Goal: Task Accomplishment & Management: Complete application form

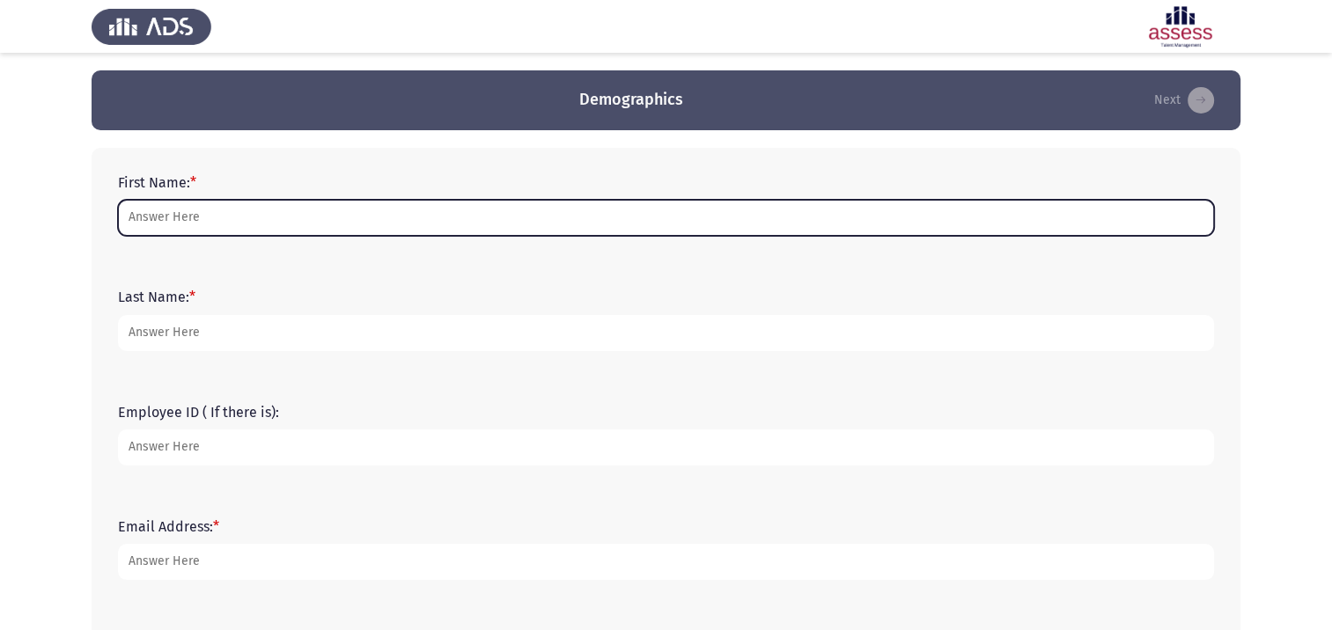
click at [199, 214] on input "First Name: *" at bounding box center [666, 218] width 1096 height 36
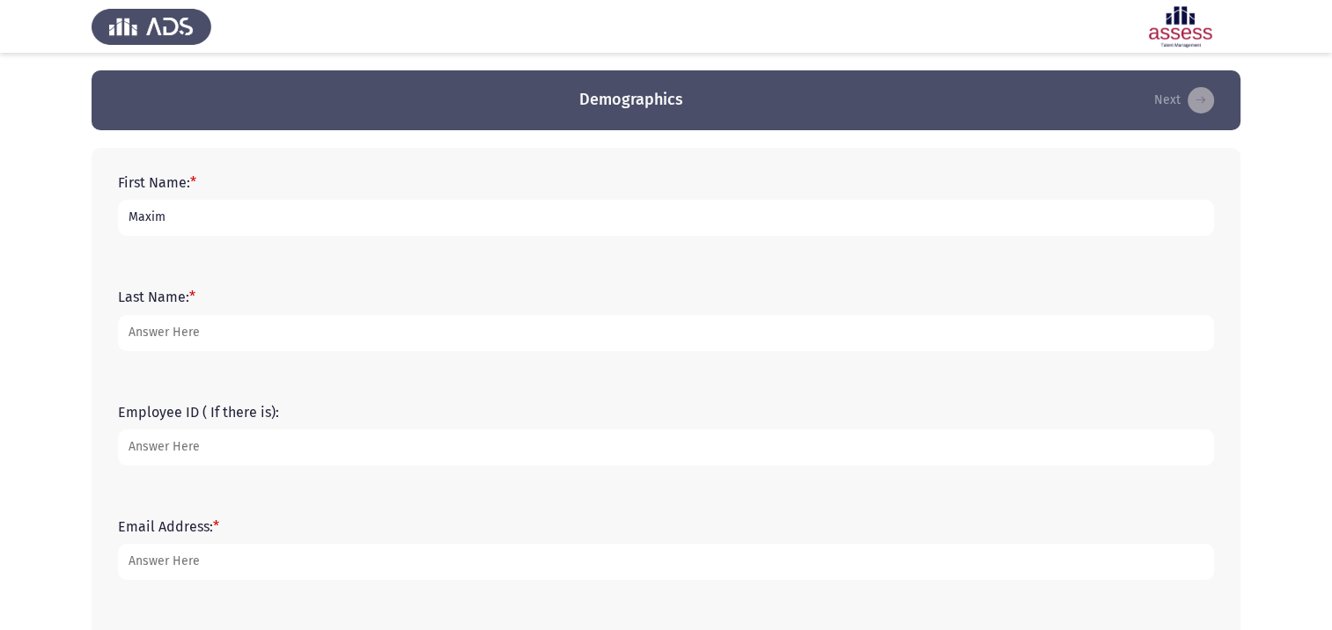
type input "Maxim"
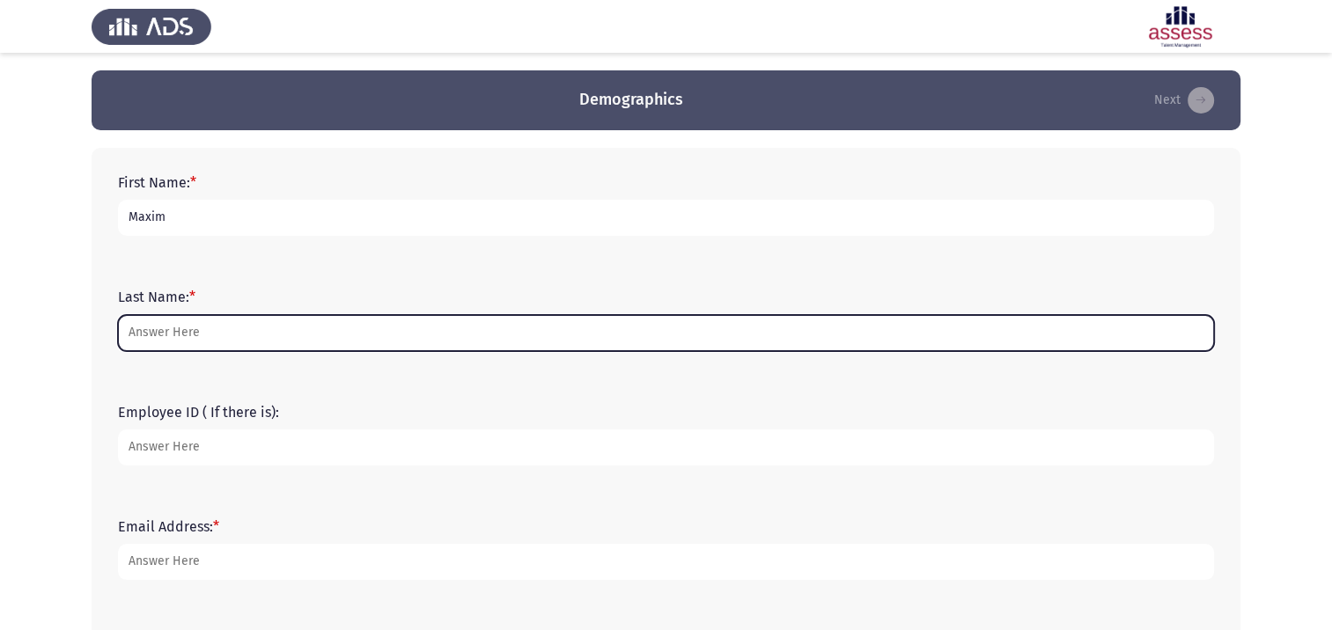
click at [238, 322] on input "Last Name: *" at bounding box center [666, 333] width 1096 height 36
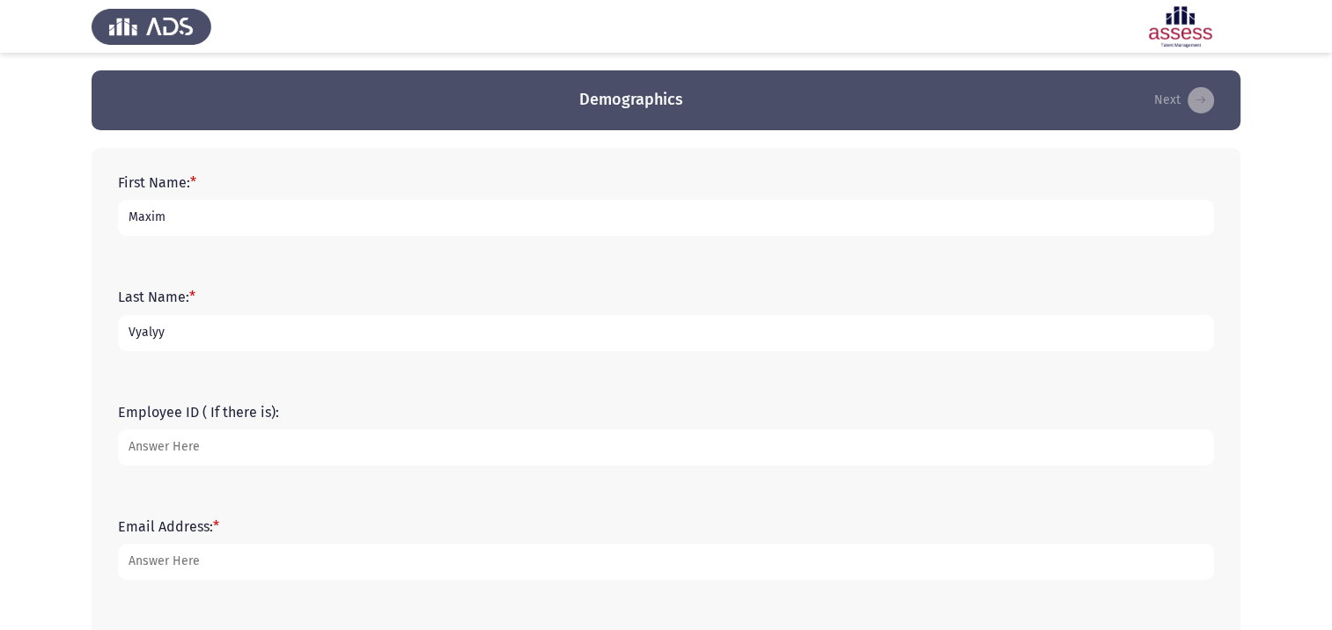
type input "Vyalyy"
click at [229, 444] on input "Employee ID ( If there is):" at bounding box center [666, 447] width 1096 height 36
type input "17742"
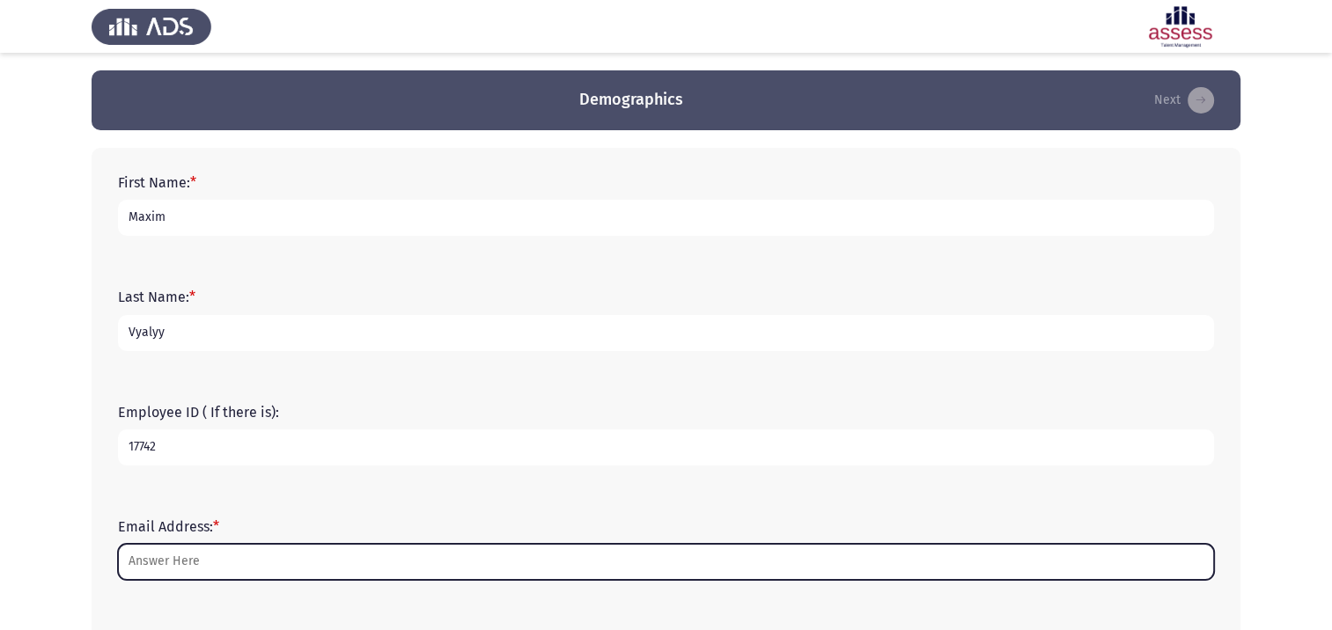
click at [203, 573] on input "Email Address: *" at bounding box center [666, 562] width 1096 height 36
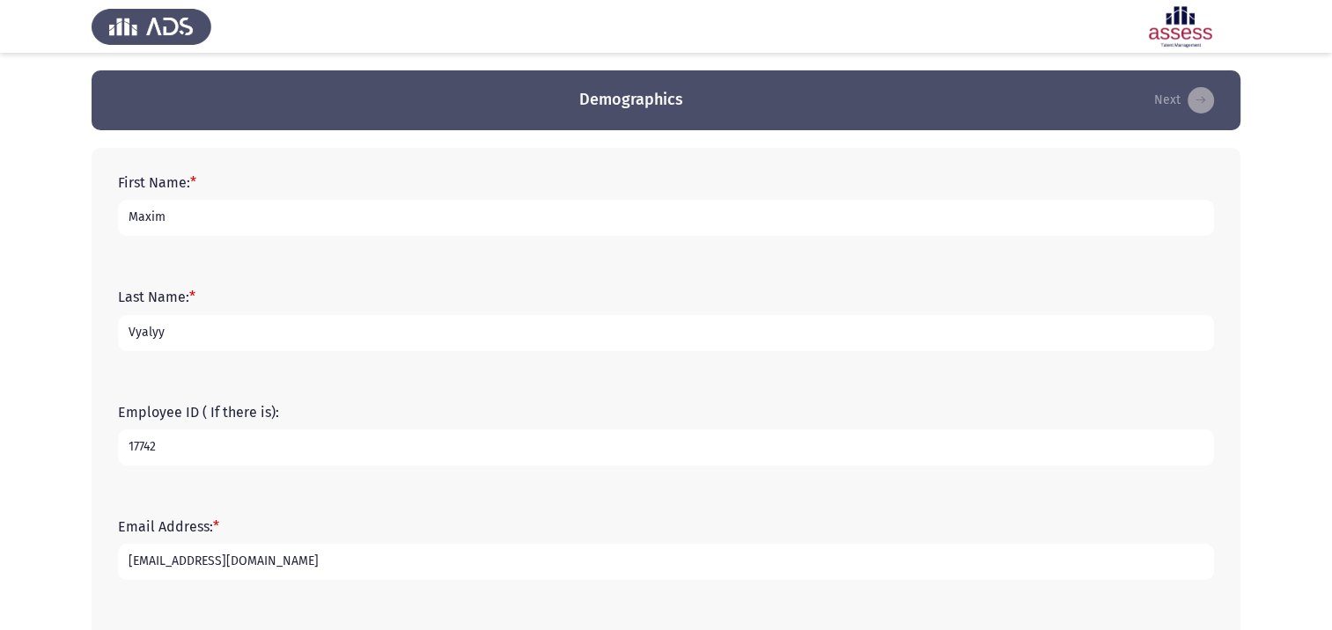
scroll to position [176, 0]
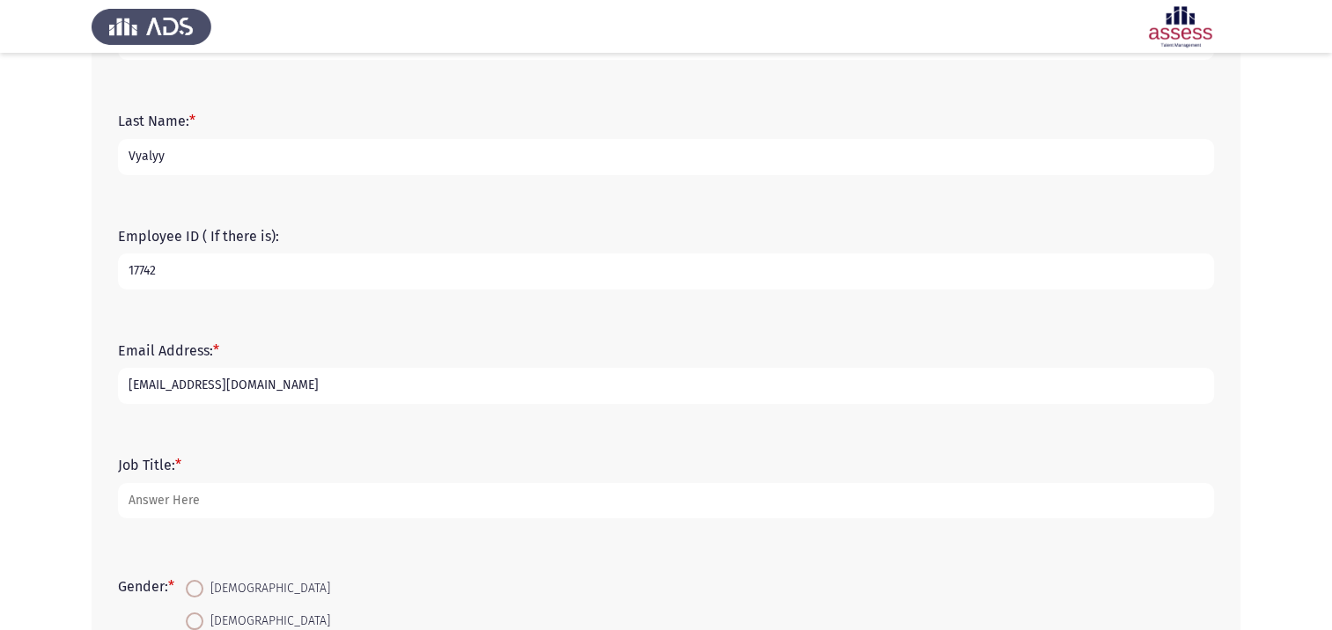
type input "[EMAIL_ADDRESS][DOMAIN_NAME]"
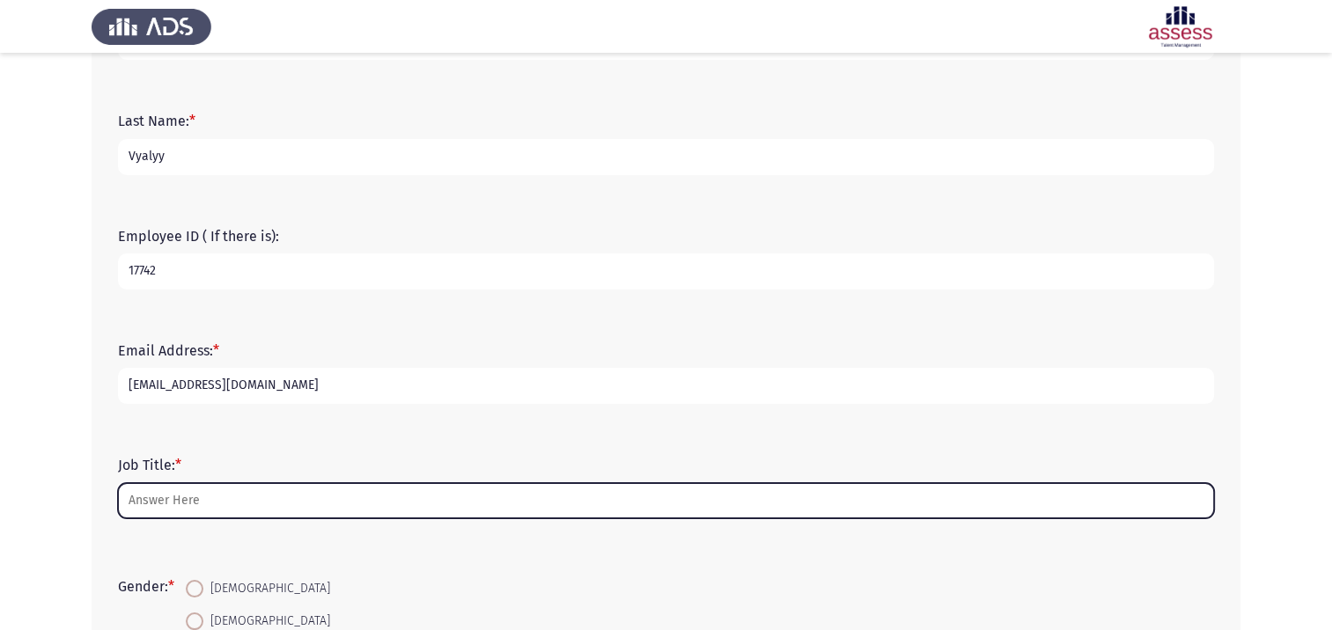
click at [219, 503] on input "Job Title: *" at bounding box center [666, 501] width 1096 height 36
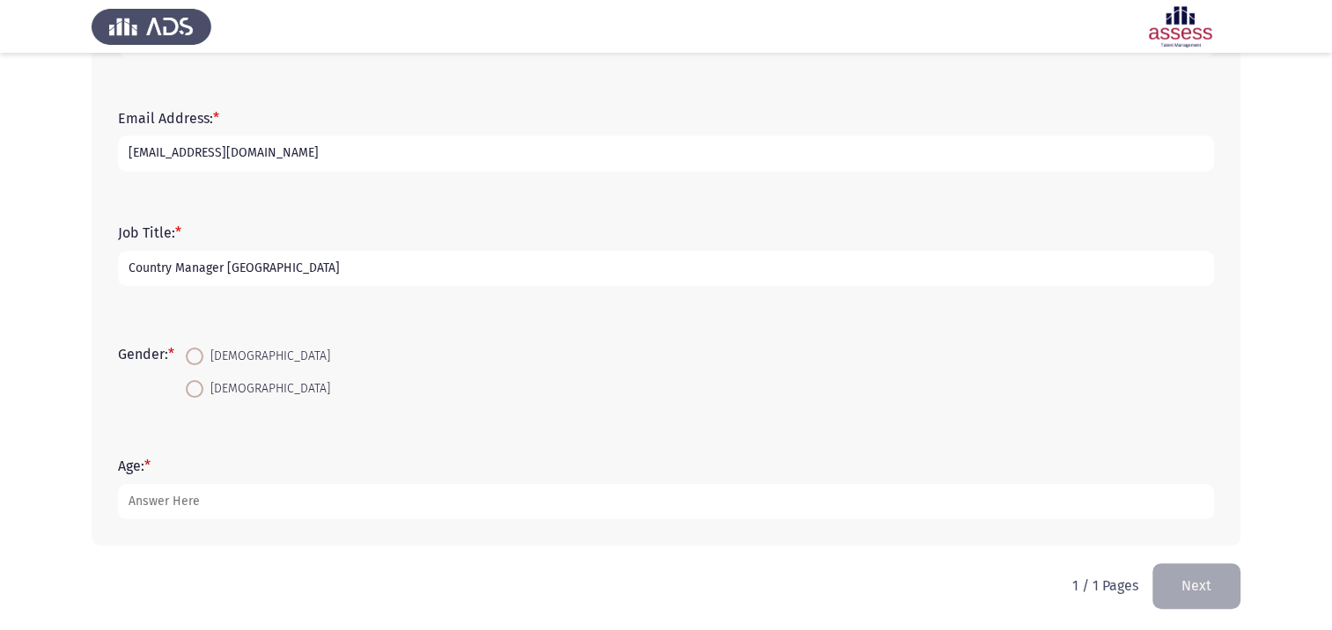
scroll to position [412, 0]
type input "Country Manager [GEOGRAPHIC_DATA]"
click at [191, 384] on span at bounding box center [195, 386] width 18 height 18
click at [191, 384] on input "[DEMOGRAPHIC_DATA]" at bounding box center [195, 386] width 18 height 18
radio input "true"
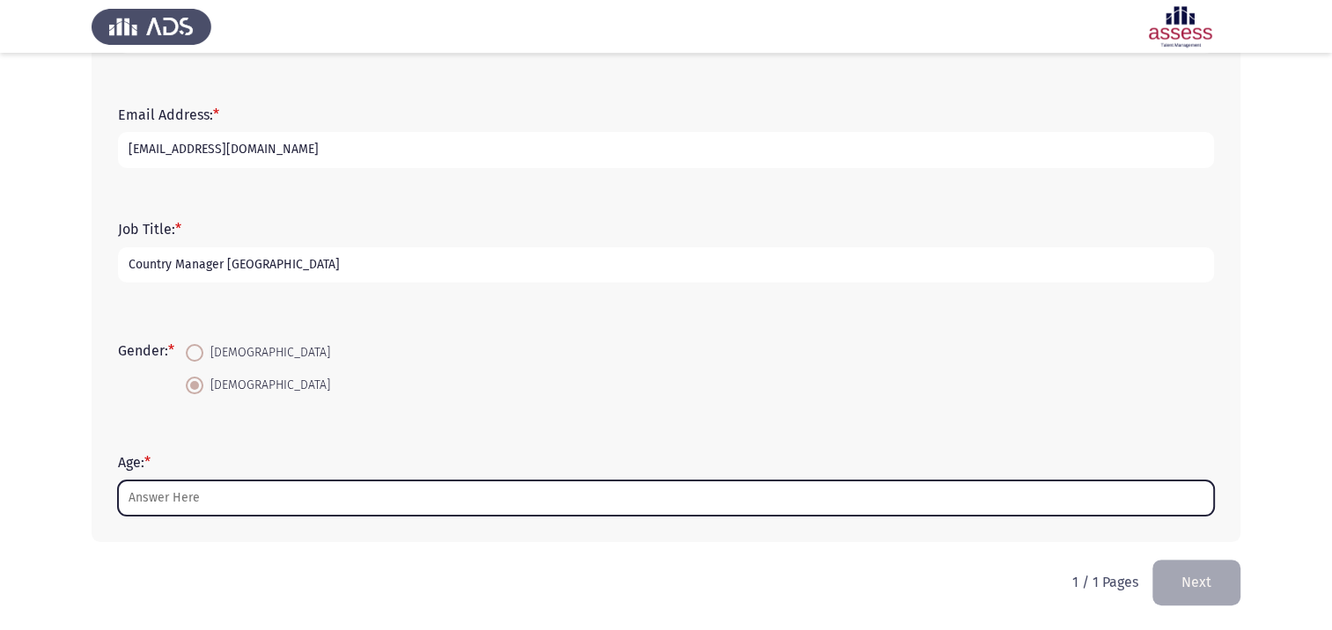
click at [194, 493] on input "Age: *" at bounding box center [666, 499] width 1096 height 36
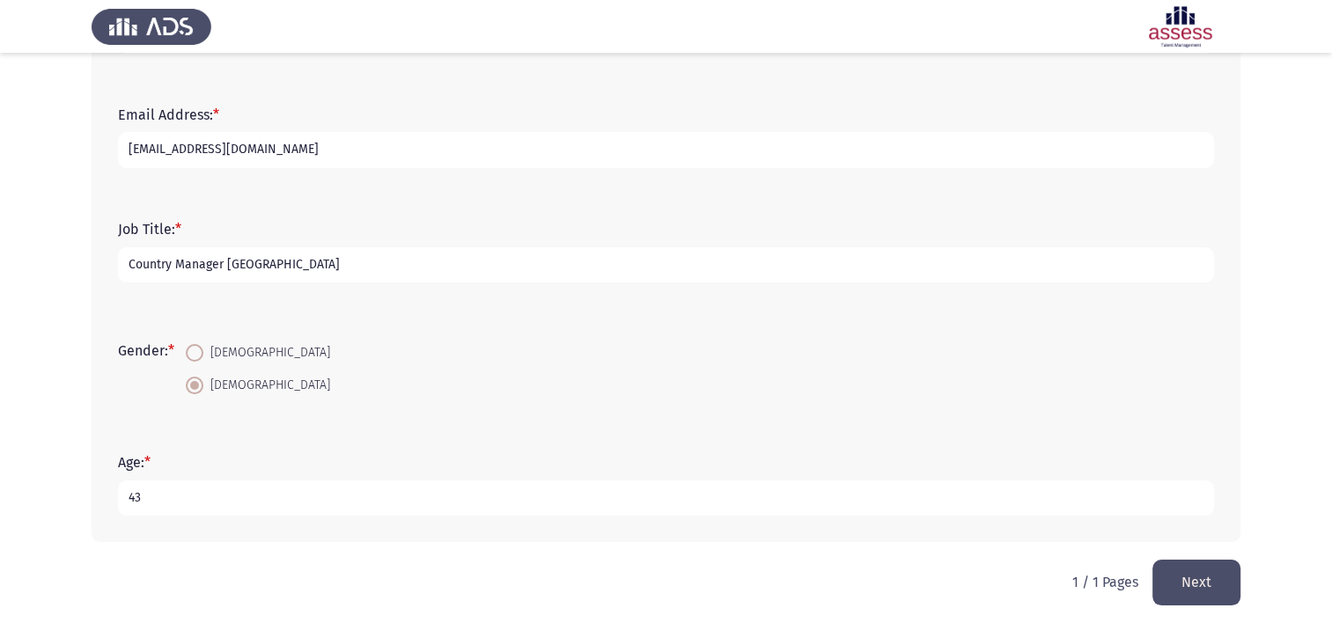
type input "43"
click at [1206, 584] on button "Next" at bounding box center [1196, 582] width 88 height 45
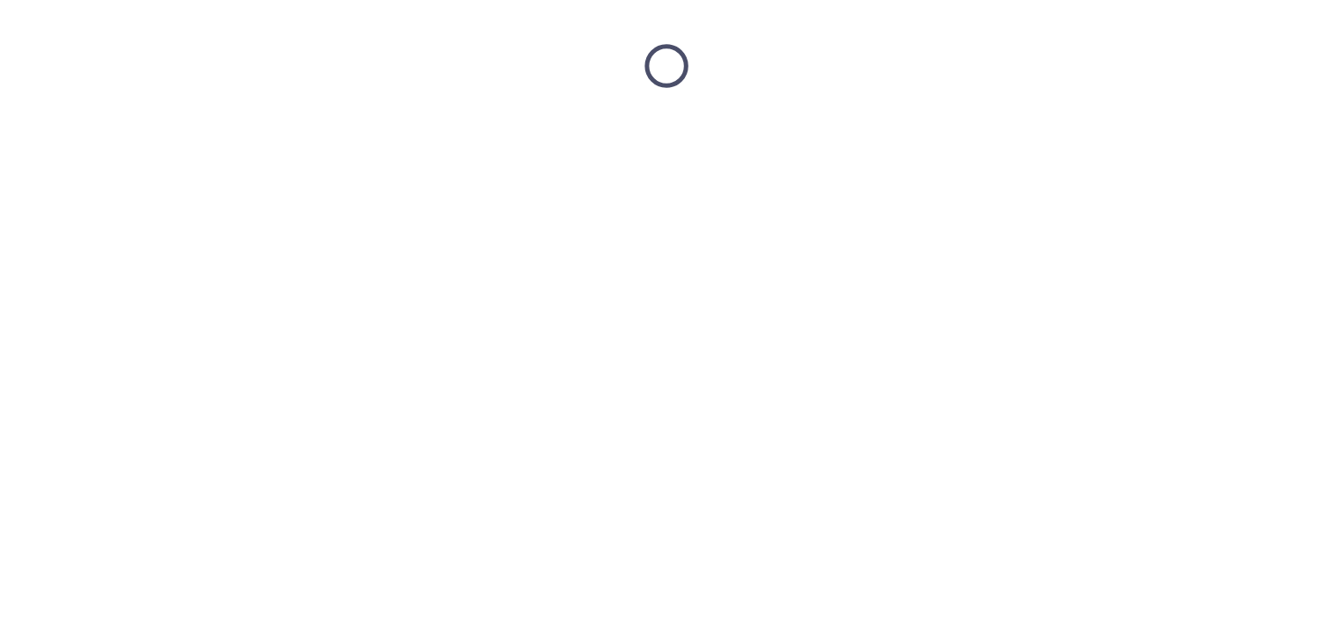
scroll to position [0, 0]
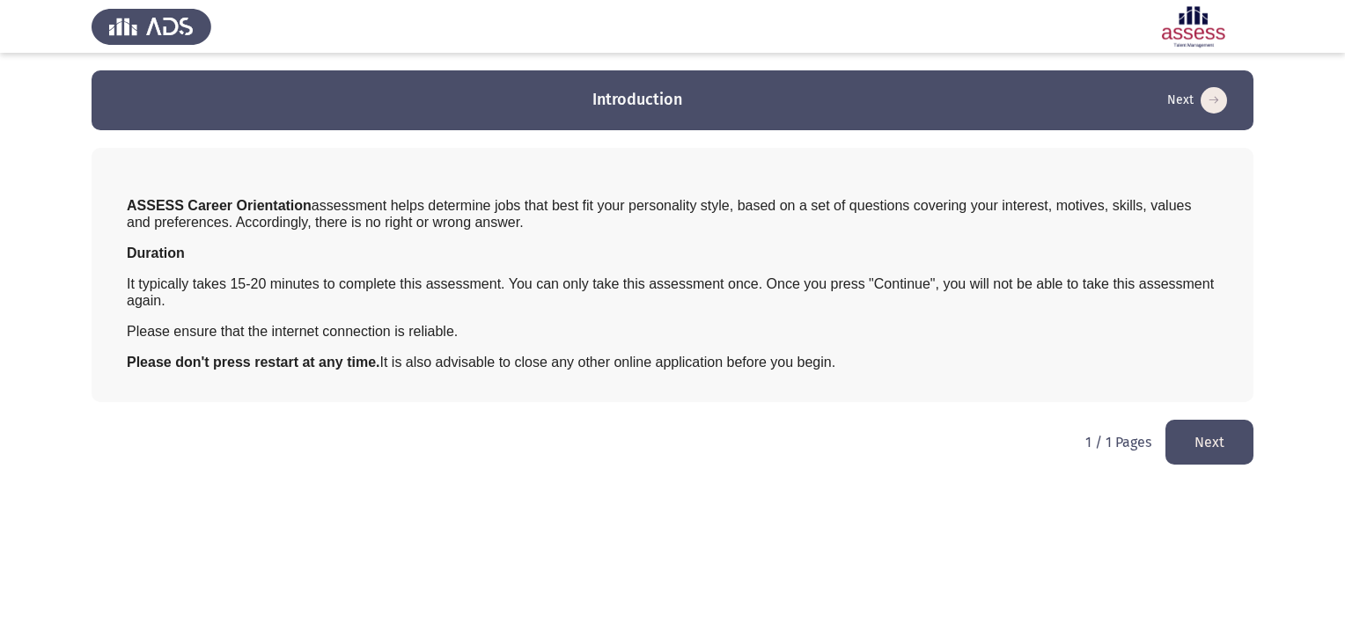
click at [1192, 444] on button "Next" at bounding box center [1209, 442] width 88 height 45
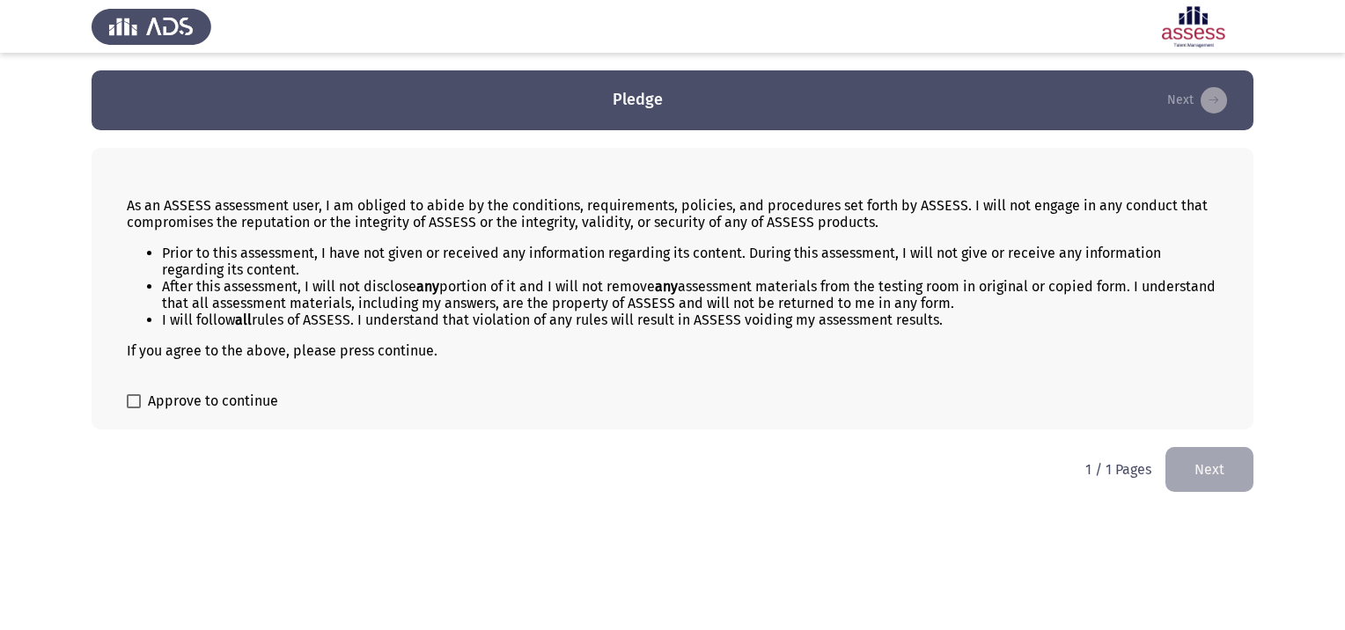
click at [136, 407] on span at bounding box center [134, 401] width 14 height 14
click at [134, 408] on input "Approve to continue" at bounding box center [133, 408] width 1 height 1
checkbox input "true"
click at [1239, 476] on button "Next" at bounding box center [1209, 469] width 88 height 45
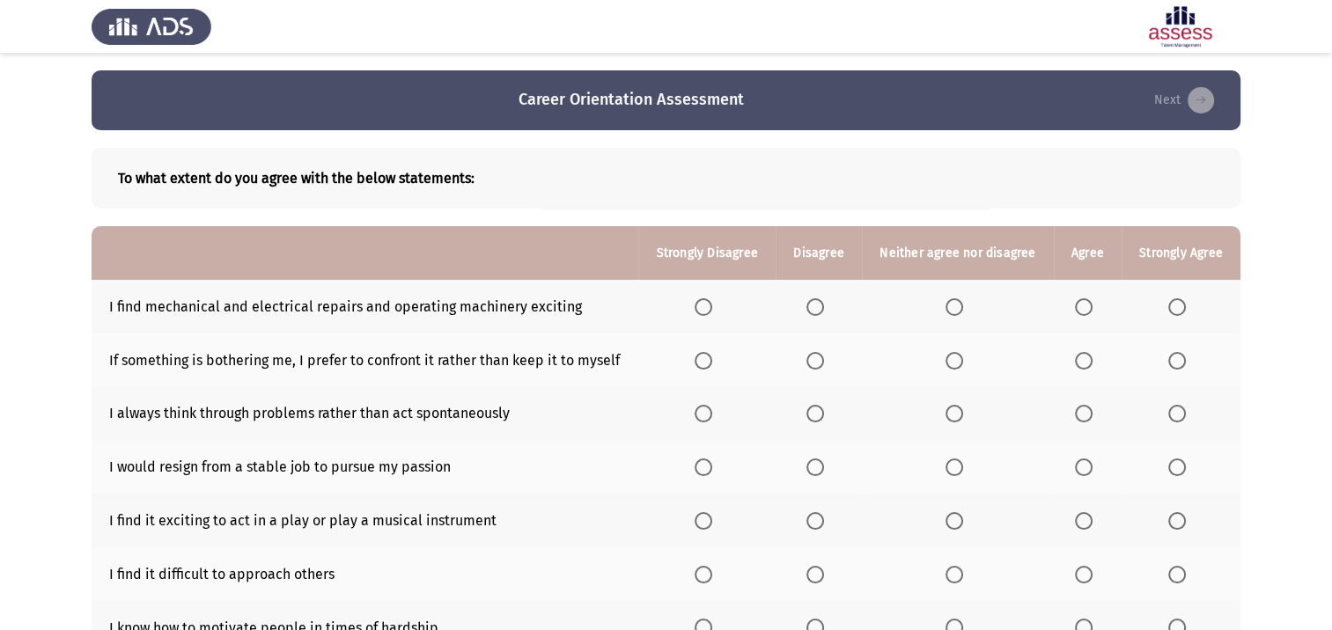
drag, startPoint x: 1037, startPoint y: 250, endPoint x: 879, endPoint y: 250, distance: 157.5
click at [879, 250] on th "Neither agree nor disagree" at bounding box center [958, 253] width 192 height 54
drag, startPoint x: 893, startPoint y: 249, endPoint x: 991, endPoint y: 253, distance: 97.8
click at [991, 253] on th "Neither agree nor disagree" at bounding box center [958, 253] width 192 height 54
click at [814, 308] on span "Select an option" at bounding box center [815, 307] width 18 height 18
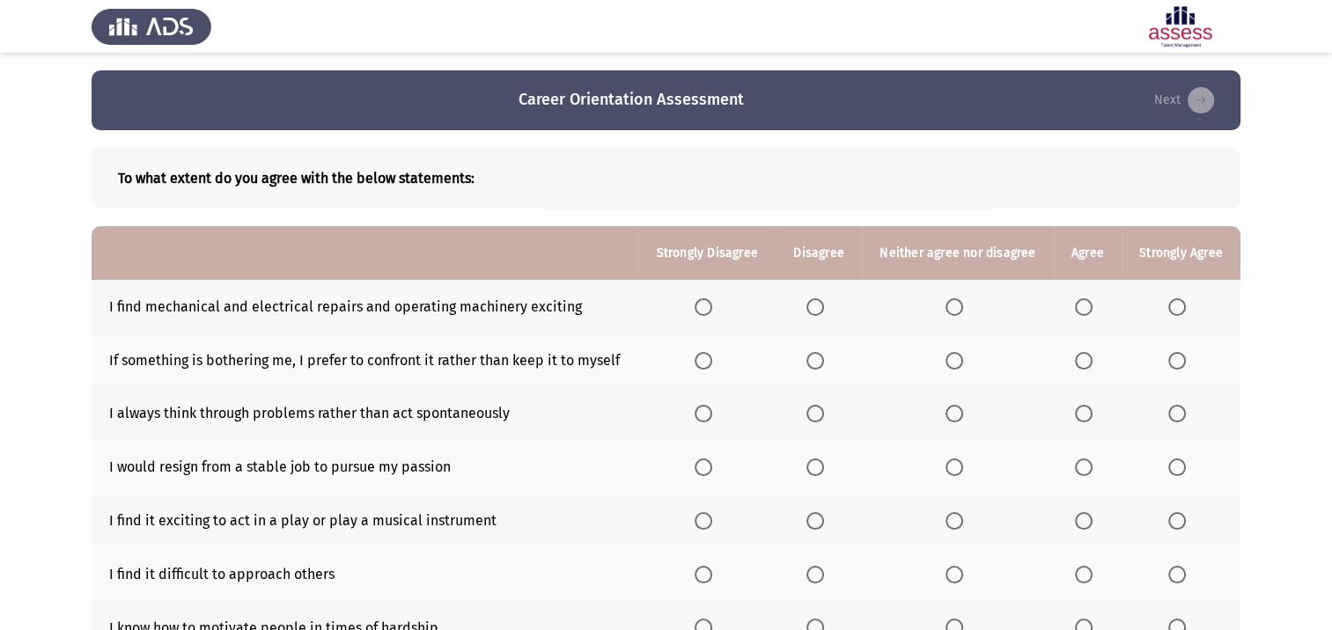
click at [814, 308] on input "Select an option" at bounding box center [815, 307] width 18 height 18
click at [1081, 369] on span "Select an option" at bounding box center [1084, 361] width 18 height 18
click at [1081, 369] on input "Select an option" at bounding box center [1084, 361] width 18 height 18
click at [1174, 418] on span "Select an option" at bounding box center [1177, 414] width 18 height 18
click at [1174, 418] on input "Select an option" at bounding box center [1177, 414] width 18 height 18
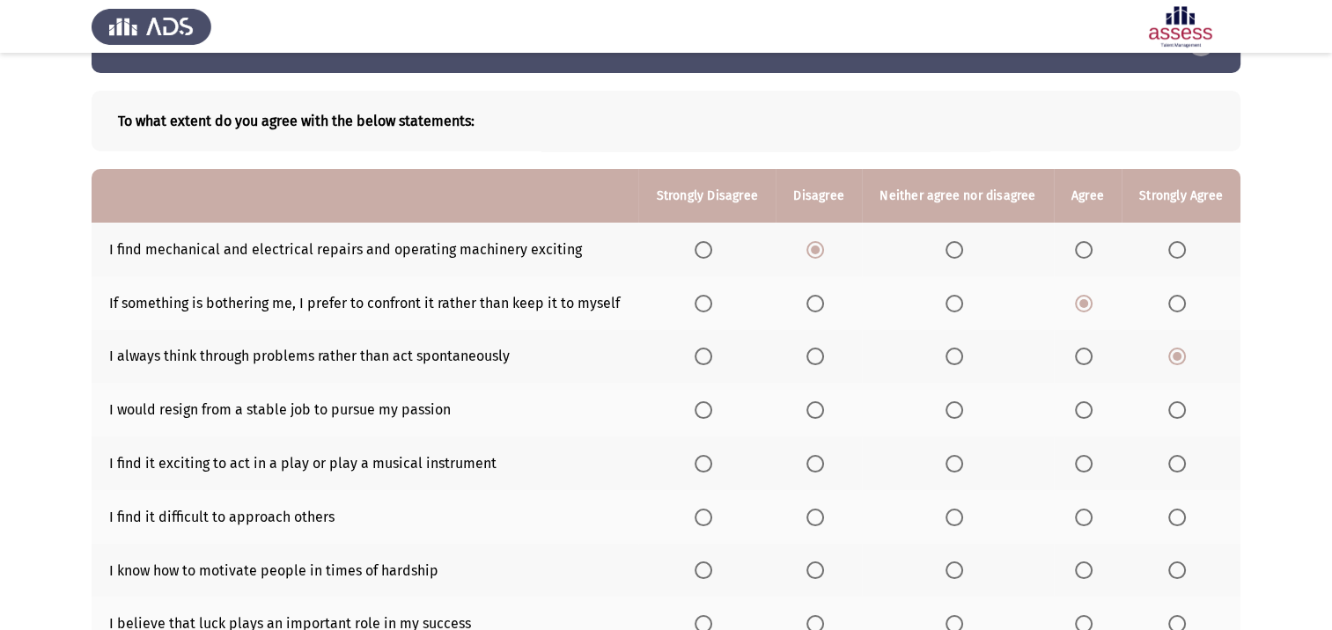
scroll to position [88, 0]
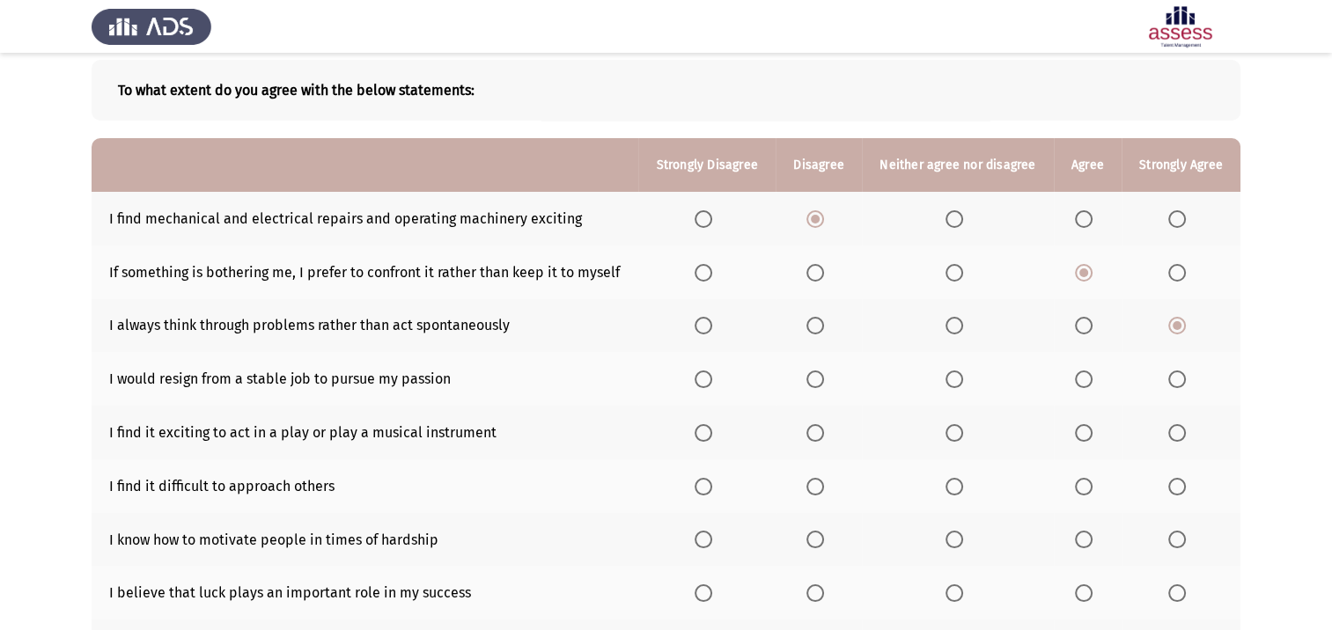
click at [950, 385] on span "Select an option" at bounding box center [954, 380] width 18 height 18
click at [950, 385] on input "Select an option" at bounding box center [954, 380] width 18 height 18
click at [711, 438] on span "Select an option" at bounding box center [703, 433] width 18 height 18
click at [711, 438] on input "Select an option" at bounding box center [703, 433] width 18 height 18
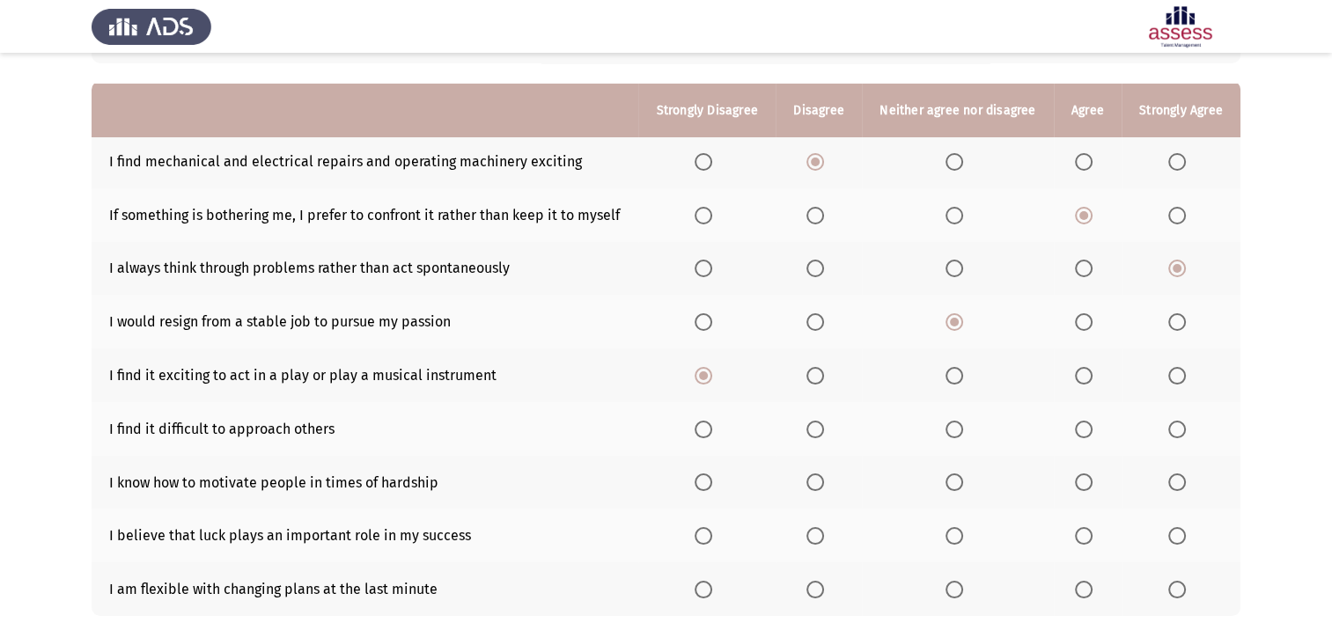
scroll to position [176, 0]
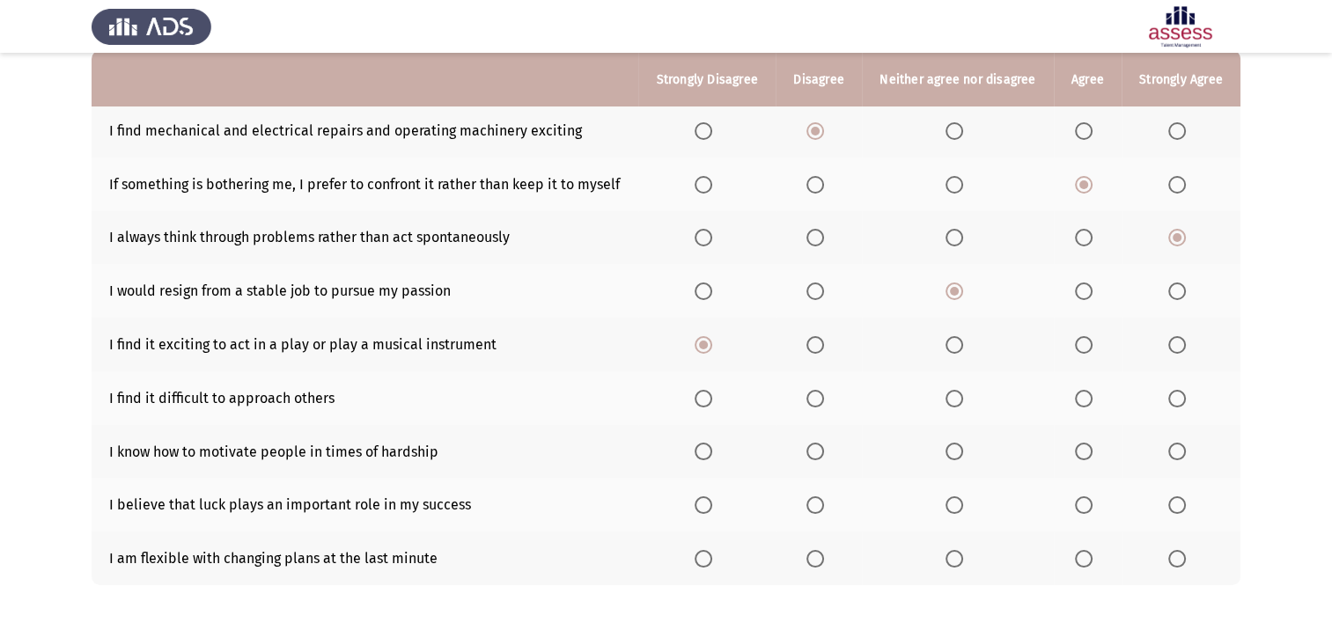
click at [703, 399] on span "Select an option" at bounding box center [703, 399] width 18 height 18
click at [703, 399] on input "Select an option" at bounding box center [703, 399] width 18 height 18
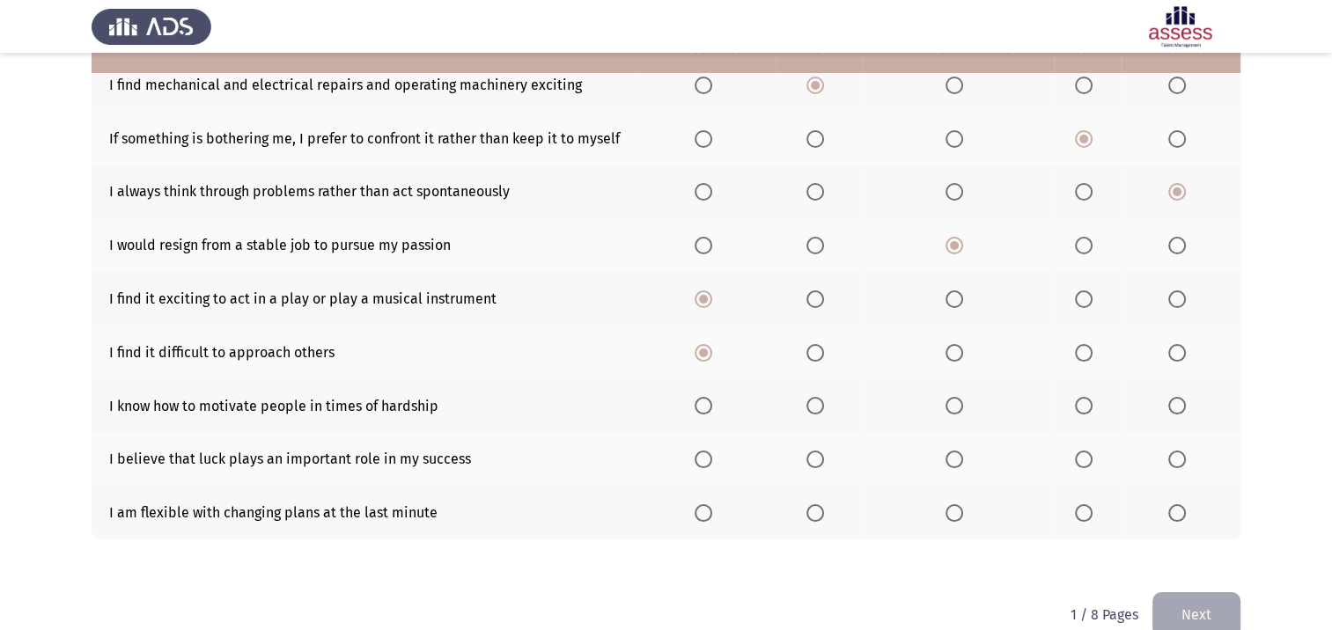
scroll to position [256, 0]
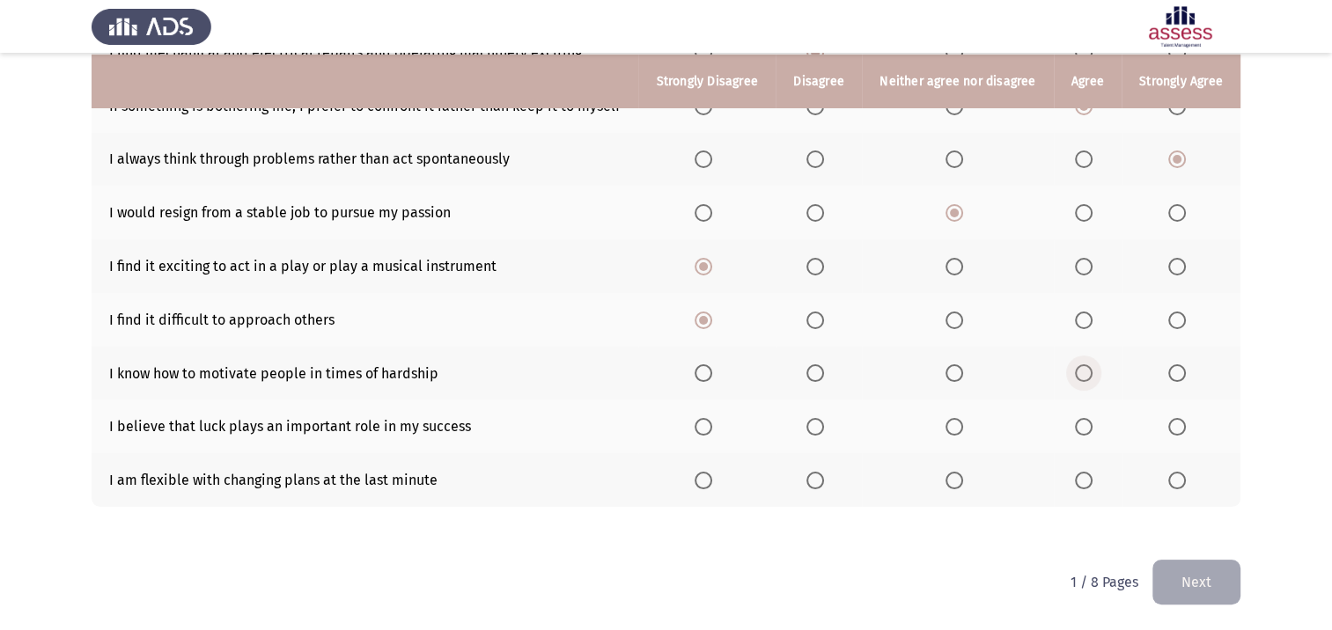
click at [1082, 376] on span "Select an option" at bounding box center [1084, 373] width 18 height 18
click at [1082, 376] on input "Select an option" at bounding box center [1084, 373] width 18 height 18
click at [821, 429] on span "Select an option" at bounding box center [815, 427] width 18 height 18
click at [821, 429] on input "Select an option" at bounding box center [815, 427] width 18 height 18
click at [821, 481] on span "Select an option" at bounding box center [815, 481] width 18 height 18
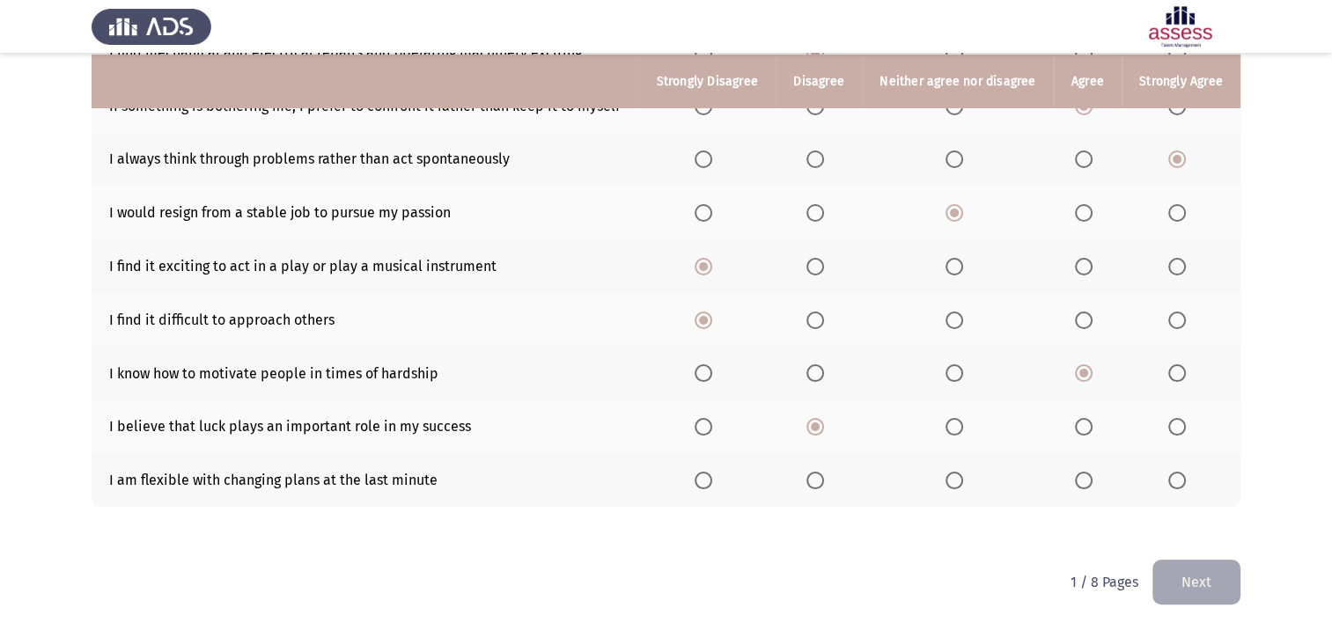
click at [821, 481] on input "Select an option" at bounding box center [815, 481] width 18 height 18
click at [1192, 584] on button "Next" at bounding box center [1196, 582] width 88 height 45
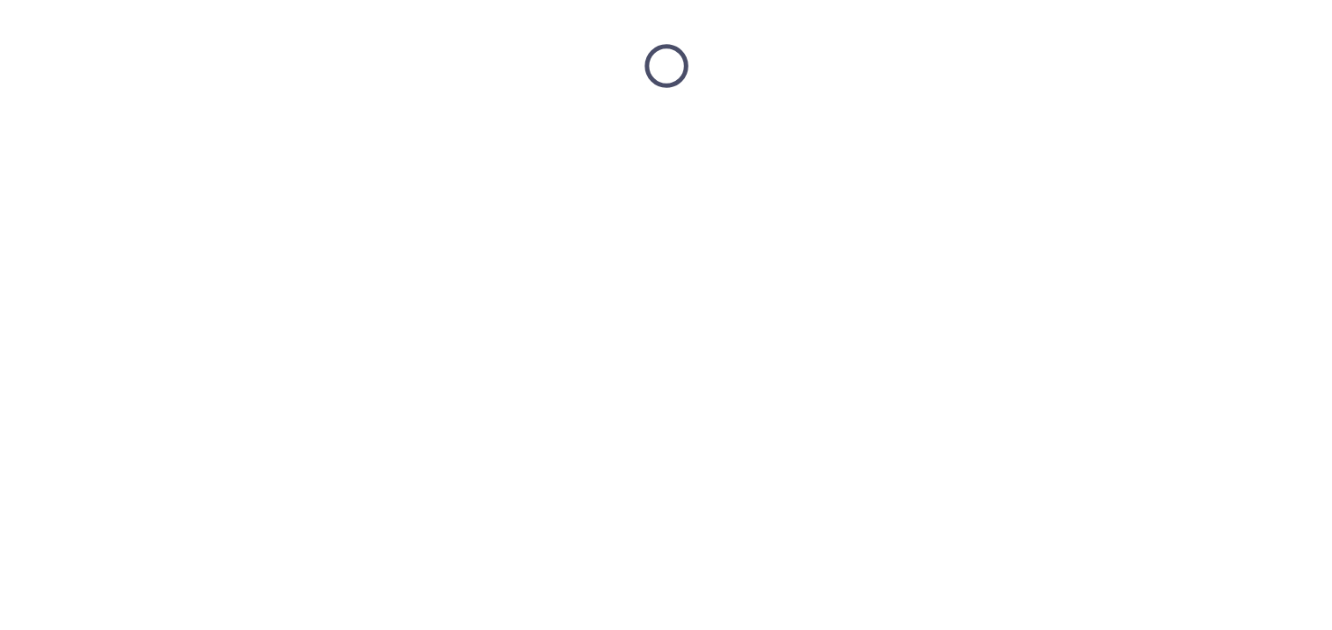
scroll to position [0, 0]
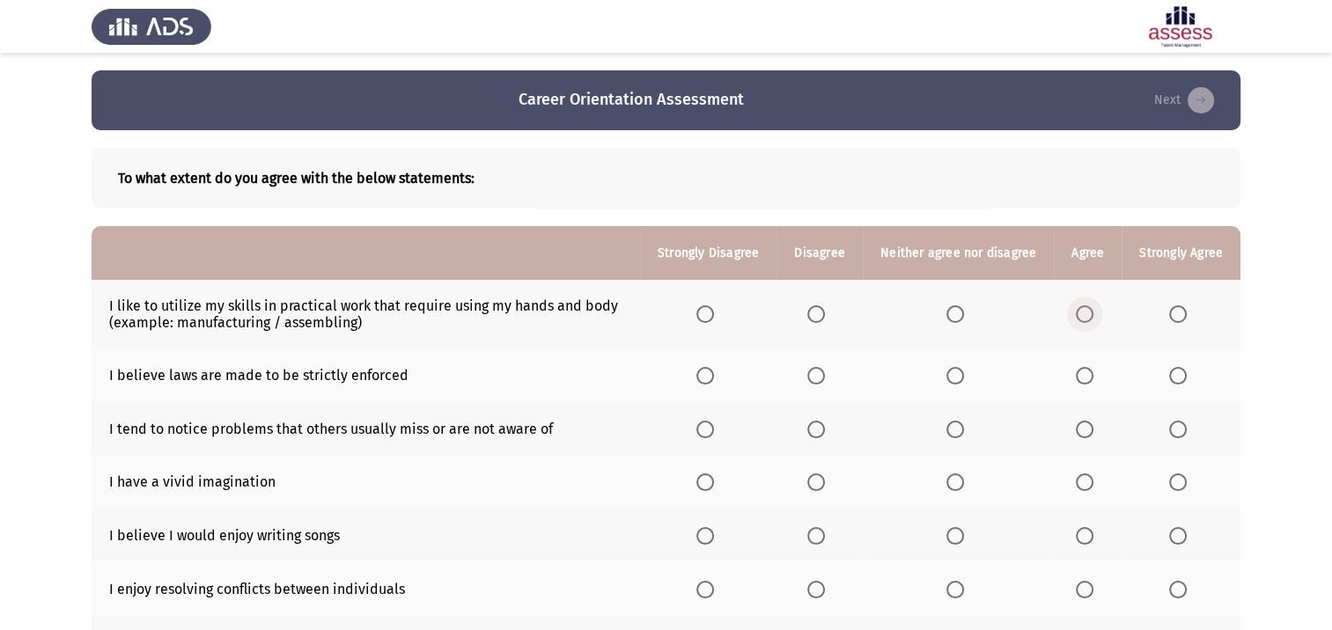
click at [1081, 316] on span "Select an option" at bounding box center [1084, 314] width 18 height 18
click at [1081, 316] on input "Select an option" at bounding box center [1084, 314] width 18 height 18
click at [1084, 380] on span "Select an option" at bounding box center [1084, 376] width 18 height 18
click at [1084, 380] on input "Select an option" at bounding box center [1084, 376] width 18 height 18
click at [1091, 431] on span "Select an option" at bounding box center [1084, 430] width 18 height 18
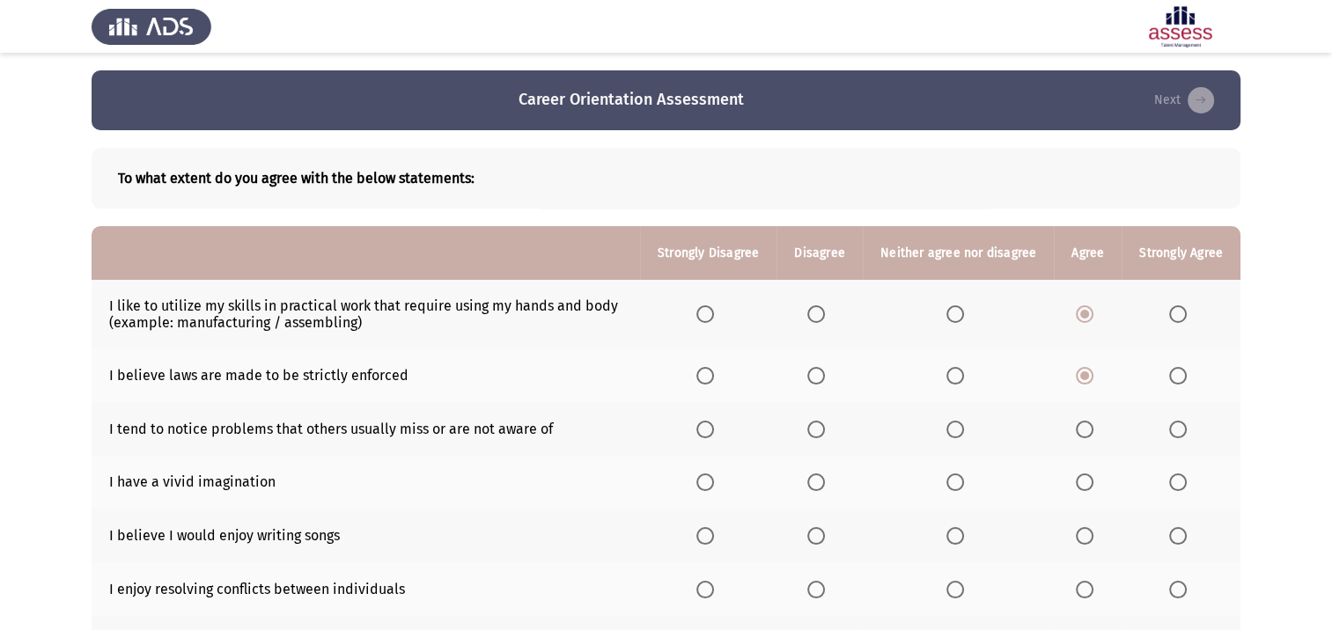
click at [1091, 431] on input "Select an option" at bounding box center [1084, 430] width 18 height 18
click at [954, 487] on span "Select an option" at bounding box center [955, 482] width 18 height 18
click at [954, 487] on input "Select an option" at bounding box center [955, 482] width 18 height 18
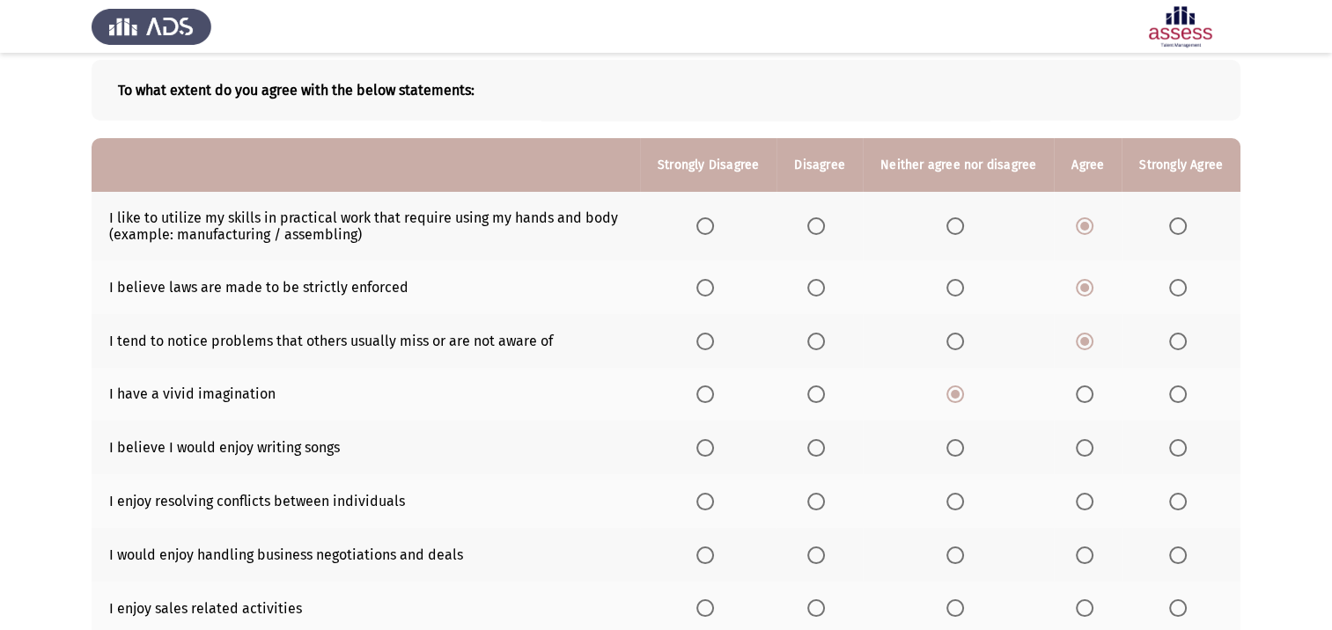
click at [822, 451] on span "Select an option" at bounding box center [816, 448] width 18 height 18
click at [822, 451] on input "Select an option" at bounding box center [816, 448] width 18 height 18
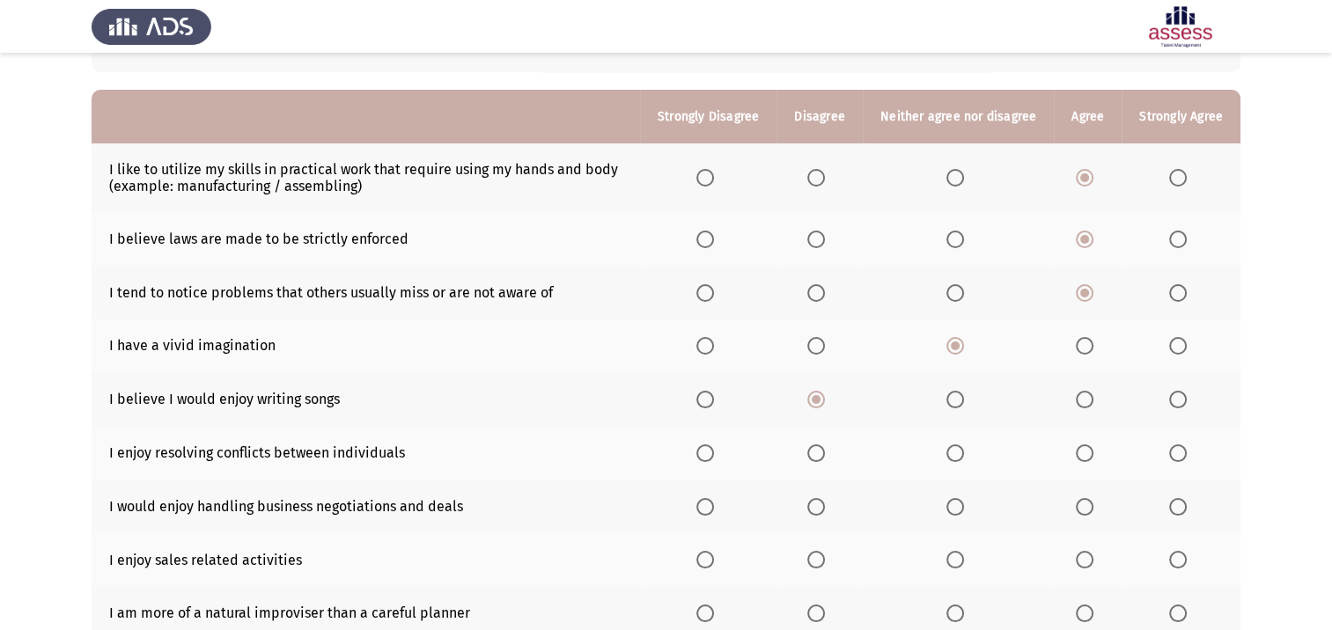
scroll to position [176, 0]
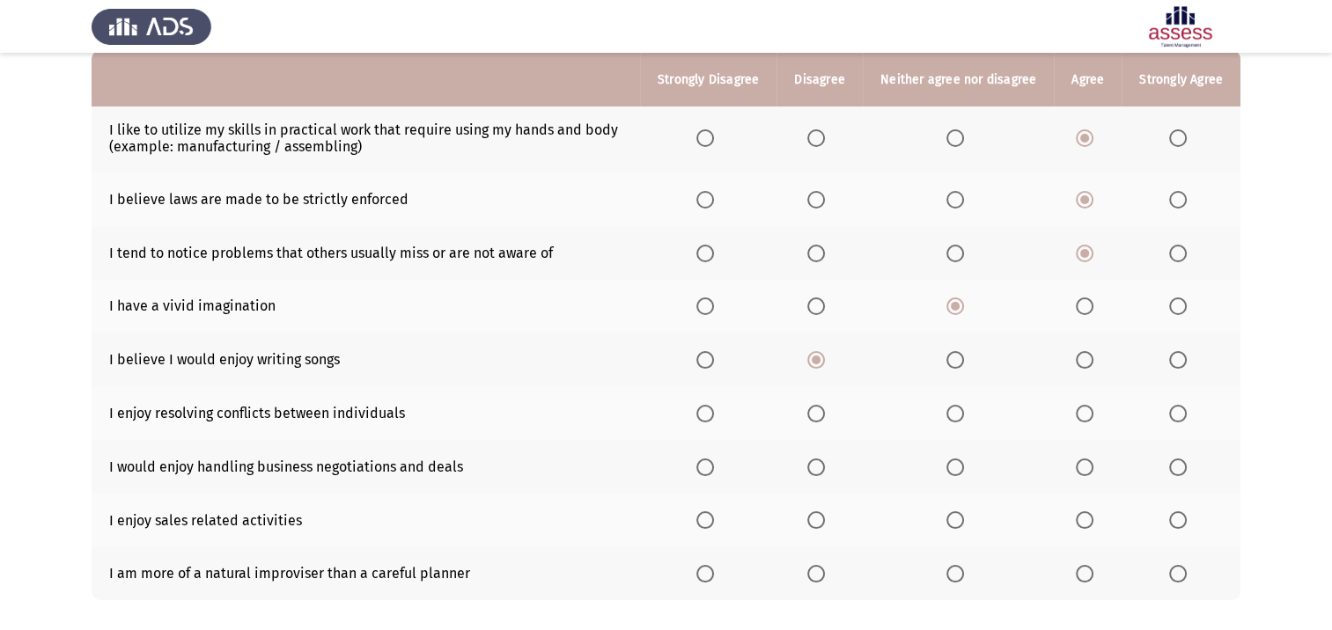
click at [709, 358] on span "Select an option" at bounding box center [705, 360] width 18 height 18
click at [709, 358] on input "Select an option" at bounding box center [705, 360] width 18 height 18
click at [960, 419] on span "Select an option" at bounding box center [955, 414] width 18 height 18
click at [960, 419] on input "Select an option" at bounding box center [955, 414] width 18 height 18
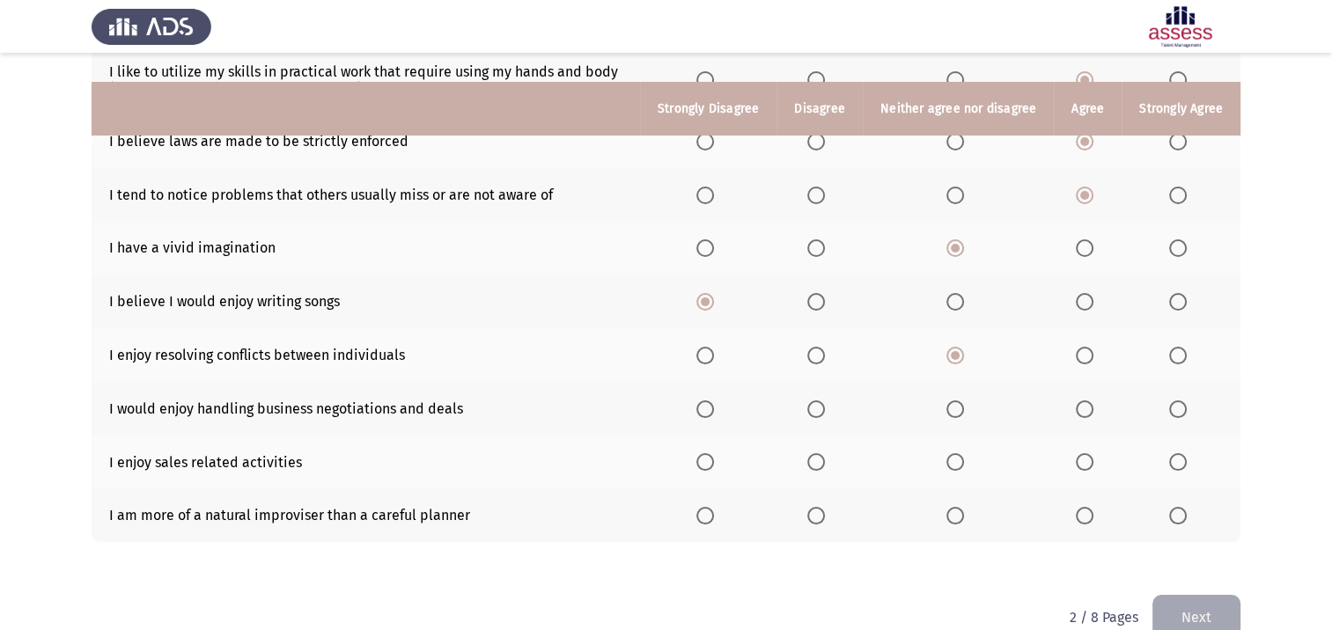
scroll to position [264, 0]
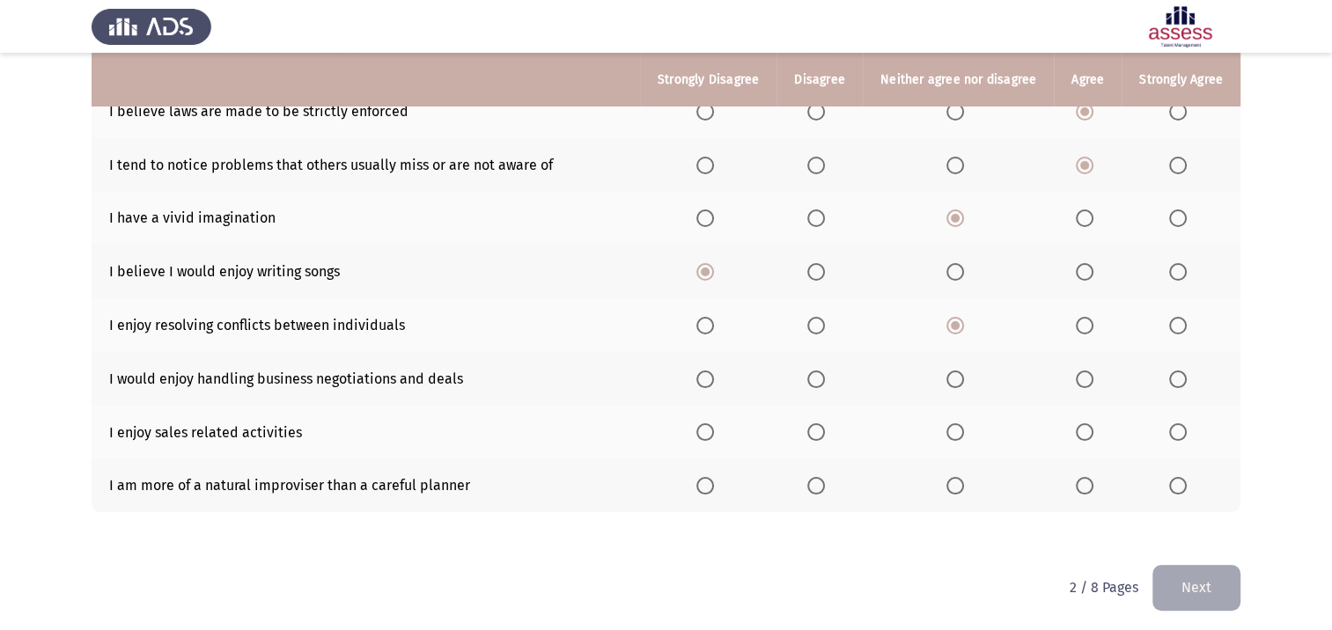
click at [1172, 387] on span "Select an option" at bounding box center [1178, 380] width 18 height 18
click at [1172, 387] on input "Select an option" at bounding box center [1178, 380] width 18 height 18
click at [1079, 438] on span "Select an option" at bounding box center [1084, 432] width 18 height 18
click at [1079, 438] on input "Select an option" at bounding box center [1084, 432] width 18 height 18
click at [1090, 493] on span "Select an option" at bounding box center [1084, 486] width 18 height 18
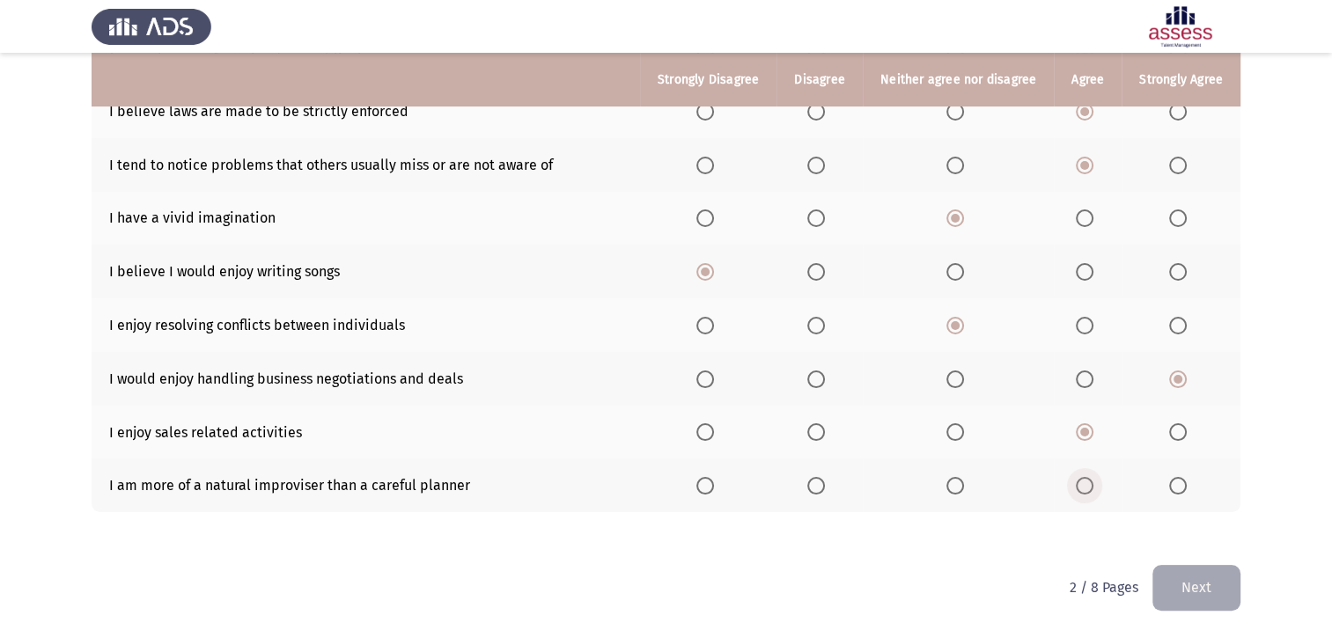
click at [1090, 493] on input "Select an option" at bounding box center [1084, 486] width 18 height 18
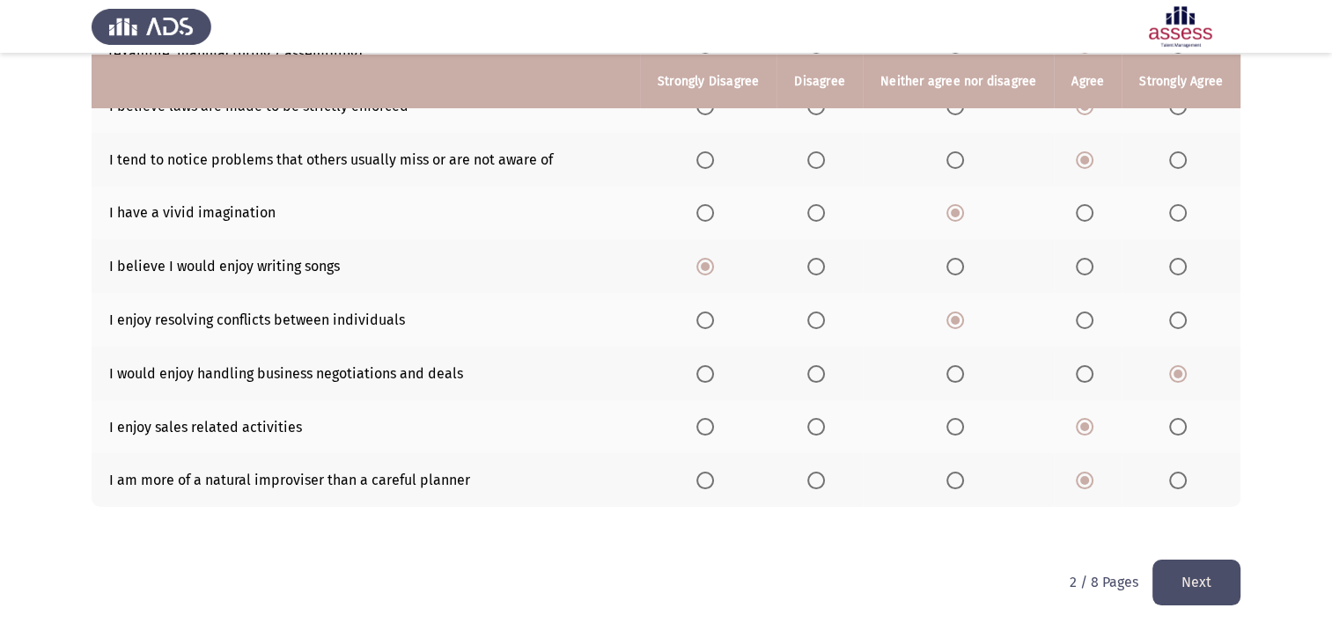
scroll to position [271, 0]
click at [1177, 585] on button "Next" at bounding box center [1196, 582] width 88 height 45
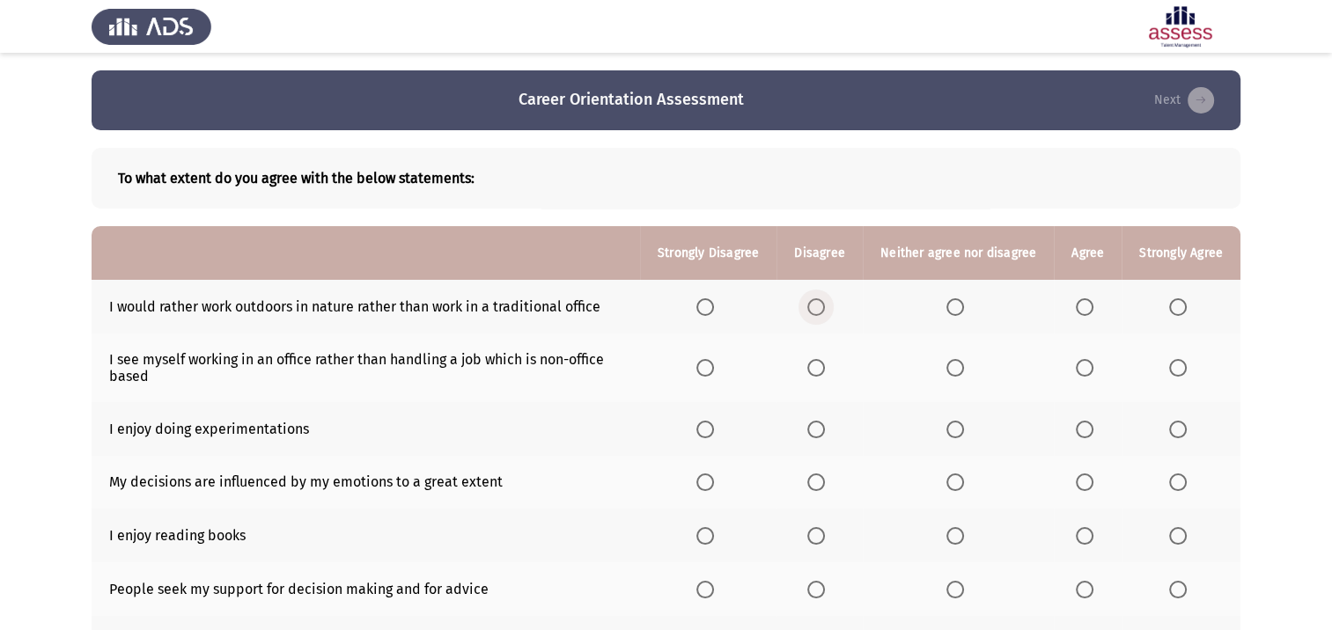
click at [825, 309] on span "Select an option" at bounding box center [816, 307] width 18 height 18
click at [825, 309] on input "Select an option" at bounding box center [816, 307] width 18 height 18
click at [1089, 367] on span "Select an option" at bounding box center [1084, 368] width 18 height 18
click at [1089, 367] on input "Select an option" at bounding box center [1084, 368] width 18 height 18
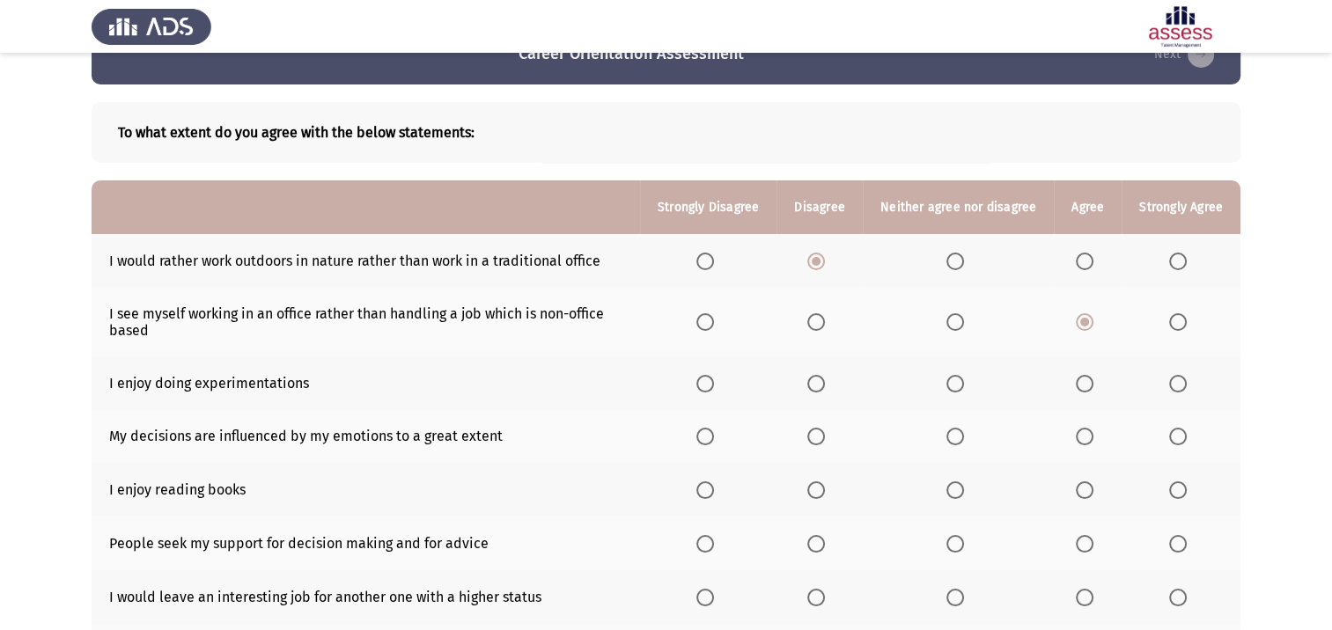
scroll to position [88, 0]
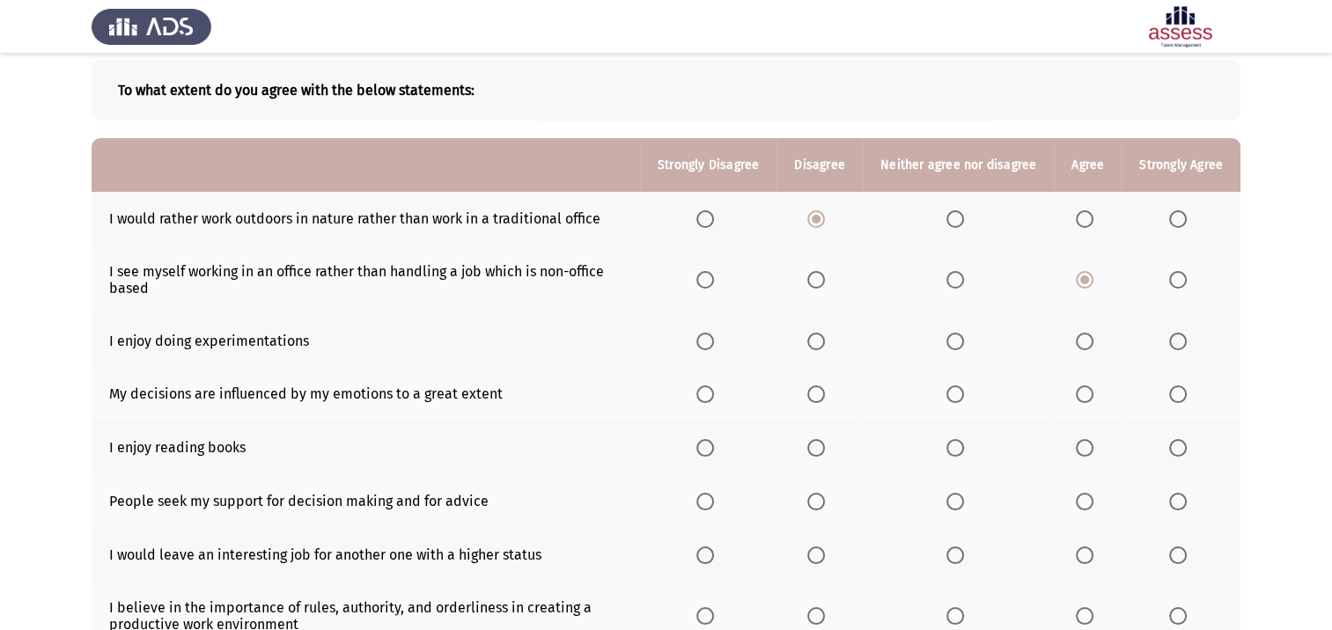
click at [1089, 347] on span "Select an option" at bounding box center [1084, 342] width 18 height 18
click at [1089, 347] on input "Select an option" at bounding box center [1084, 342] width 18 height 18
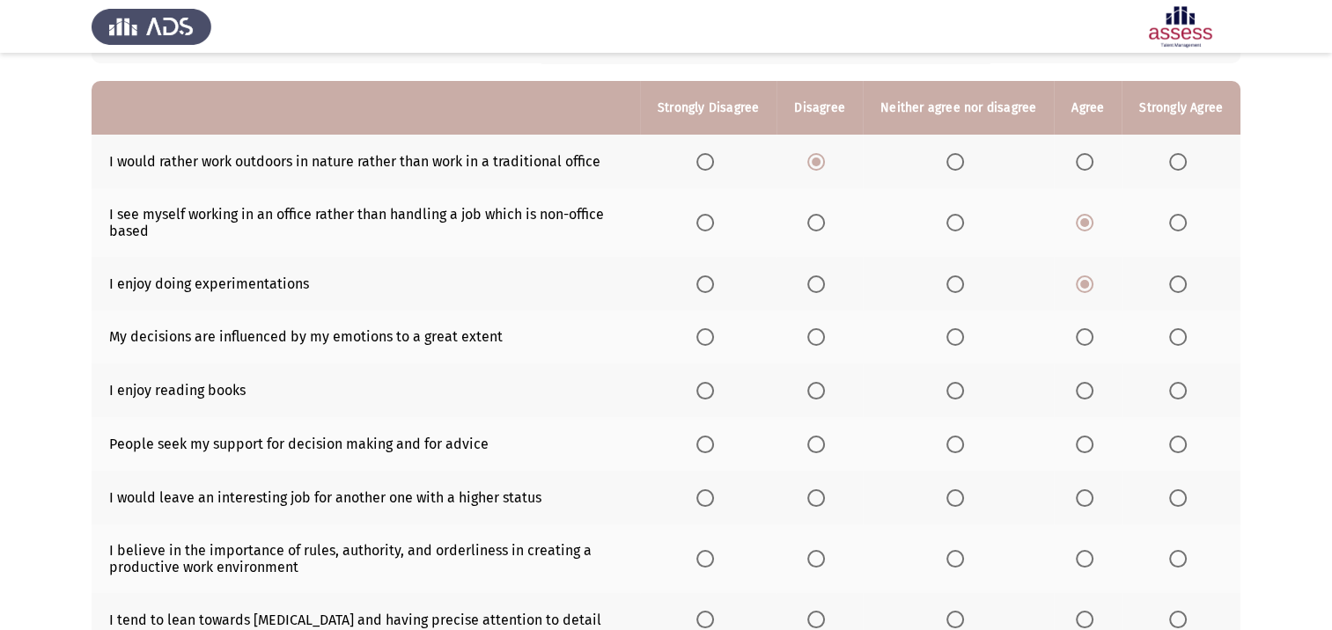
scroll to position [176, 0]
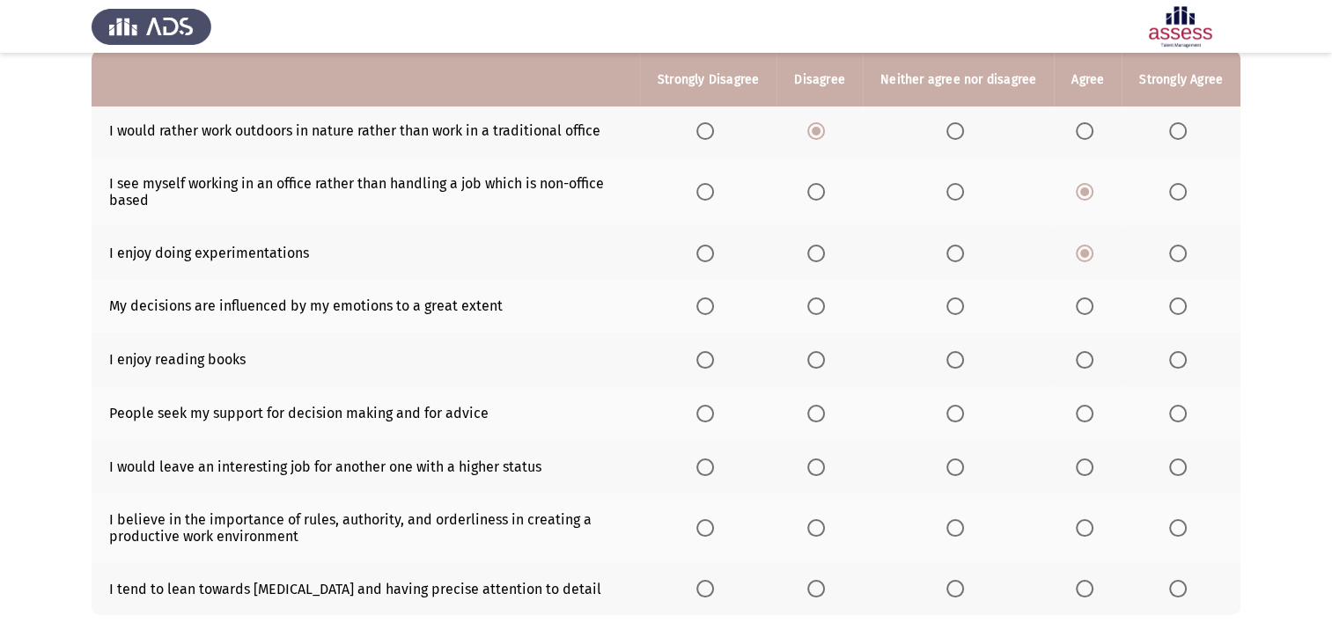
click at [711, 309] on span "Select an option" at bounding box center [705, 306] width 18 height 18
click at [711, 309] on input "Select an option" at bounding box center [705, 306] width 18 height 18
click at [1086, 363] on span "Select an option" at bounding box center [1084, 360] width 18 height 18
click at [1086, 363] on input "Select an option" at bounding box center [1084, 360] width 18 height 18
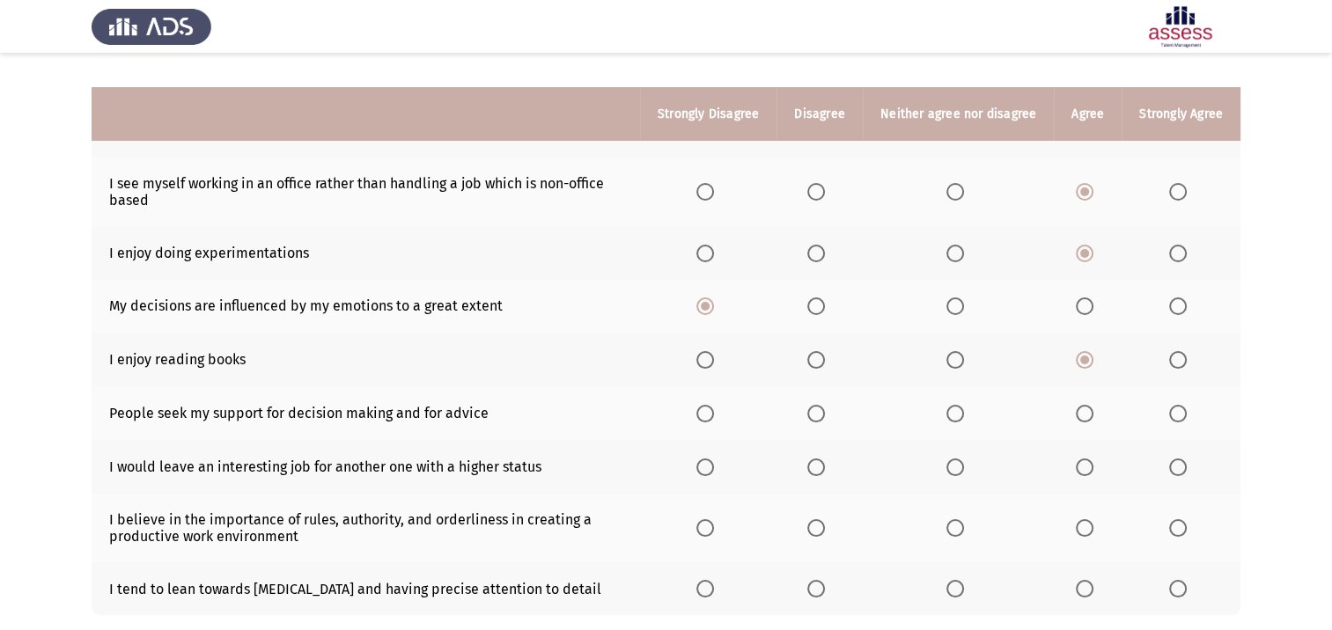
scroll to position [264, 0]
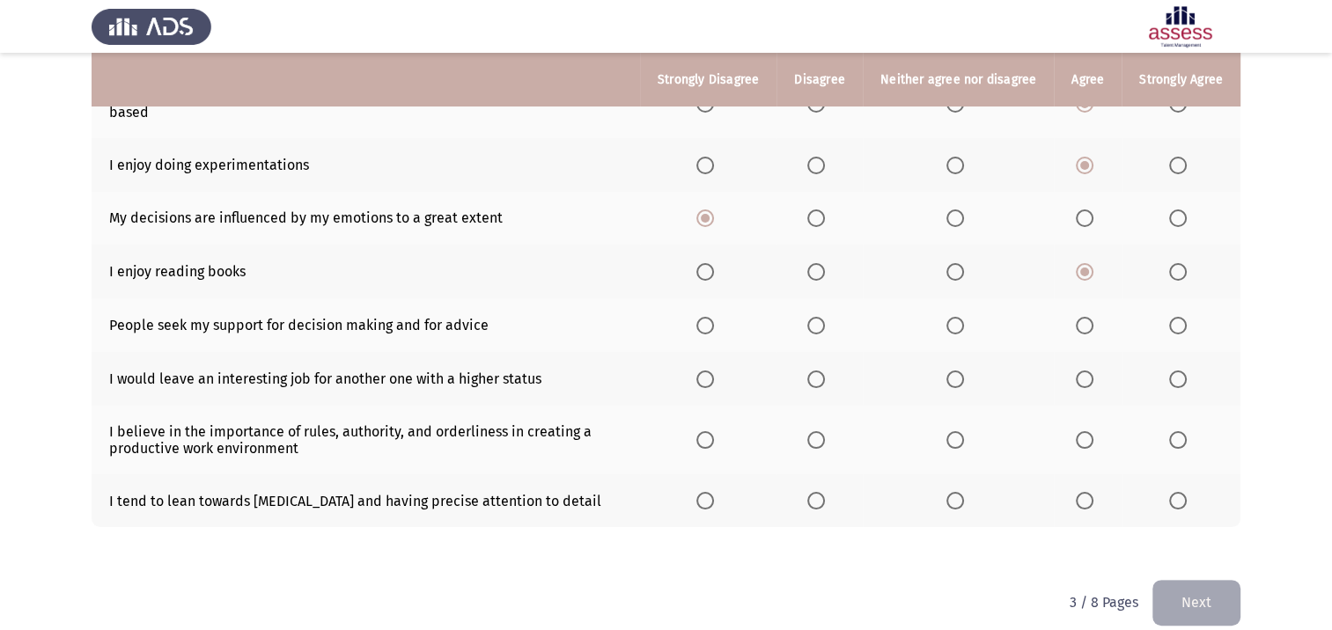
click at [1176, 328] on span "Select an option" at bounding box center [1178, 326] width 18 height 18
click at [1176, 328] on input "Select an option" at bounding box center [1178, 326] width 18 height 18
click at [831, 385] on label "Select an option" at bounding box center [819, 380] width 25 height 18
click at [825, 385] on input "Select an option" at bounding box center [816, 380] width 18 height 18
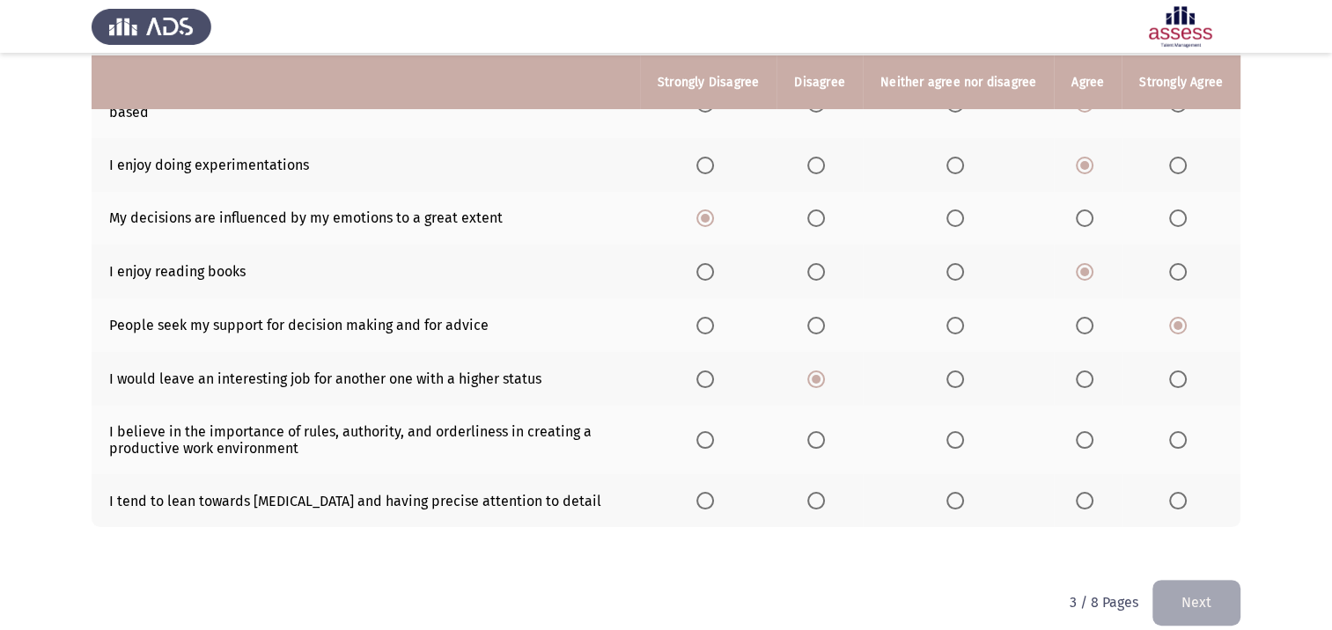
scroll to position [286, 0]
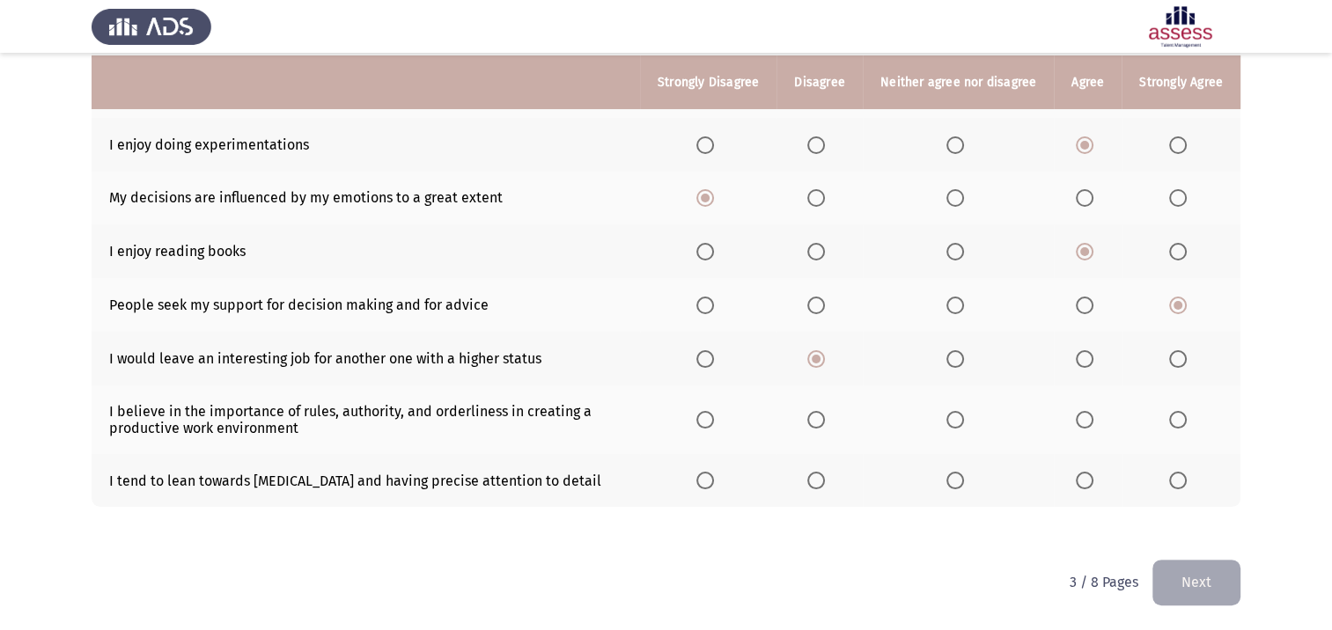
click at [1178, 419] on span "Select an option" at bounding box center [1178, 420] width 18 height 18
click at [1178, 419] on input "Select an option" at bounding box center [1178, 420] width 18 height 18
click at [957, 482] on span "Select an option" at bounding box center [955, 481] width 18 height 18
click at [957, 482] on input "Select an option" at bounding box center [955, 481] width 18 height 18
click at [1191, 588] on button "Next" at bounding box center [1196, 582] width 88 height 45
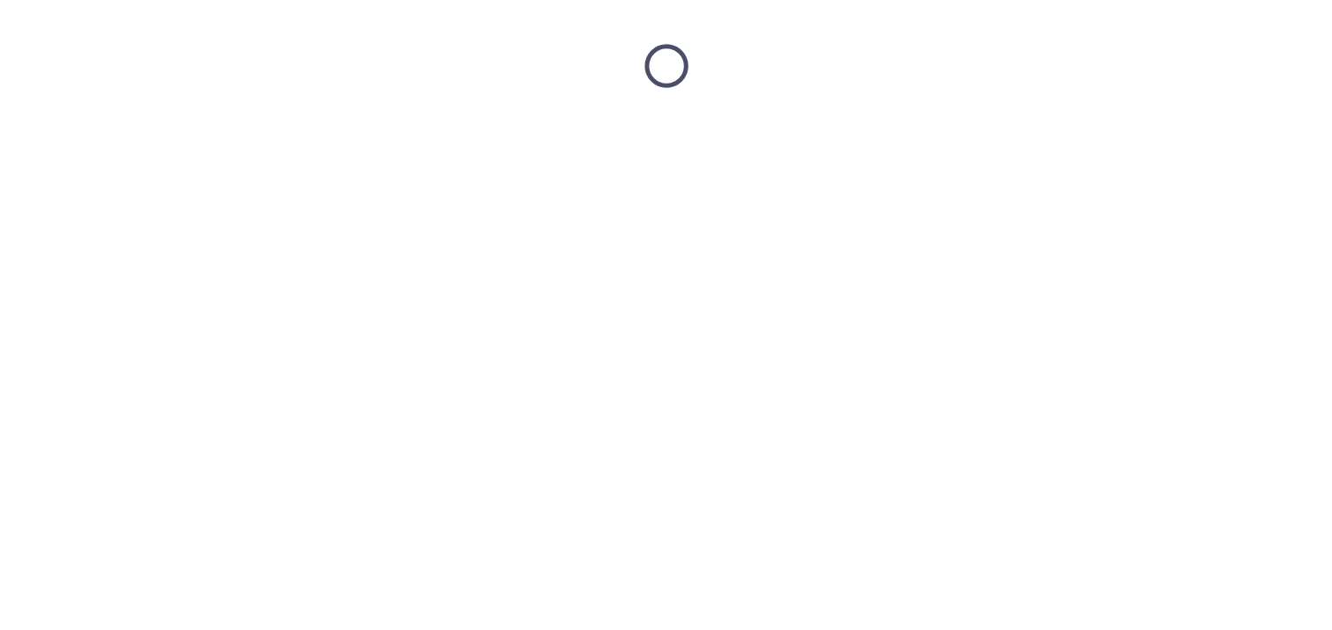
scroll to position [0, 0]
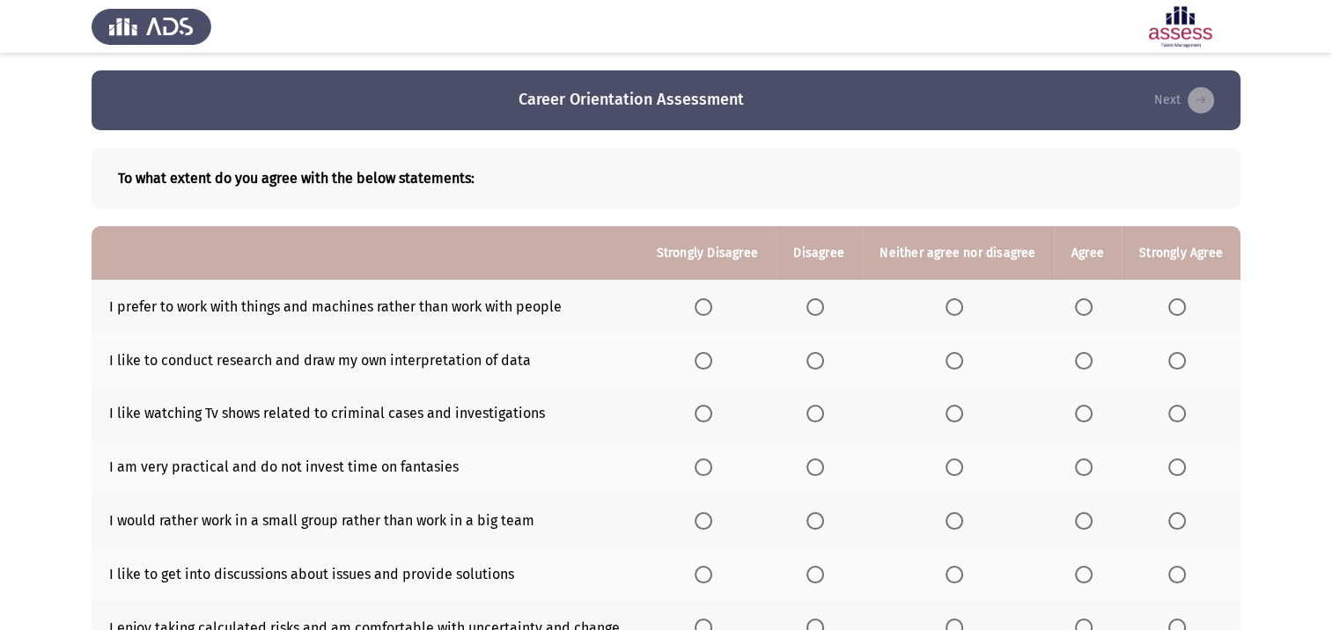
click at [706, 311] on span "Select an option" at bounding box center [703, 307] width 18 height 18
click at [706, 311] on input "Select an option" at bounding box center [703, 307] width 18 height 18
click at [1068, 356] on th at bounding box center [1087, 361] width 68 height 54
click at [1084, 359] on span "Select an option" at bounding box center [1084, 361] width 18 height 18
click at [1084, 359] on input "Select an option" at bounding box center [1084, 361] width 18 height 18
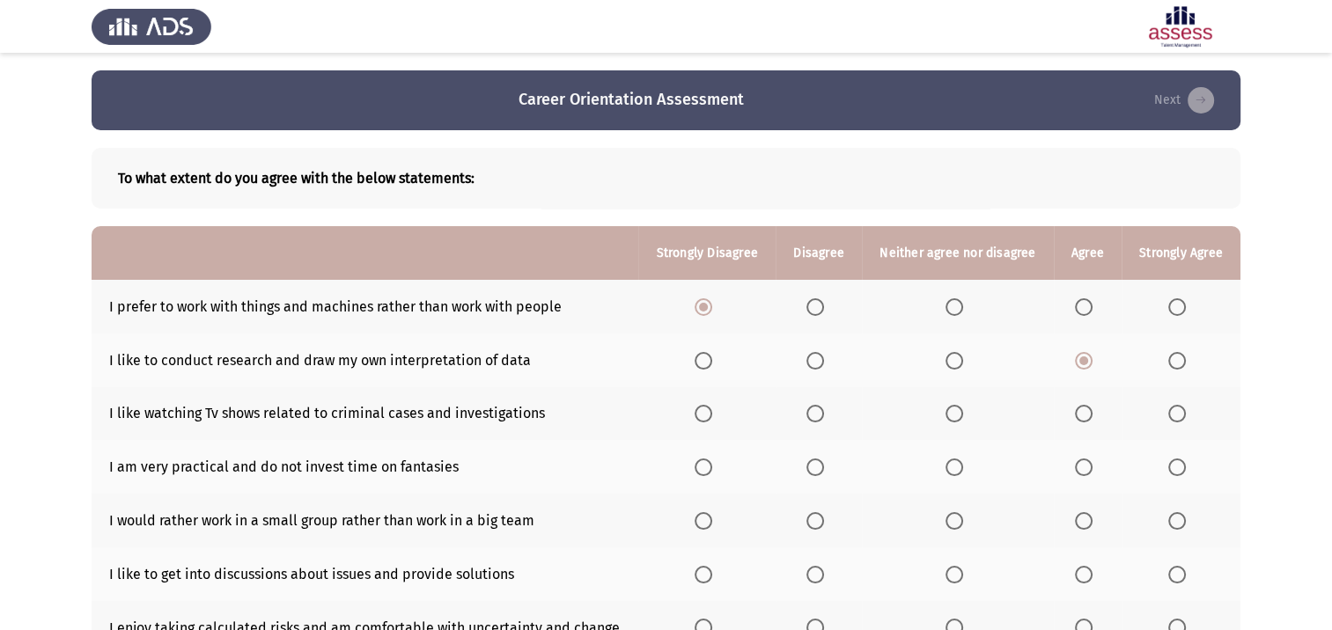
scroll to position [88, 0]
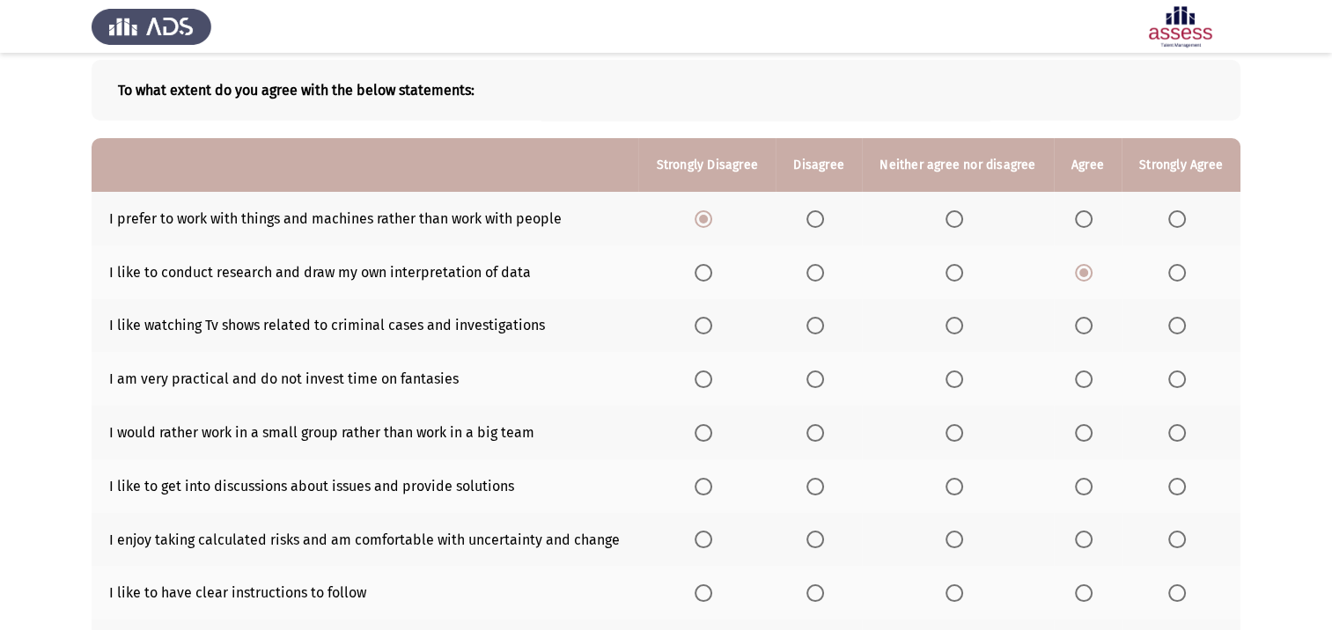
click at [813, 329] on span "Select an option" at bounding box center [815, 326] width 18 height 18
click at [813, 329] on input "Select an option" at bounding box center [815, 326] width 18 height 18
click at [953, 380] on span "Select an option" at bounding box center [954, 380] width 18 height 18
click at [953, 380] on input "Select an option" at bounding box center [954, 380] width 18 height 18
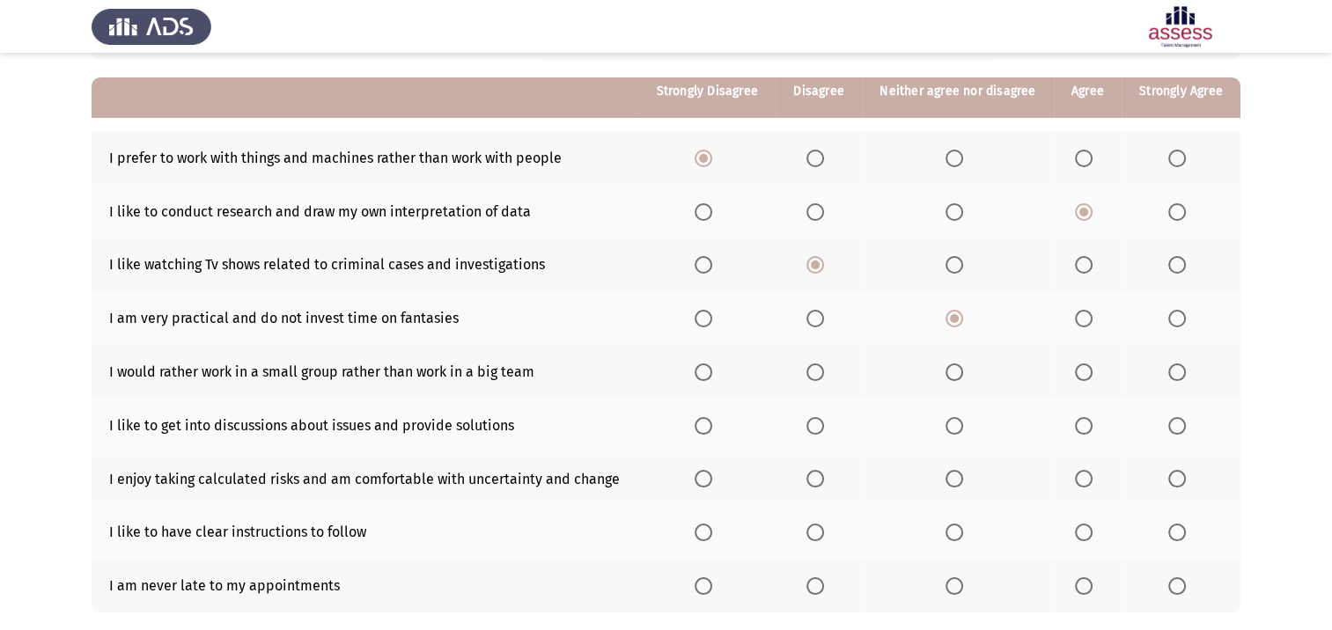
scroll to position [176, 0]
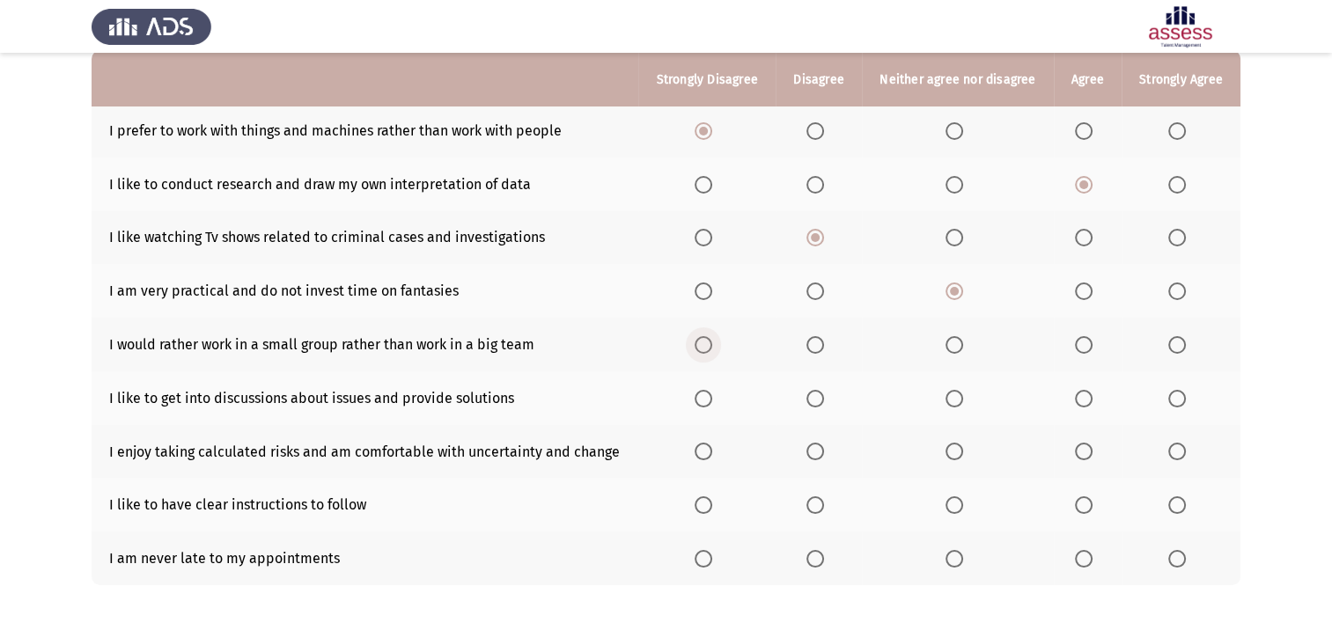
click at [711, 344] on span "Select an option" at bounding box center [703, 345] width 18 height 18
click at [711, 344] on input "Select an option" at bounding box center [703, 345] width 18 height 18
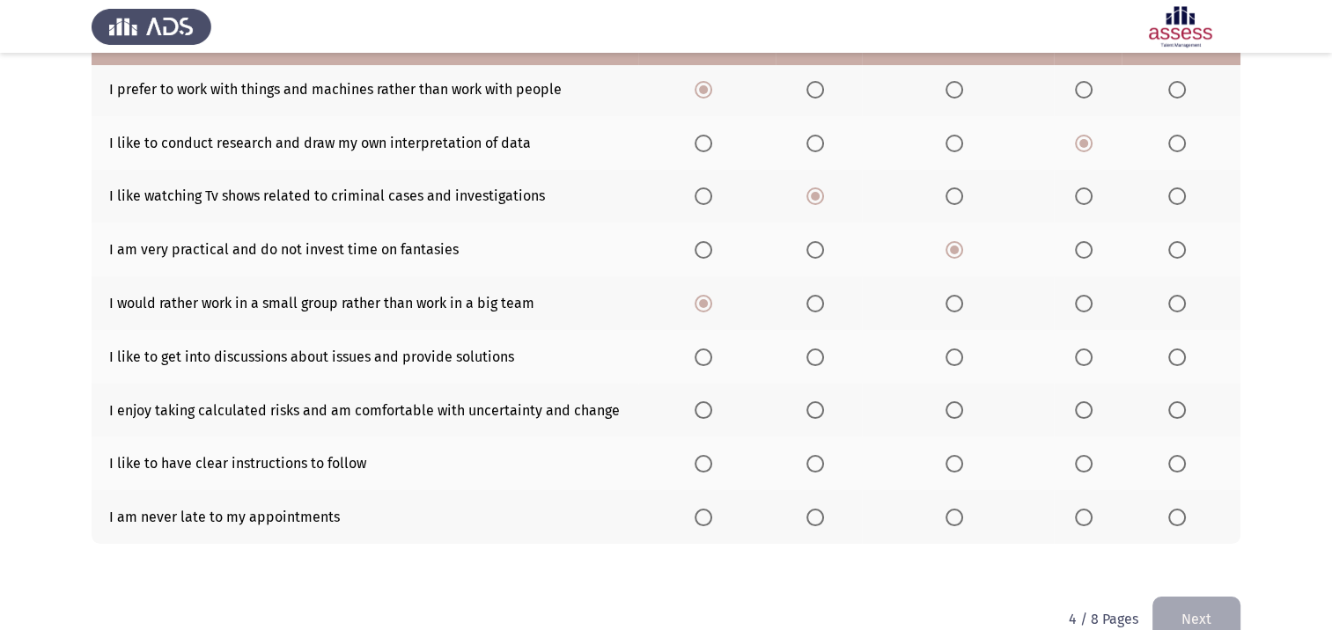
scroll to position [256, 0]
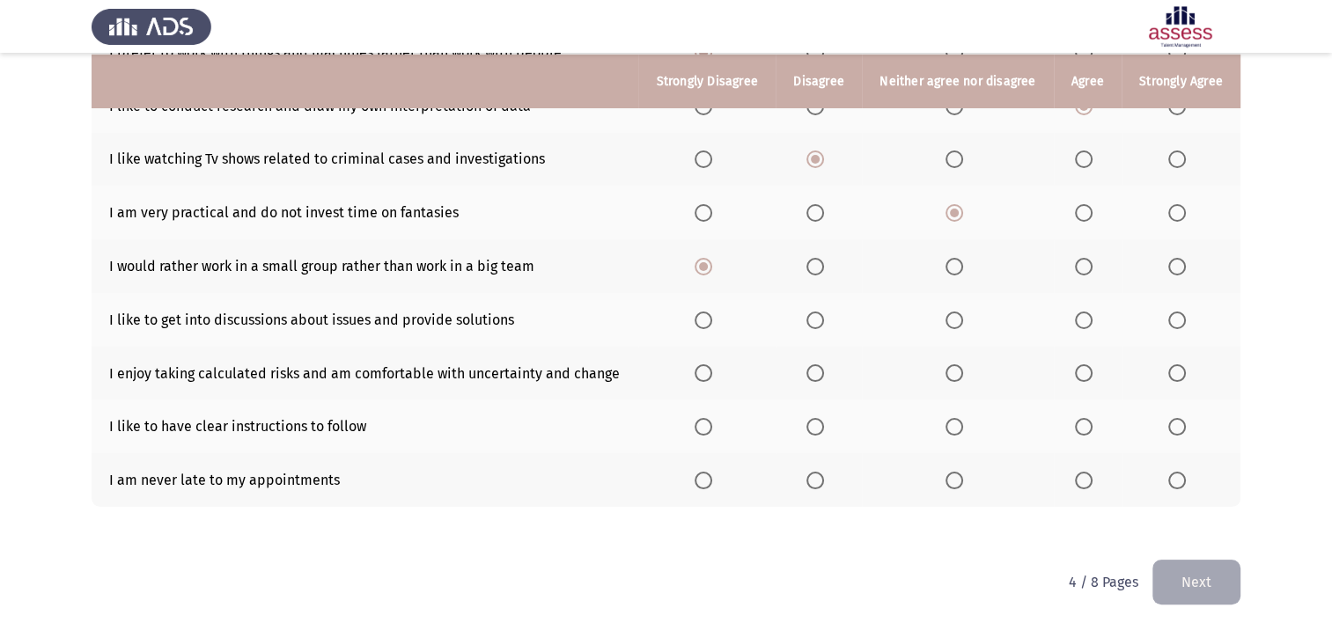
click at [1078, 318] on span "Select an option" at bounding box center [1084, 321] width 18 height 18
click at [1078, 318] on input "Select an option" at bounding box center [1084, 321] width 18 height 18
click at [954, 373] on span "Select an option" at bounding box center [954, 373] width 18 height 18
click at [954, 373] on input "Select an option" at bounding box center [954, 373] width 18 height 18
click at [1082, 434] on span "Select an option" at bounding box center [1084, 427] width 18 height 18
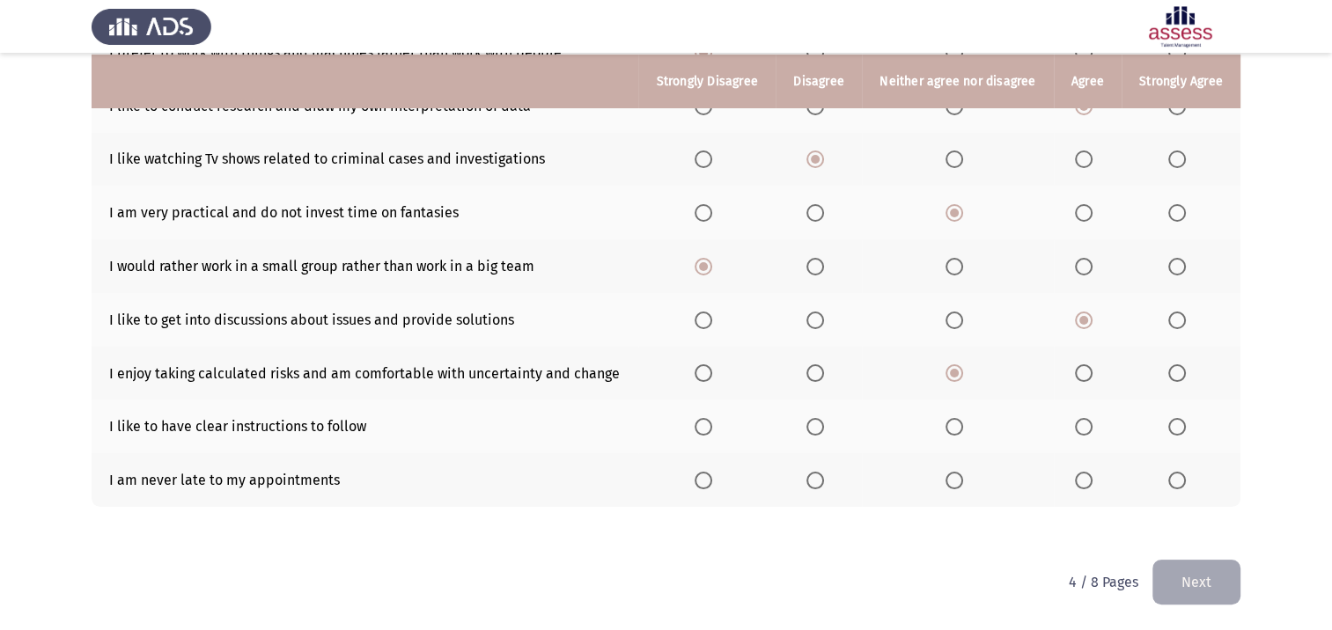
click at [1082, 434] on input "Select an option" at bounding box center [1084, 427] width 18 height 18
click at [1177, 482] on span "Select an option" at bounding box center [1177, 481] width 18 height 18
click at [1177, 482] on input "Select an option" at bounding box center [1177, 481] width 18 height 18
click at [1197, 587] on button "Next" at bounding box center [1196, 582] width 88 height 45
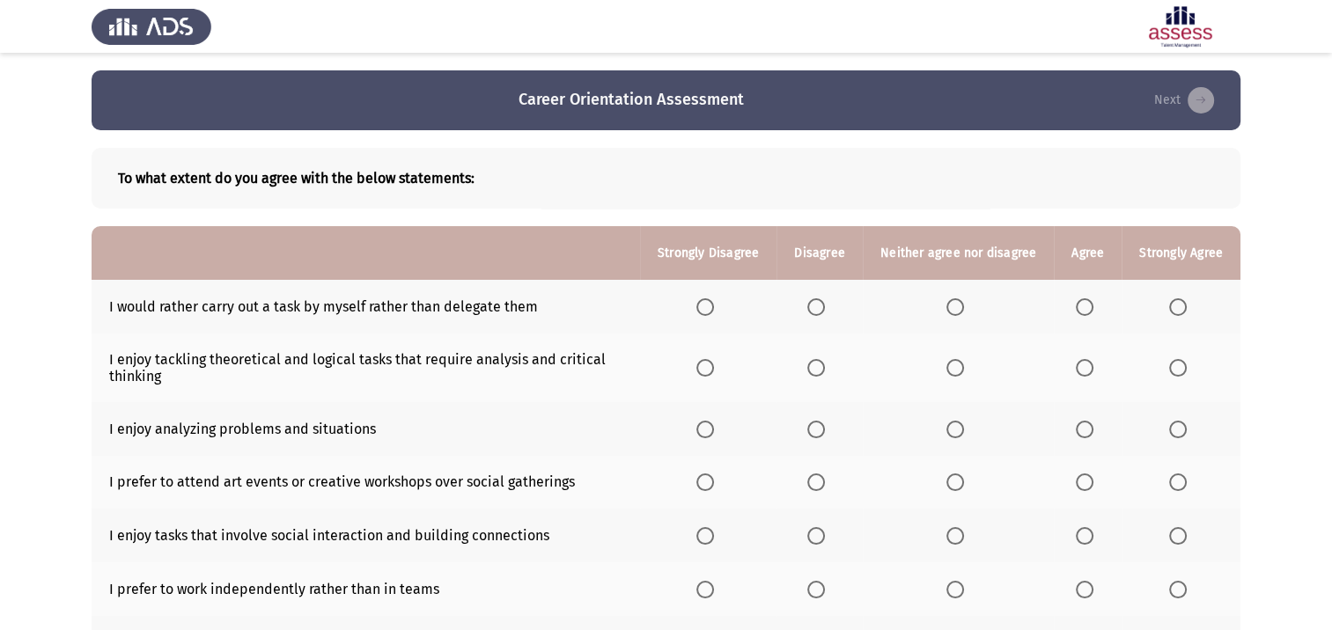
click at [824, 309] on span "Select an option" at bounding box center [816, 307] width 18 height 18
click at [824, 309] on input "Select an option" at bounding box center [816, 307] width 18 height 18
click at [1077, 367] on span "Select an option" at bounding box center [1084, 368] width 18 height 18
click at [1077, 367] on input "Select an option" at bounding box center [1084, 368] width 18 height 18
click at [1077, 434] on span "Select an option" at bounding box center [1084, 430] width 18 height 18
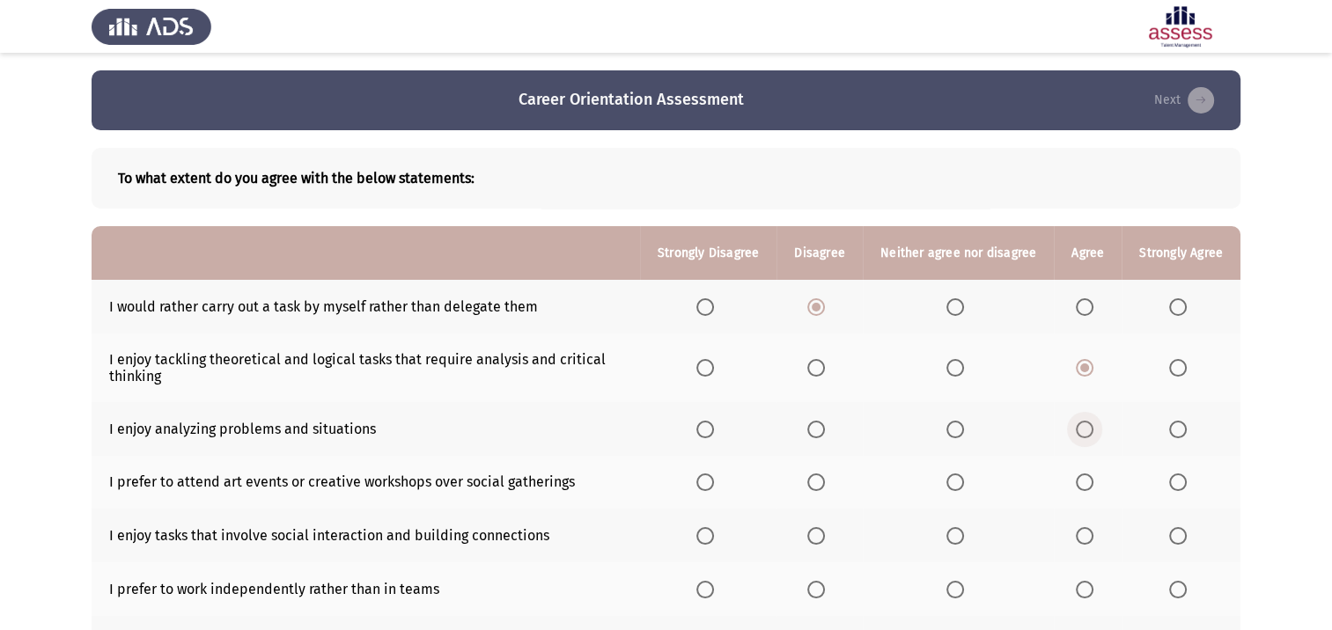
click at [1077, 434] on input "Select an option" at bounding box center [1084, 430] width 18 height 18
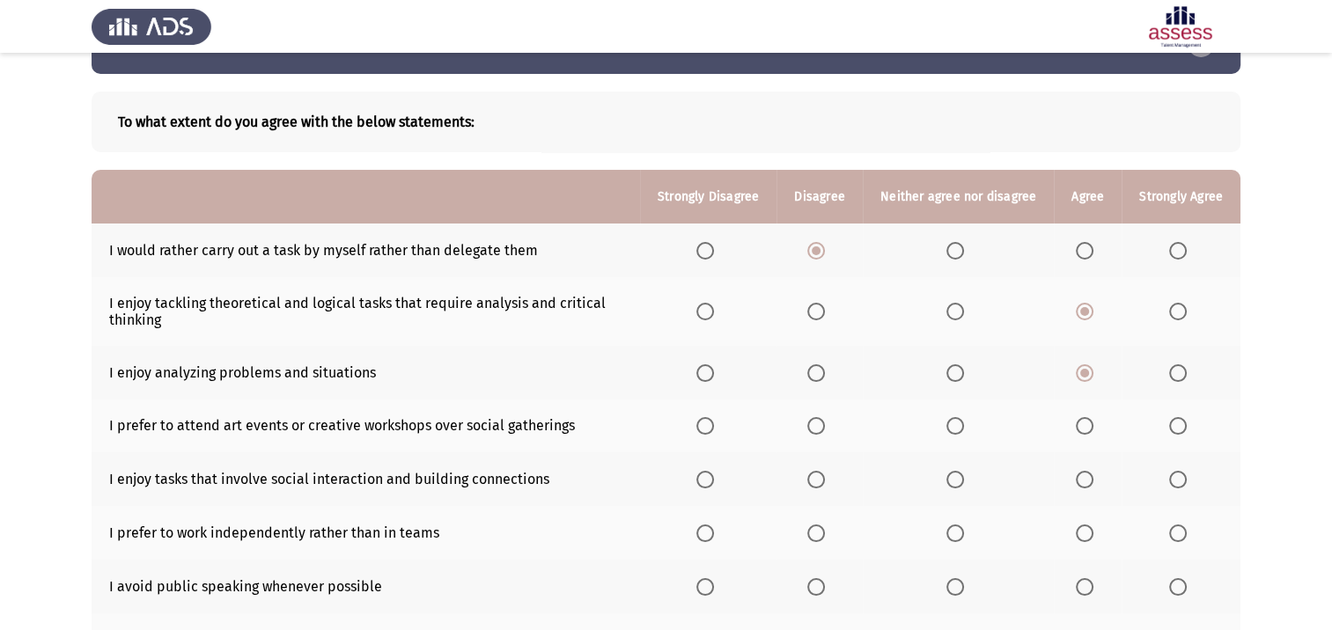
scroll to position [88, 0]
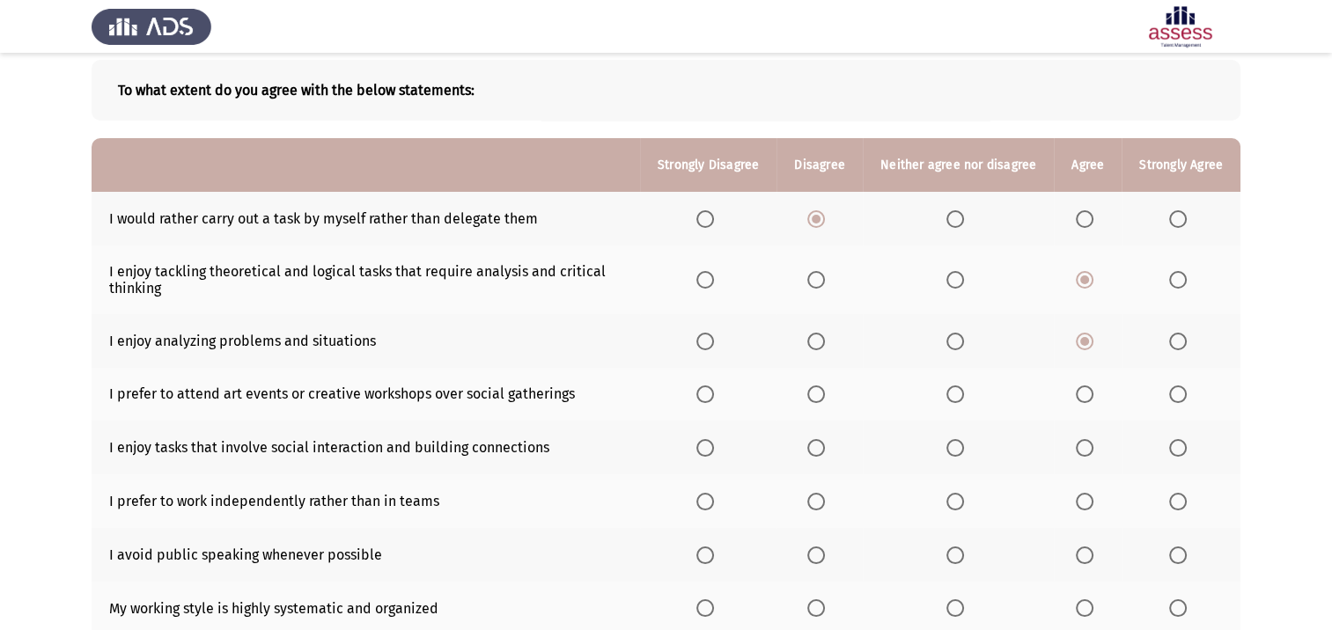
click at [711, 400] on span "Select an option" at bounding box center [705, 394] width 18 height 18
click at [711, 400] on input "Select an option" at bounding box center [705, 394] width 18 height 18
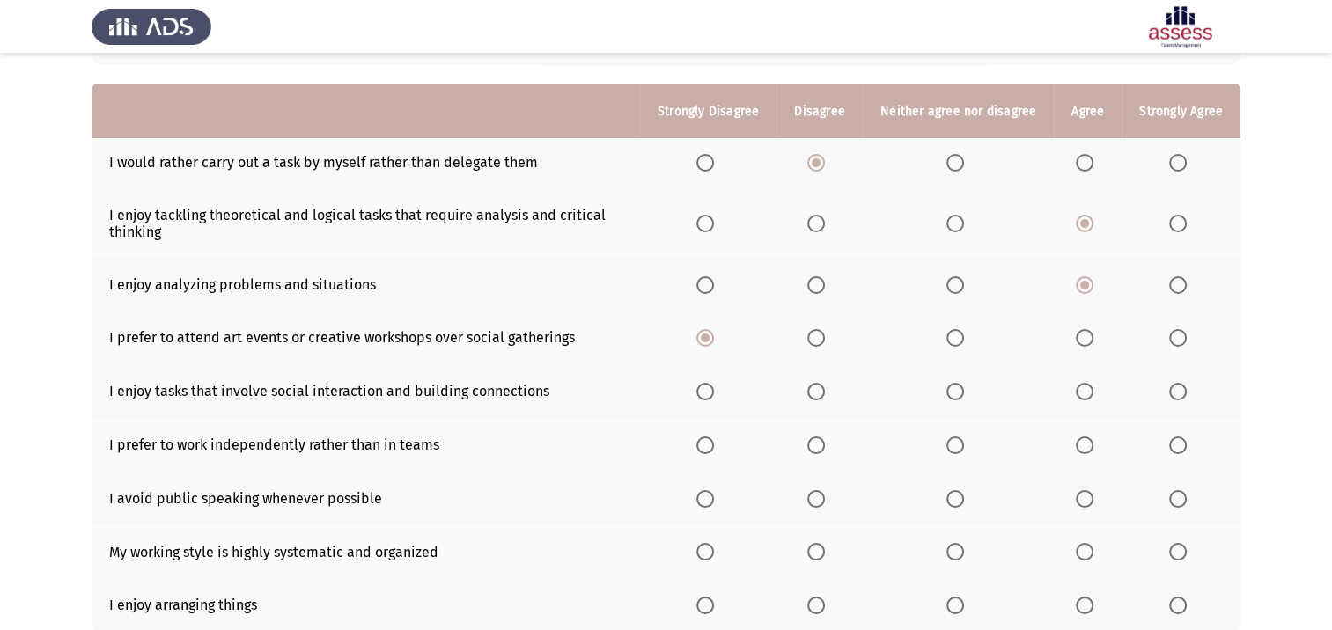
scroll to position [176, 0]
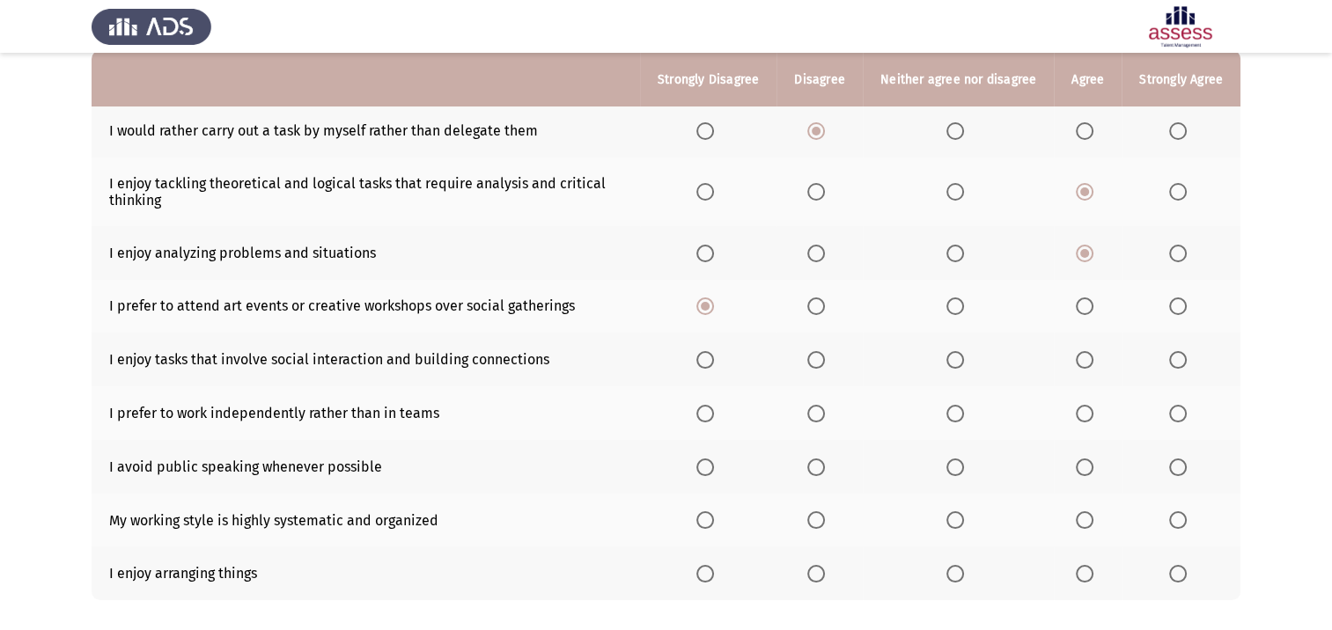
click at [1087, 366] on span "Select an option" at bounding box center [1084, 360] width 18 height 18
click at [1087, 366] on input "Select an option" at bounding box center [1084, 360] width 18 height 18
click at [820, 418] on span "Select an option" at bounding box center [816, 414] width 18 height 18
click at [820, 418] on input "Select an option" at bounding box center [816, 414] width 18 height 18
click at [819, 469] on span "Select an option" at bounding box center [816, 468] width 18 height 18
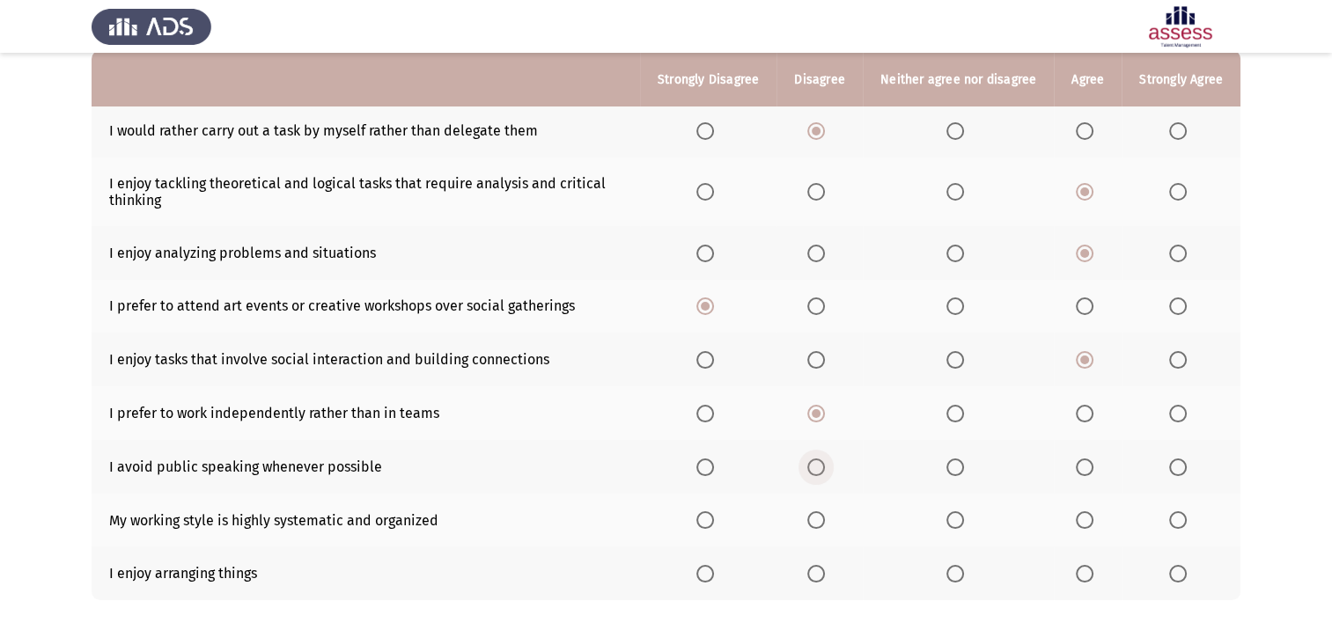
click at [819, 469] on input "Select an option" at bounding box center [816, 468] width 18 height 18
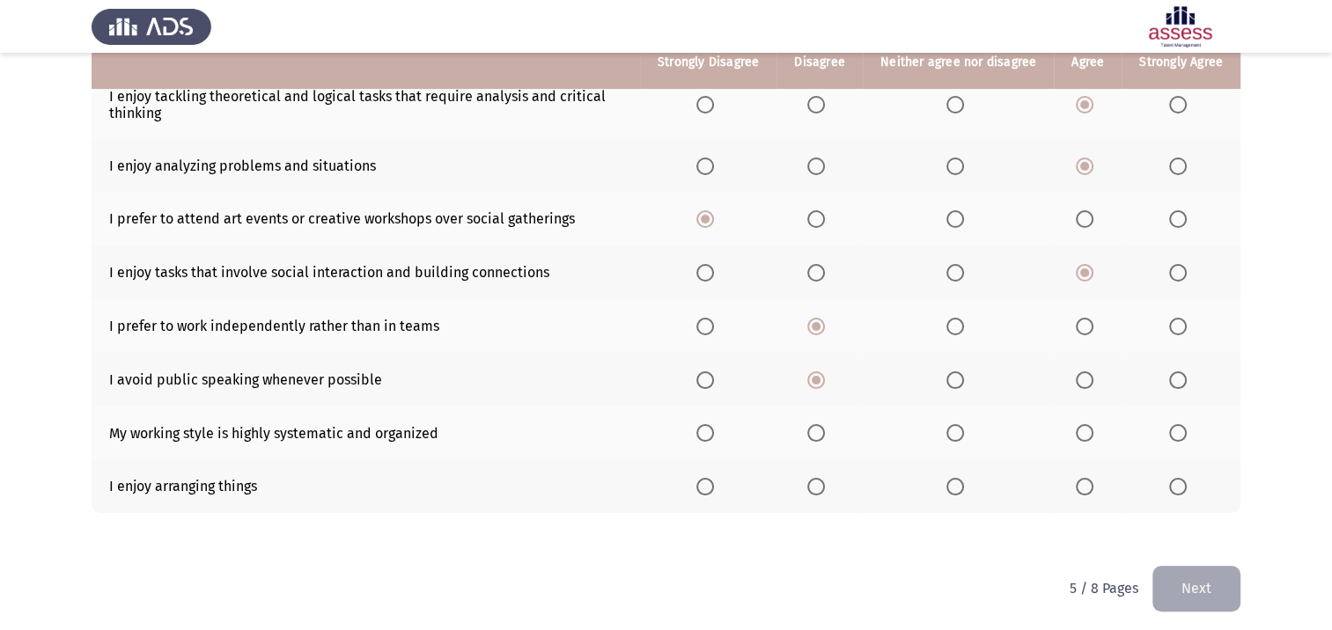
scroll to position [264, 0]
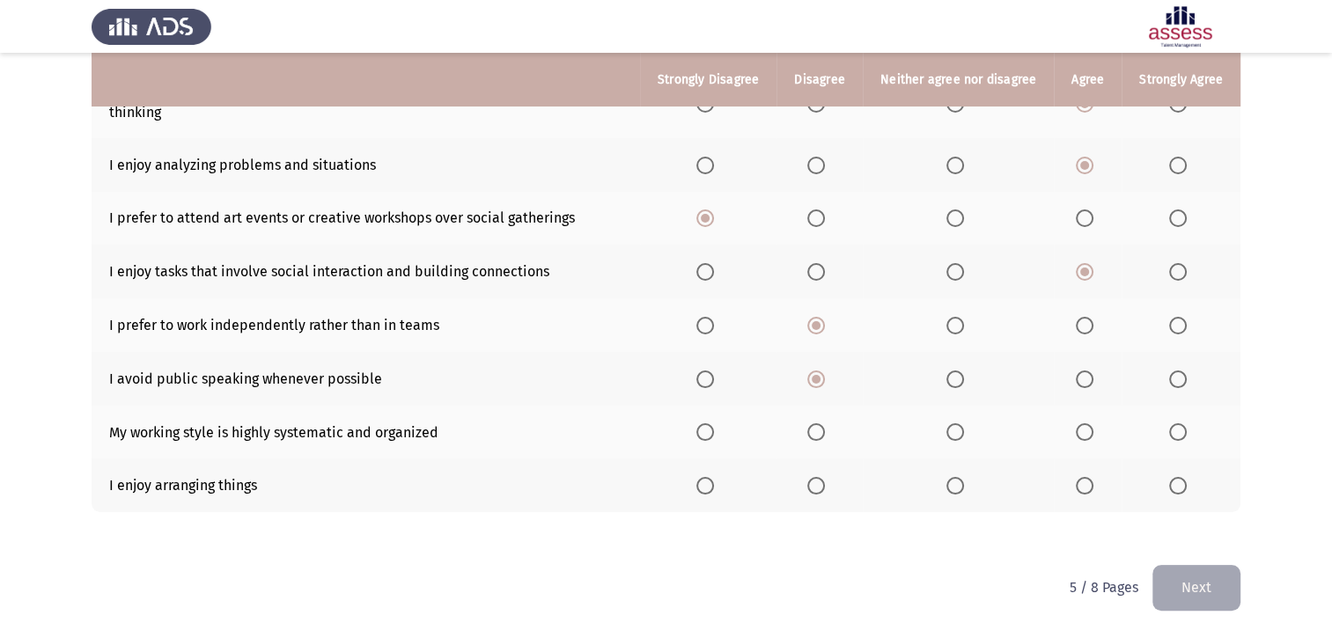
click at [1176, 437] on span "Select an option" at bounding box center [1178, 432] width 18 height 18
click at [1176, 437] on input "Select an option" at bounding box center [1178, 432] width 18 height 18
click at [1174, 483] on span "Select an option" at bounding box center [1178, 486] width 18 height 18
click at [1174, 483] on input "Select an option" at bounding box center [1178, 486] width 18 height 18
click at [1212, 585] on button "Next" at bounding box center [1196, 587] width 88 height 45
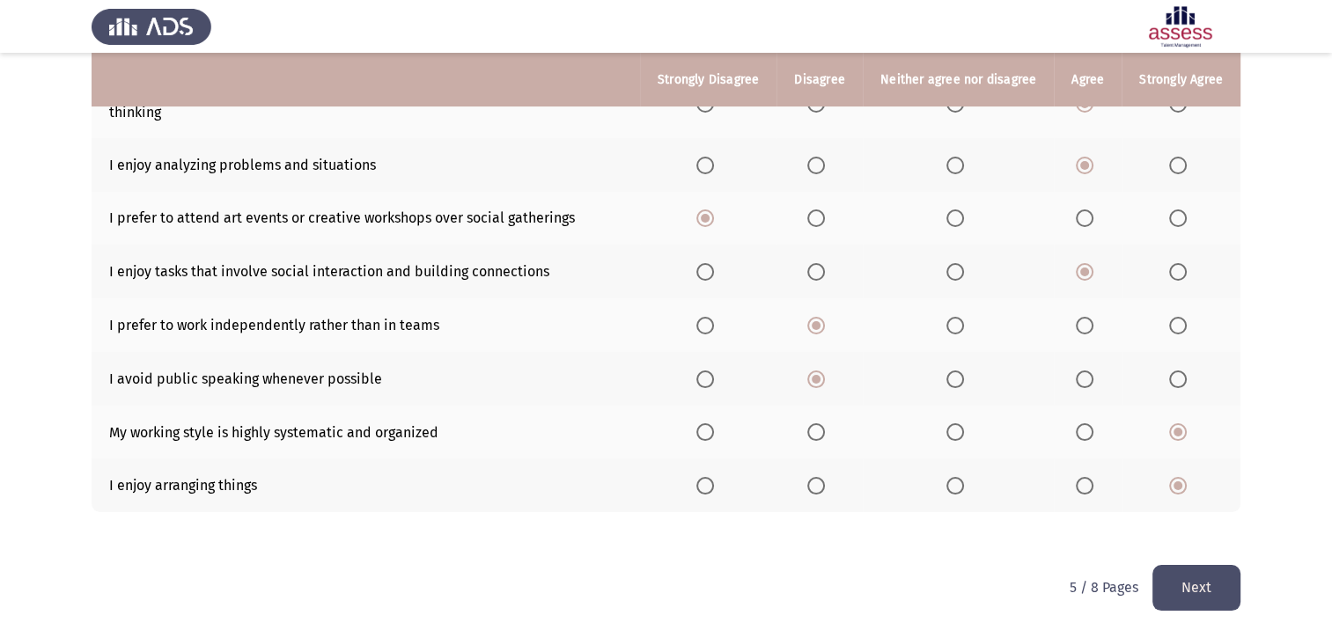
scroll to position [0, 0]
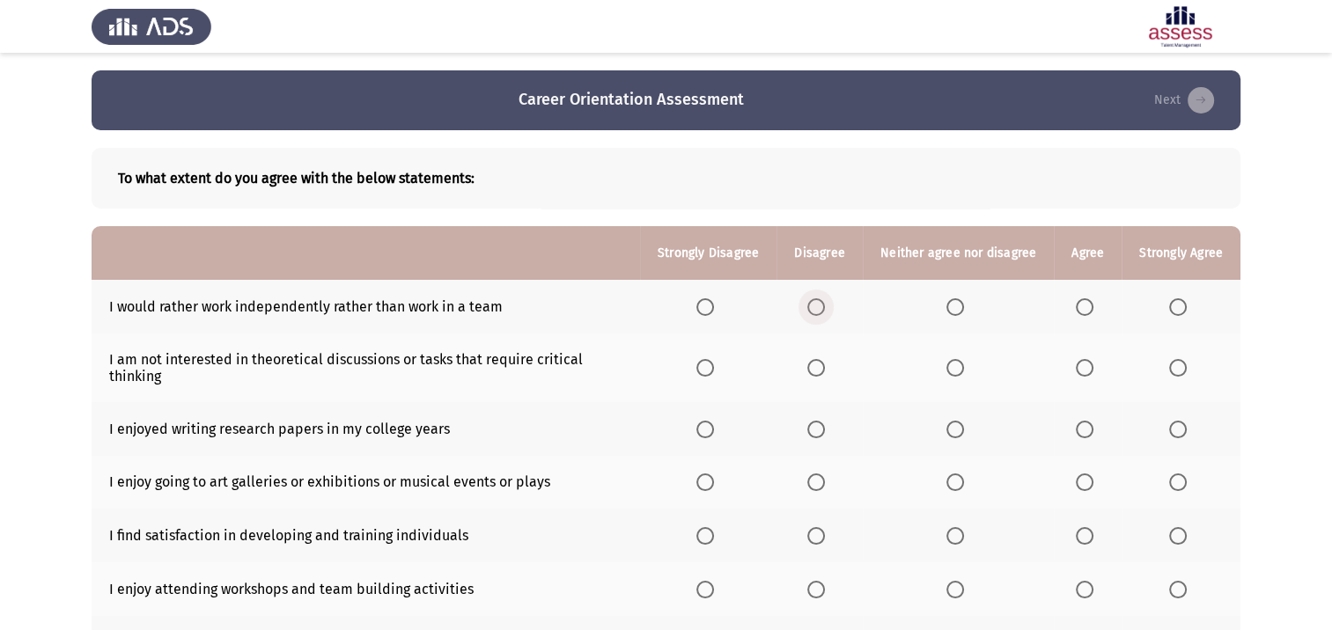
click at [820, 311] on span "Select an option" at bounding box center [816, 307] width 18 height 18
click at [820, 311] on input "Select an option" at bounding box center [816, 307] width 18 height 18
click at [821, 370] on span "Select an option" at bounding box center [816, 368] width 18 height 18
click at [821, 370] on input "Select an option" at bounding box center [816, 368] width 18 height 18
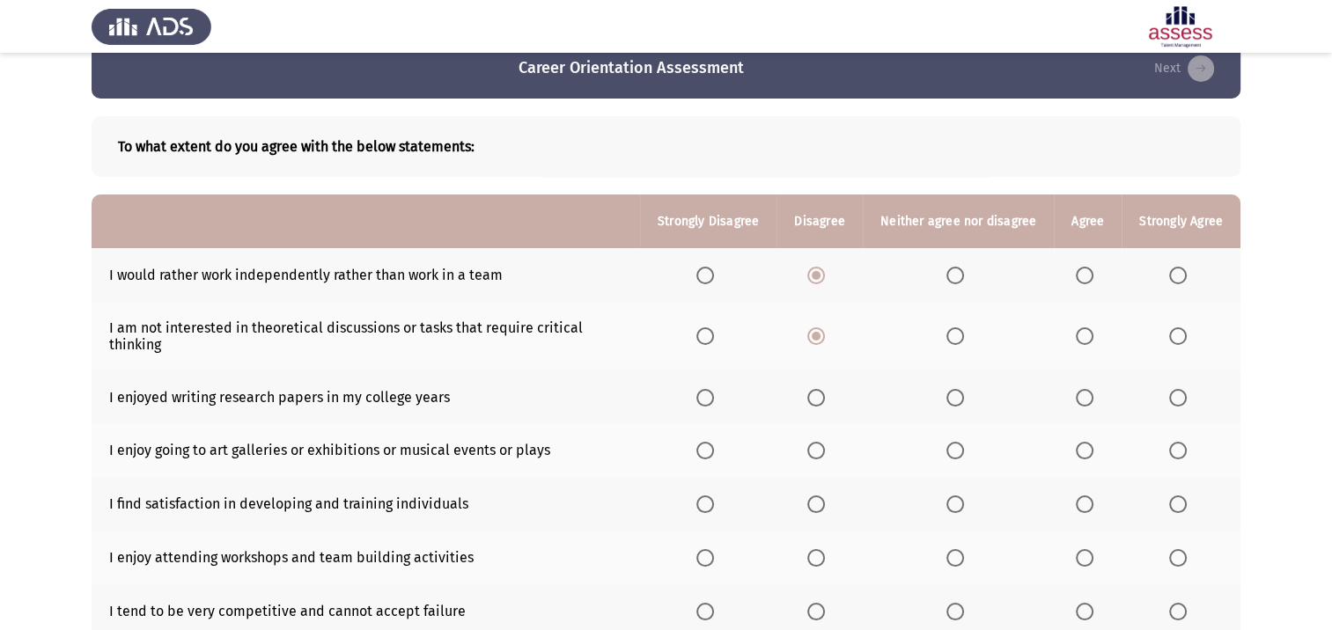
scroll to position [88, 0]
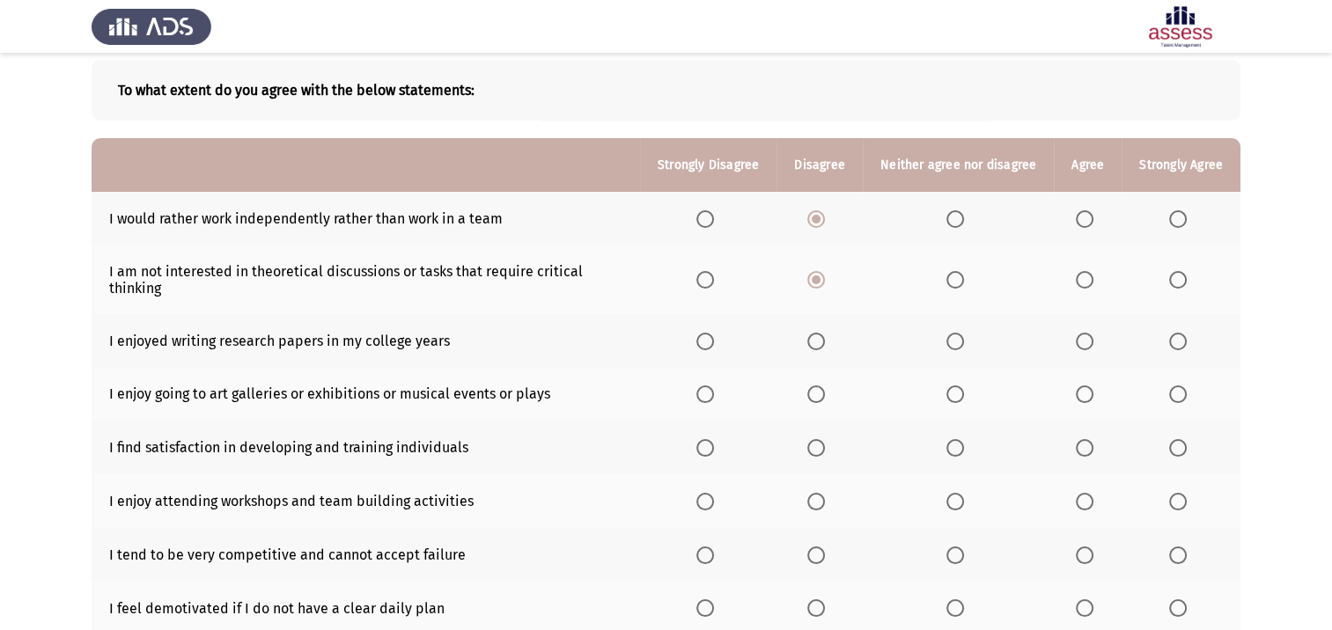
click at [818, 343] on span "Select an option" at bounding box center [816, 342] width 18 height 18
click at [818, 343] on input "Select an option" at bounding box center [816, 342] width 18 height 18
click at [708, 401] on span "Select an option" at bounding box center [705, 394] width 18 height 18
click at [708, 401] on input "Select an option" at bounding box center [705, 394] width 18 height 18
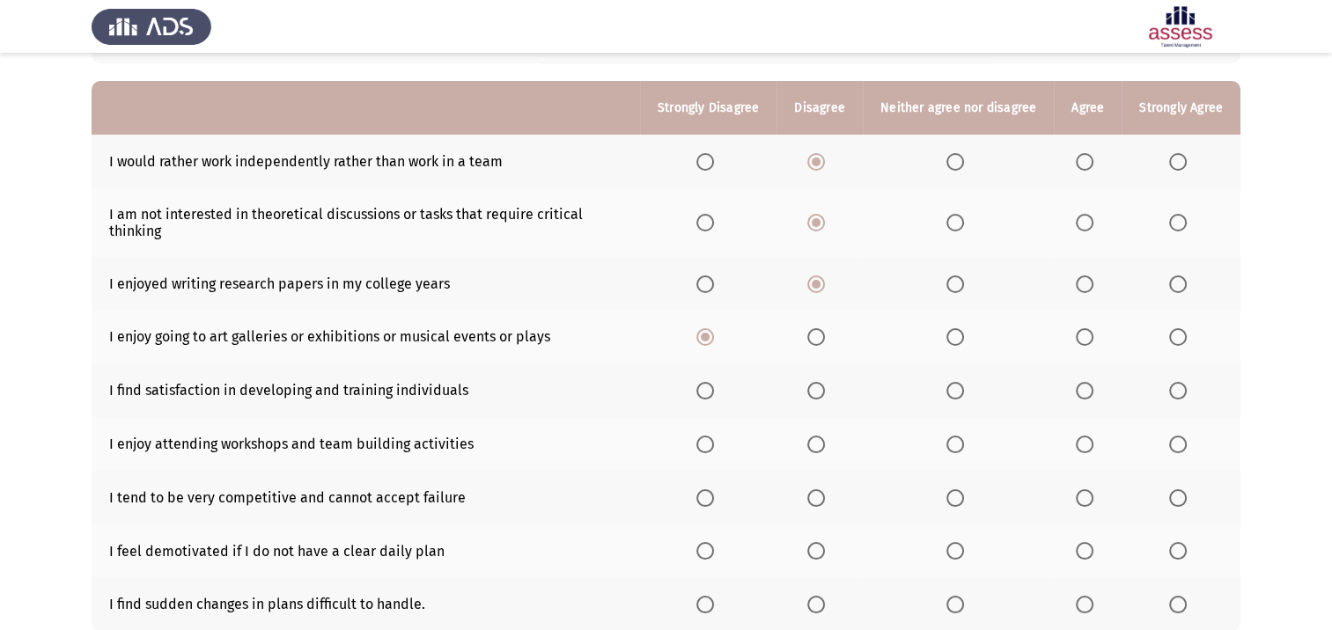
scroll to position [176, 0]
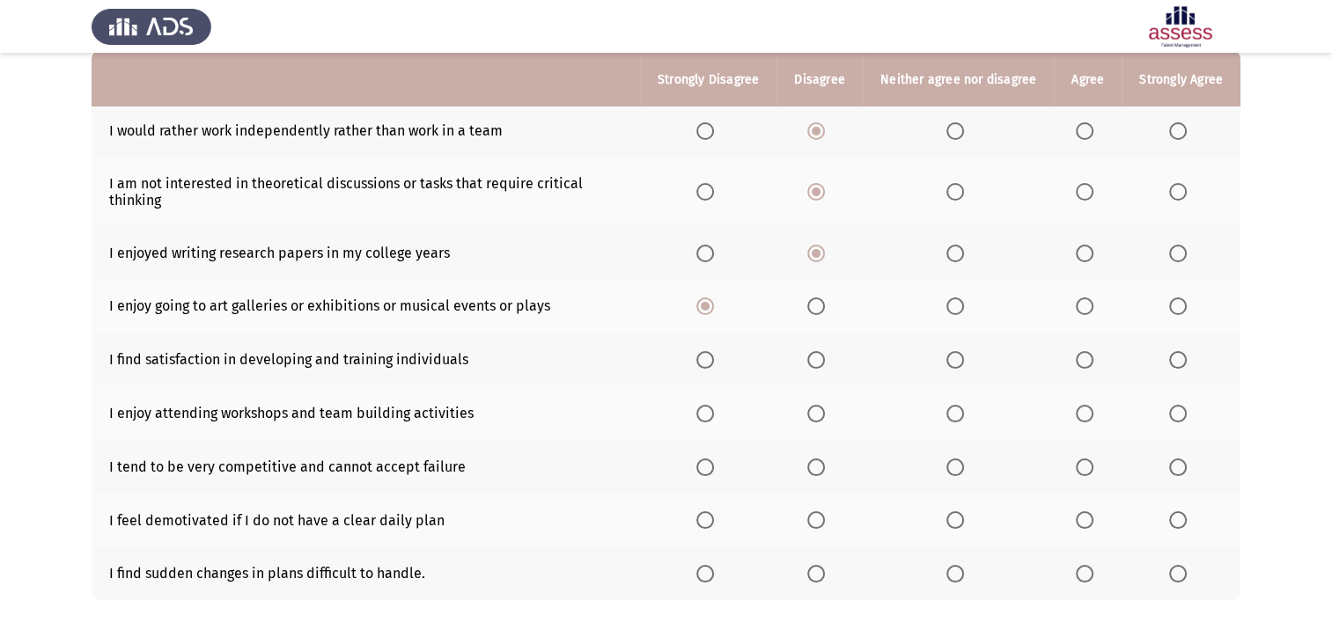
click at [1087, 359] on span "Select an option" at bounding box center [1084, 360] width 18 height 18
click at [1087, 359] on input "Select an option" at bounding box center [1084, 360] width 18 height 18
click at [1084, 417] on span "Select an option" at bounding box center [1084, 414] width 18 height 18
click at [1084, 417] on input "Select an option" at bounding box center [1084, 414] width 18 height 18
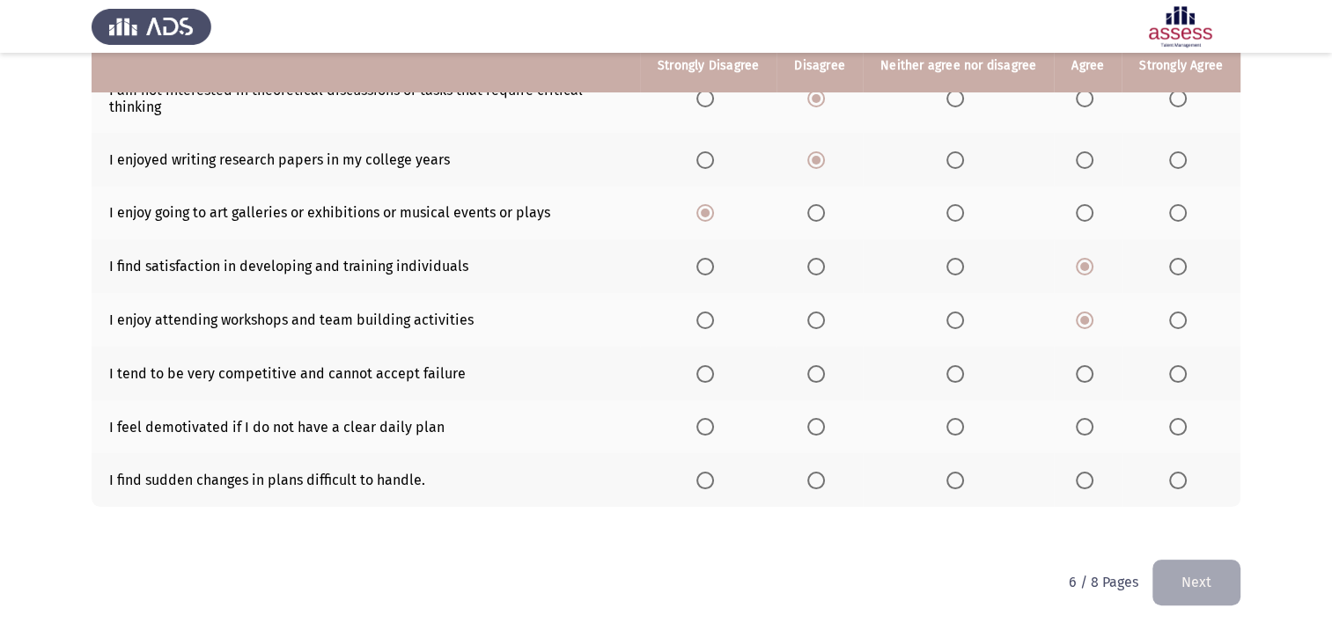
scroll to position [271, 0]
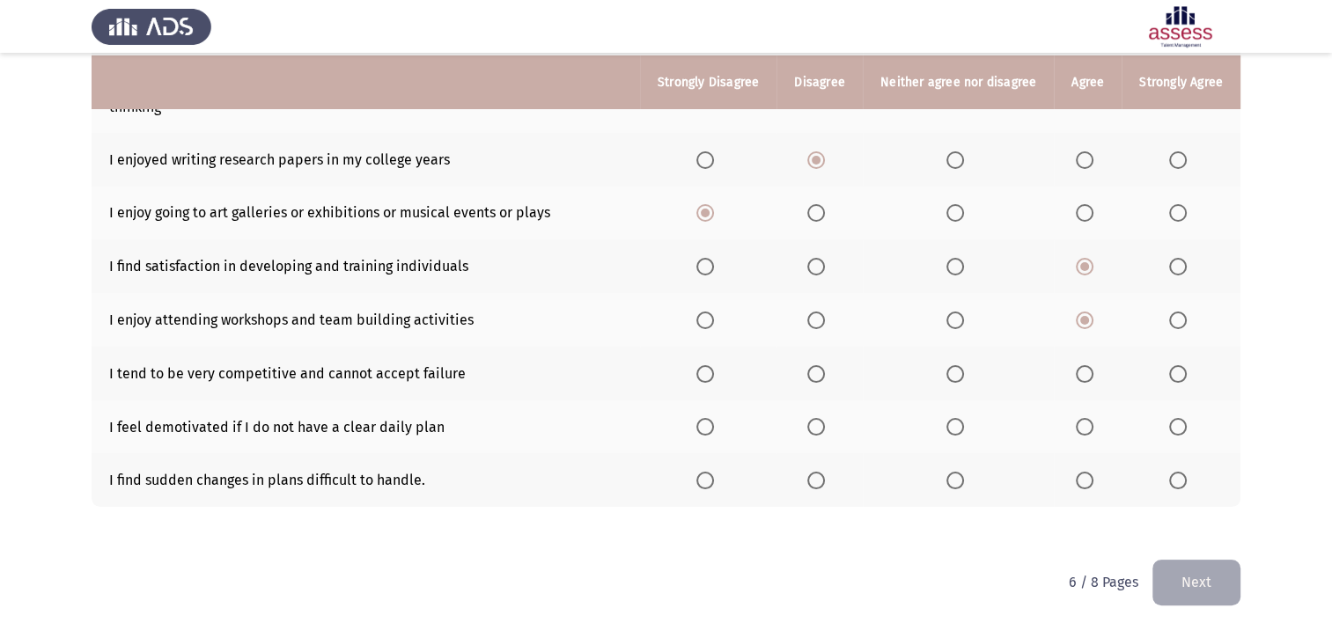
click at [817, 376] on span "Select an option" at bounding box center [816, 374] width 18 height 18
click at [817, 376] on input "Select an option" at bounding box center [816, 374] width 18 height 18
click at [818, 429] on span "Select an option" at bounding box center [816, 427] width 18 height 18
click at [818, 429] on input "Select an option" at bounding box center [816, 427] width 18 height 18
click at [705, 481] on span "Select an option" at bounding box center [705, 481] width 0 height 0
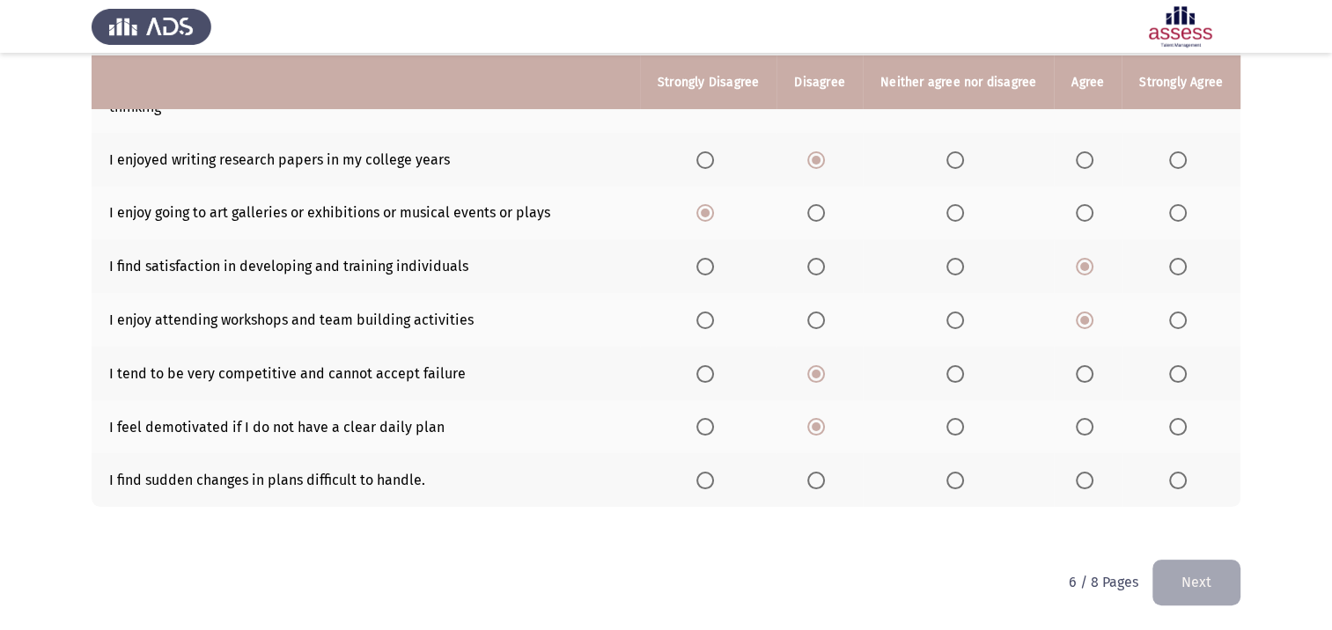
click at [709, 480] on input "Select an option" at bounding box center [705, 481] width 18 height 18
click at [1186, 584] on button "Next" at bounding box center [1196, 582] width 88 height 45
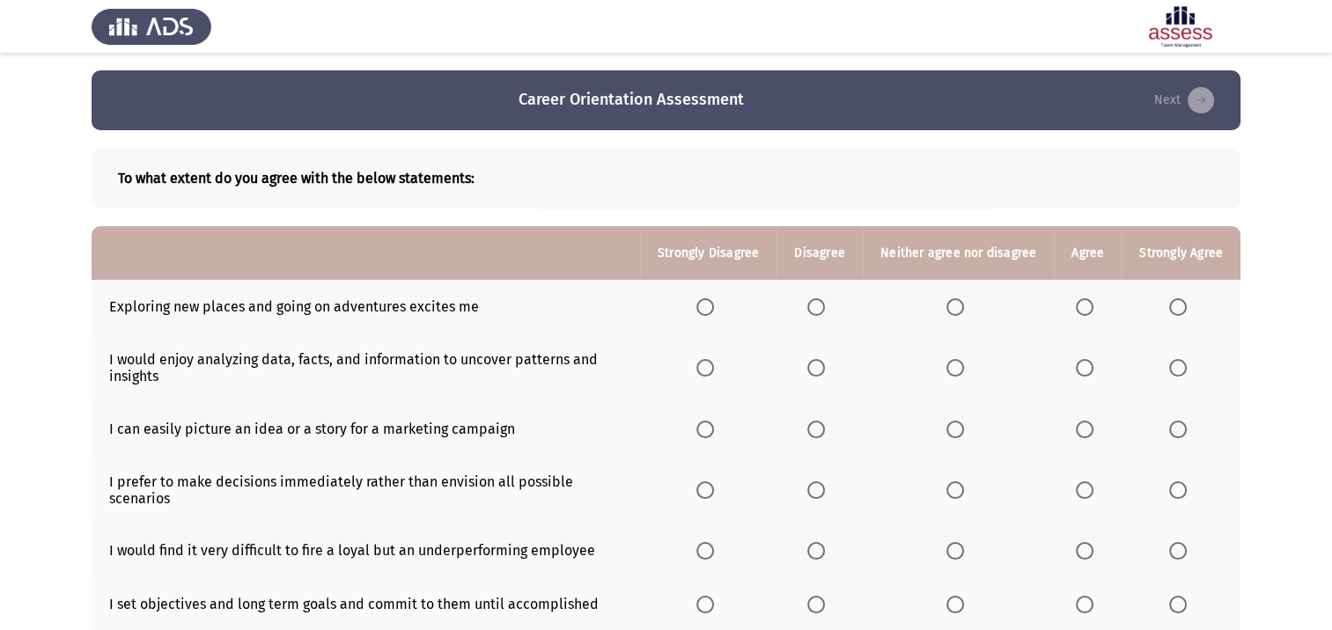
click at [1083, 310] on span "Select an option" at bounding box center [1084, 307] width 18 height 18
click at [1083, 310] on input "Select an option" at bounding box center [1084, 307] width 18 height 18
click at [1081, 364] on span "Select an option" at bounding box center [1084, 368] width 18 height 18
click at [1081, 364] on input "Select an option" at bounding box center [1084, 368] width 18 height 18
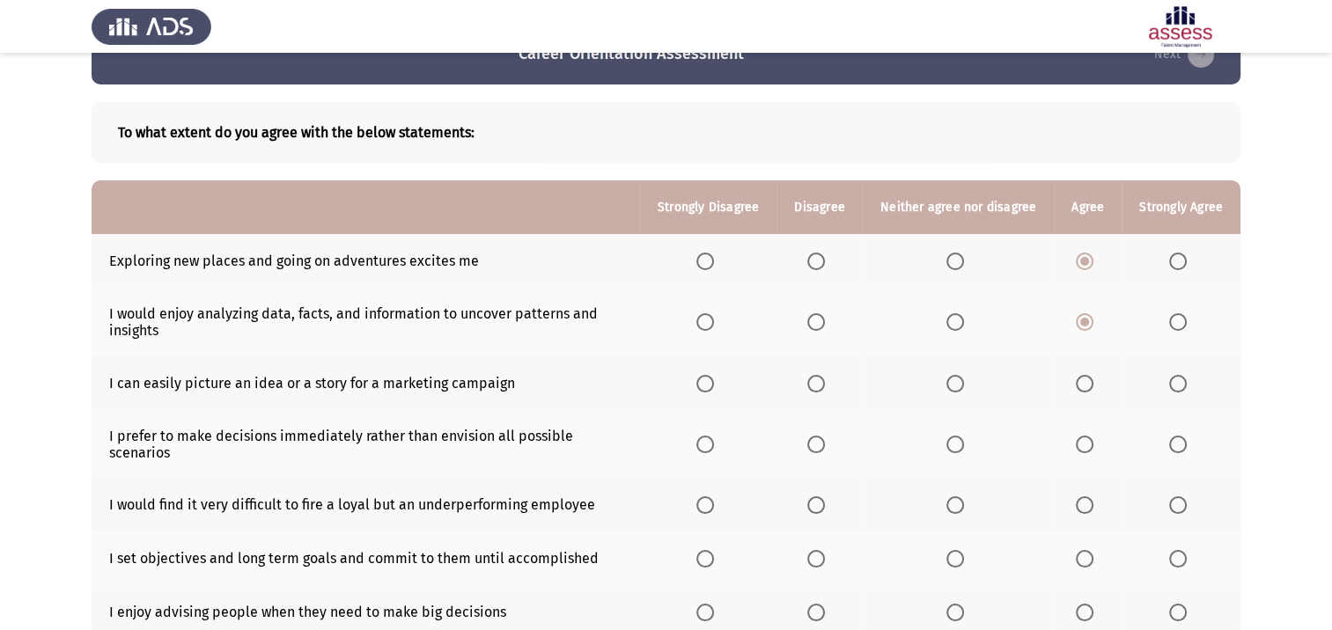
scroll to position [88, 0]
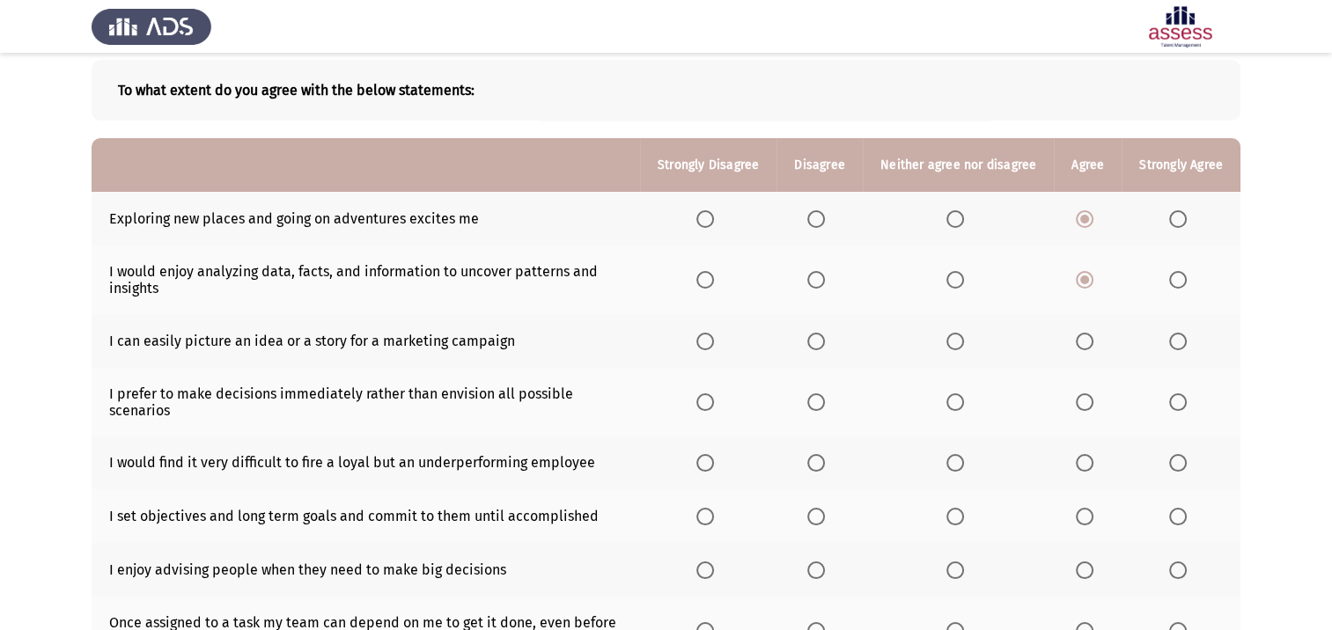
click at [956, 347] on span "Select an option" at bounding box center [955, 342] width 18 height 18
click at [956, 347] on input "Select an option" at bounding box center [955, 342] width 18 height 18
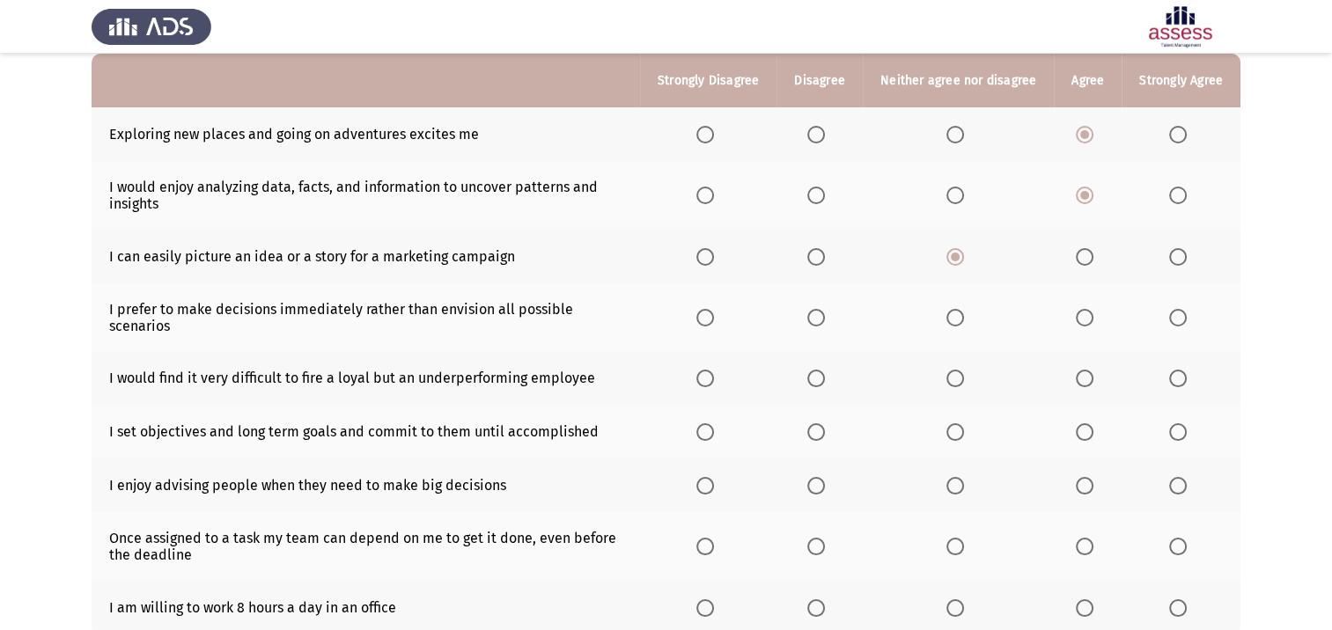
scroll to position [176, 0]
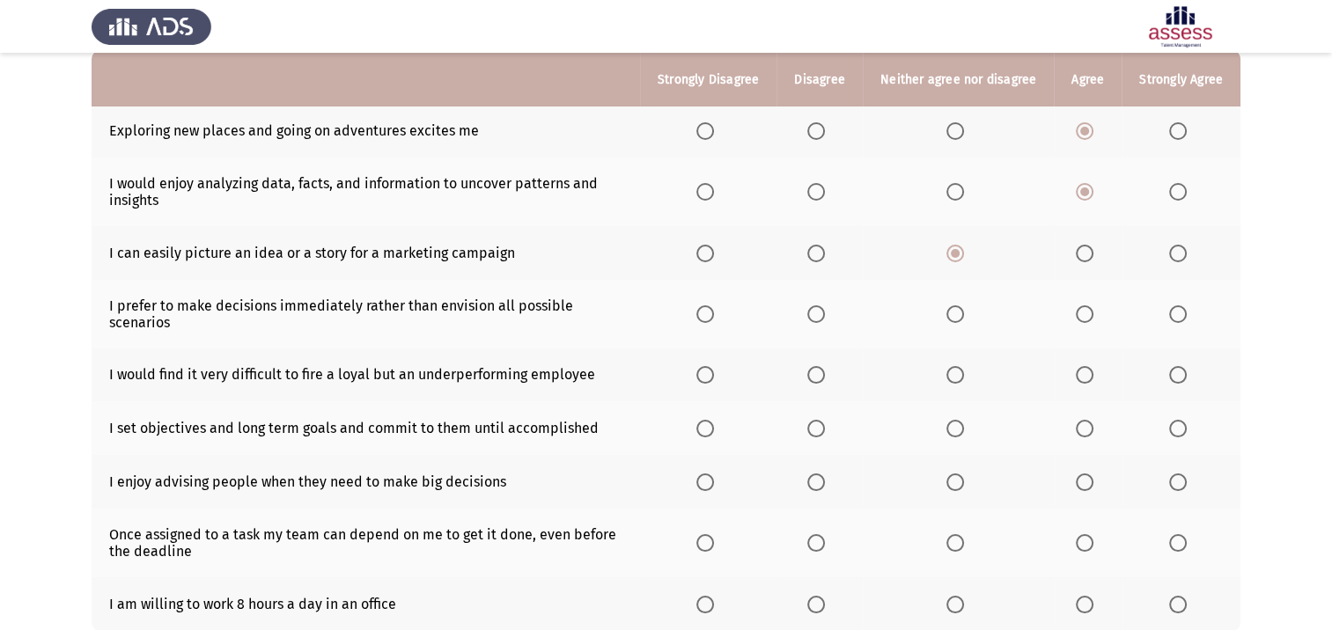
click at [817, 314] on span "Select an option" at bounding box center [816, 314] width 18 height 18
click at [817, 314] on input "Select an option" at bounding box center [816, 314] width 18 height 18
click at [825, 378] on span "Select an option" at bounding box center [816, 375] width 18 height 18
click at [825, 378] on input "Select an option" at bounding box center [816, 375] width 18 height 18
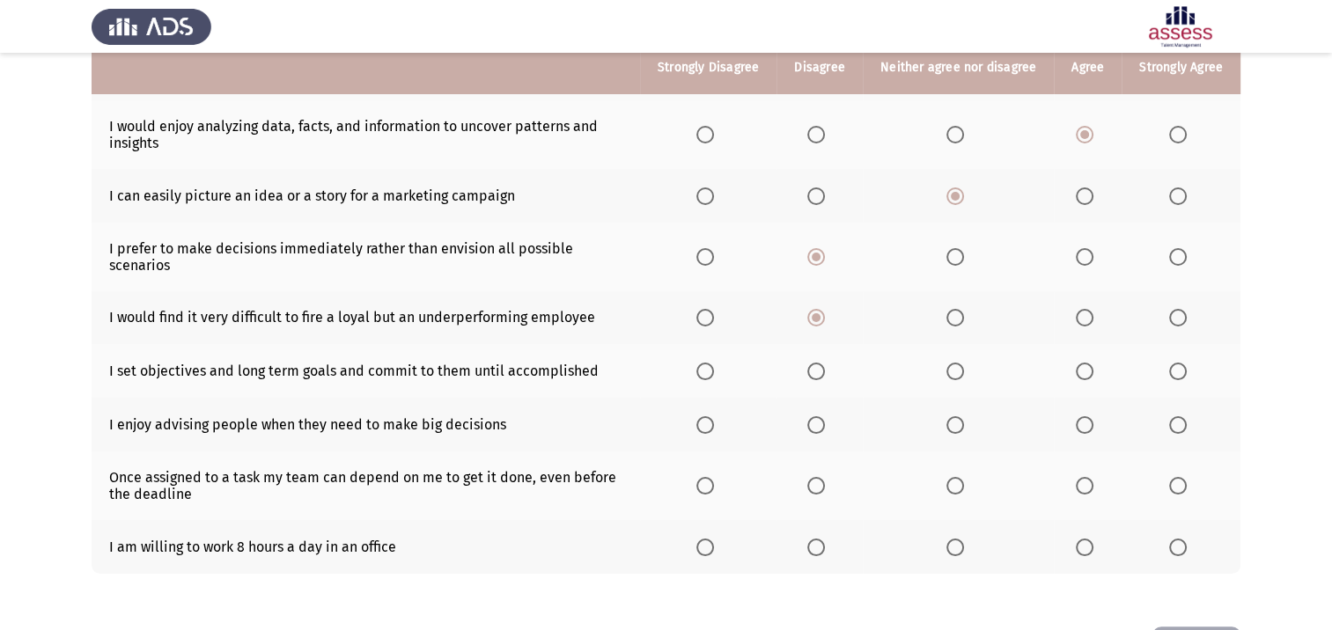
scroll to position [264, 0]
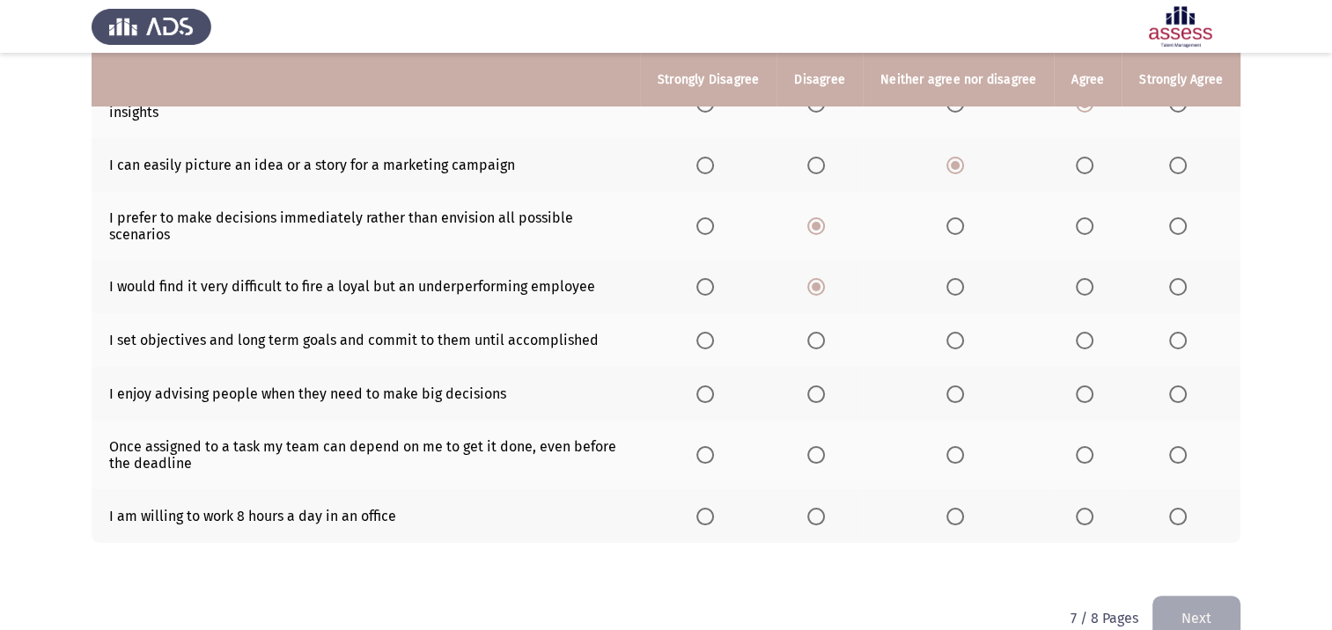
click at [1180, 343] on span "Select an option" at bounding box center [1178, 341] width 18 height 18
click at [1180, 343] on input "Select an option" at bounding box center [1178, 341] width 18 height 18
click at [965, 397] on label "Select an option" at bounding box center [958, 394] width 25 height 18
click at [964, 397] on input "Select an option" at bounding box center [955, 394] width 18 height 18
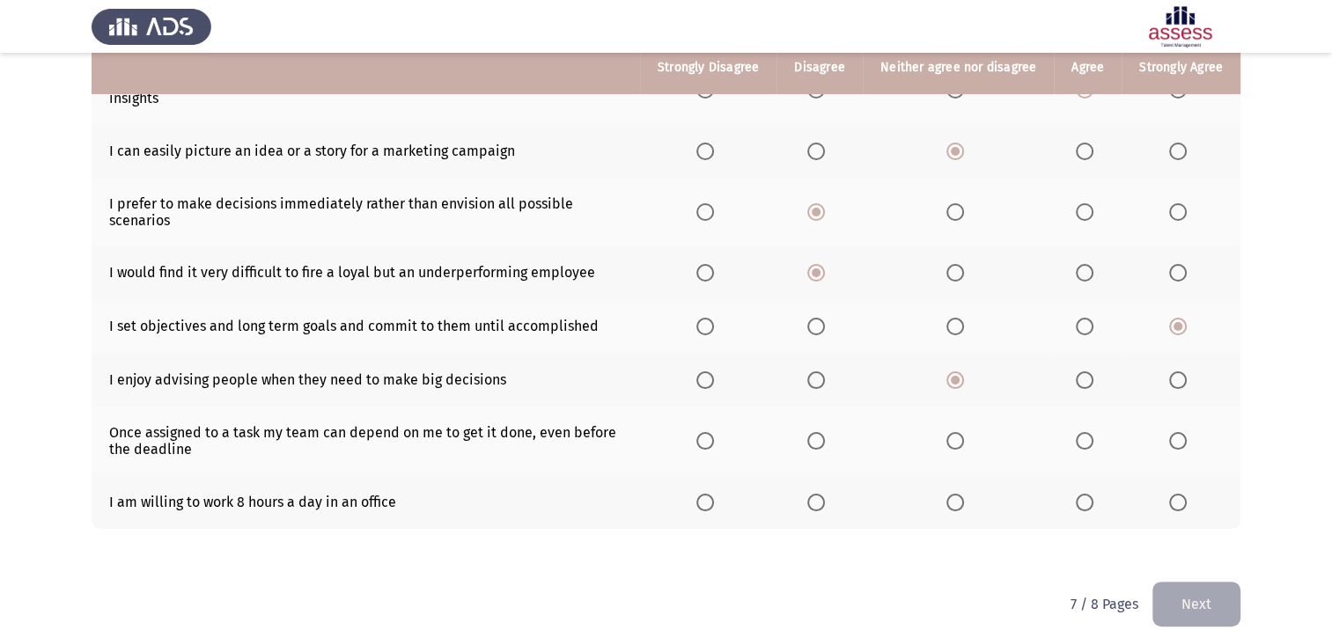
scroll to position [302, 0]
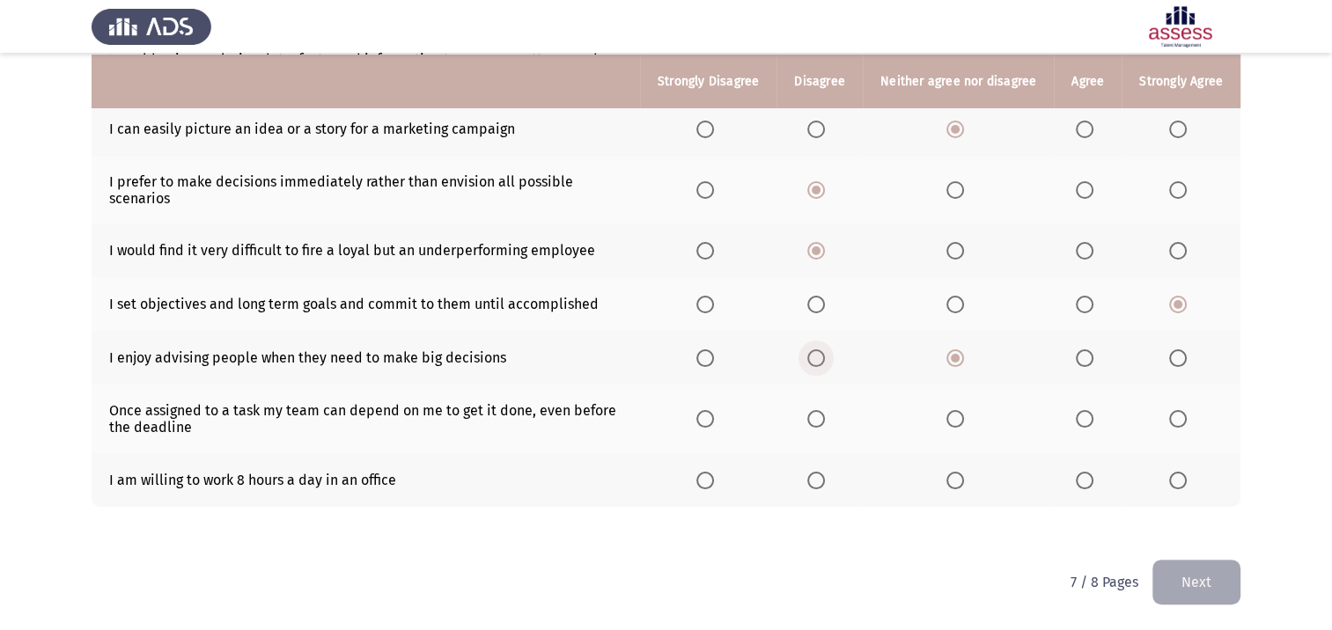
click at [816, 360] on span "Select an option" at bounding box center [816, 358] width 18 height 18
click at [816, 360] on input "Select an option" at bounding box center [816, 358] width 18 height 18
click at [825, 418] on span "Select an option" at bounding box center [816, 419] width 18 height 18
click at [825, 418] on input "Select an option" at bounding box center [816, 419] width 18 height 18
click at [955, 421] on span "Select an option" at bounding box center [955, 419] width 18 height 18
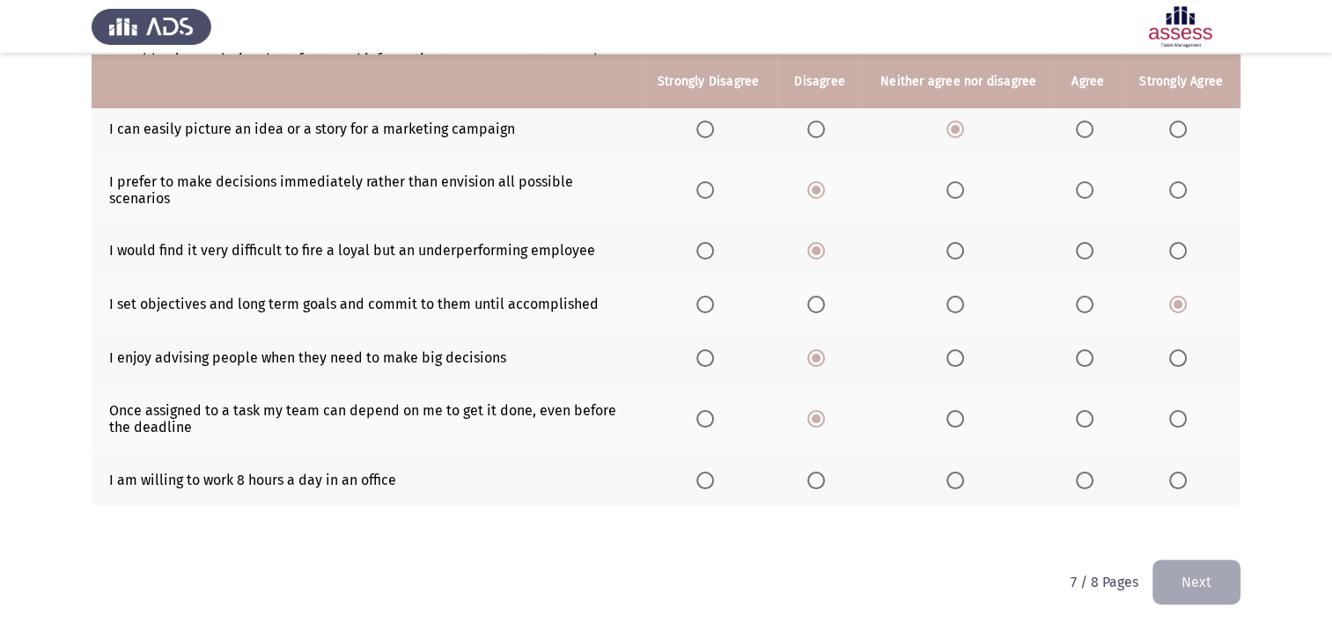
click at [955, 421] on input "Select an option" at bounding box center [955, 419] width 18 height 18
click at [960, 482] on span "Select an option" at bounding box center [955, 481] width 18 height 18
click at [960, 482] on input "Select an option" at bounding box center [955, 481] width 18 height 18
click at [1186, 576] on button "Next" at bounding box center [1196, 582] width 88 height 45
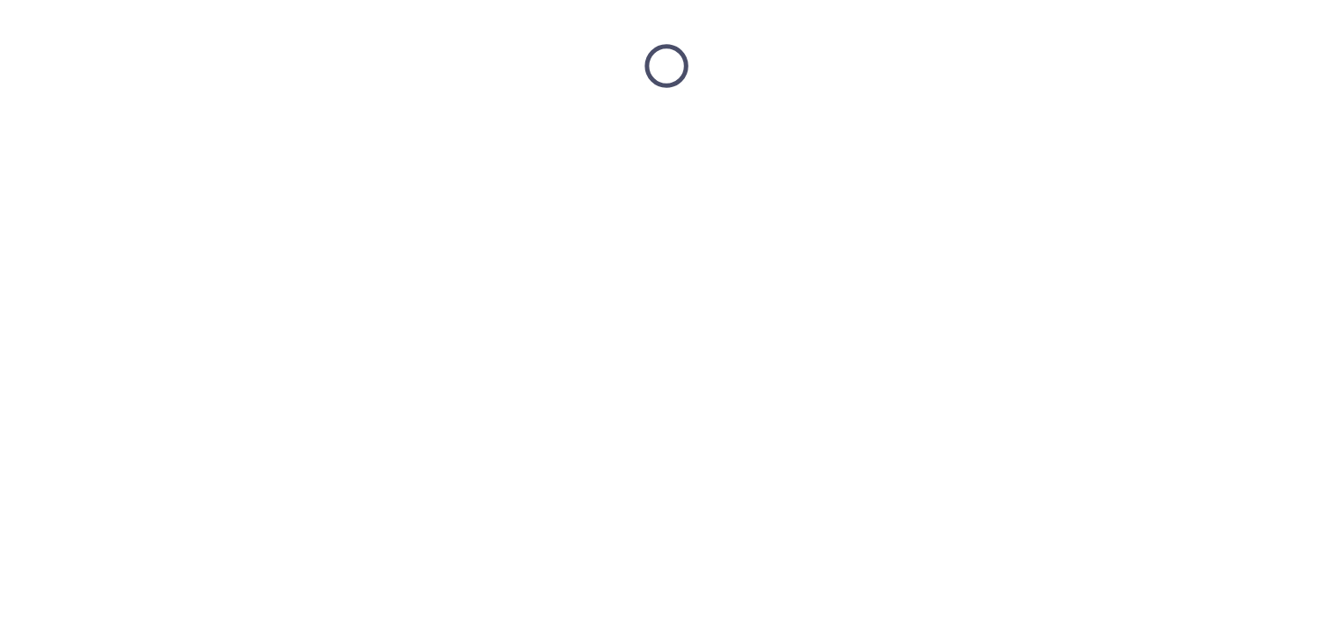
scroll to position [0, 0]
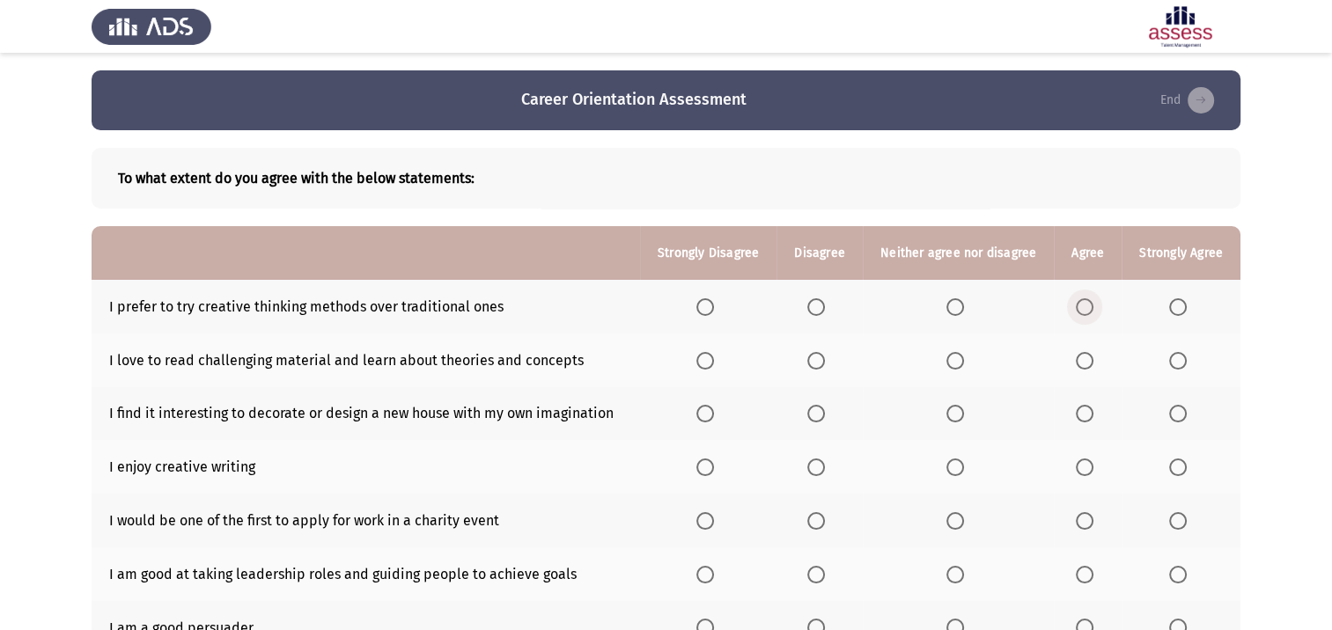
click at [1083, 312] on span "Select an option" at bounding box center [1084, 307] width 18 height 18
click at [1083, 312] on input "Select an option" at bounding box center [1084, 307] width 18 height 18
click at [1081, 362] on span "Select an option" at bounding box center [1084, 361] width 18 height 18
click at [1081, 362] on input "Select an option" at bounding box center [1084, 361] width 18 height 18
click at [958, 421] on span "Select an option" at bounding box center [955, 414] width 18 height 18
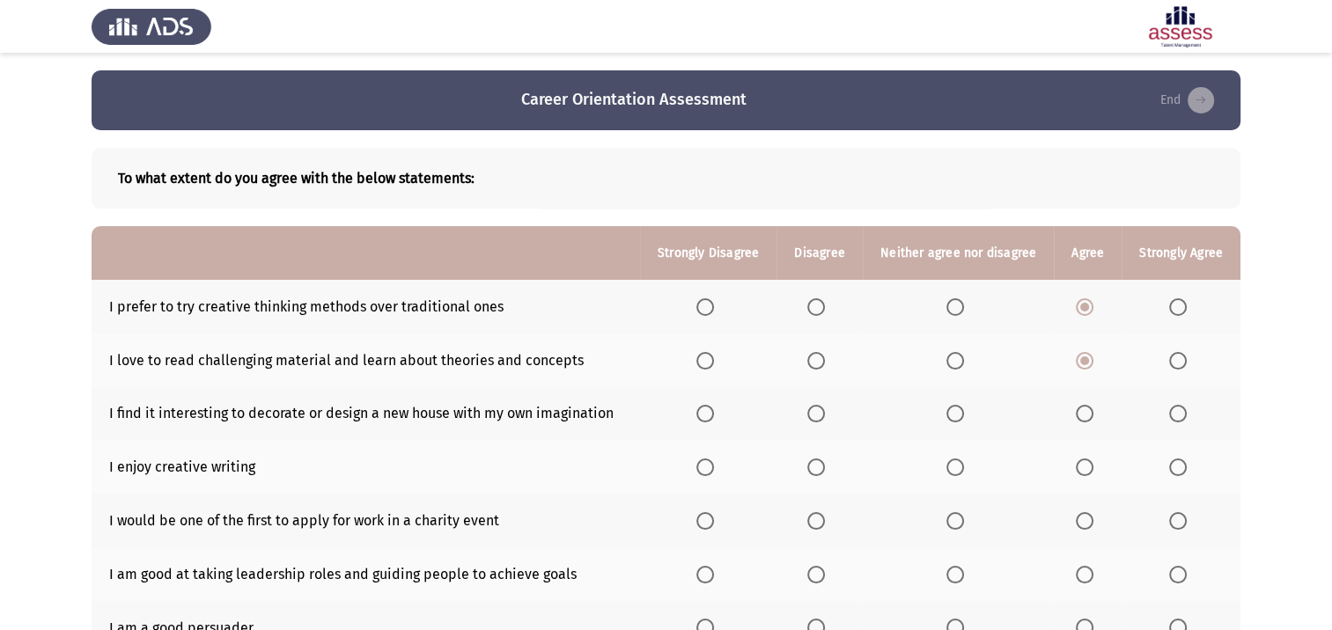
click at [958, 421] on input "Select an option" at bounding box center [955, 414] width 18 height 18
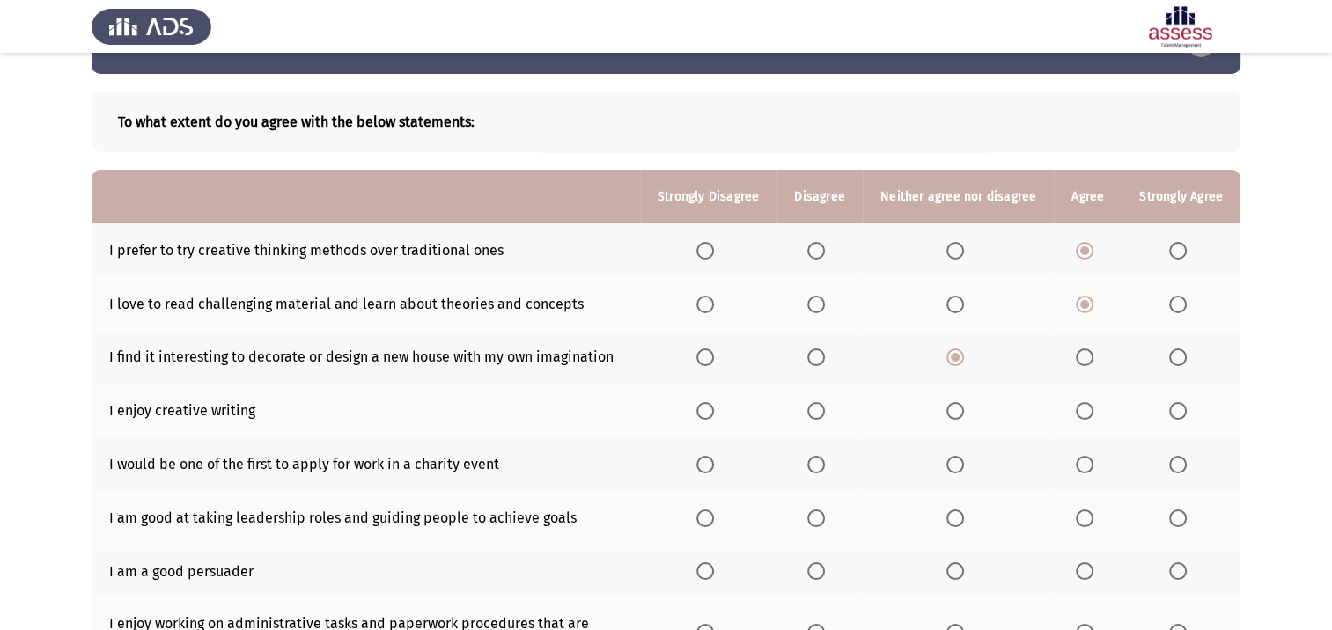
scroll to position [88, 0]
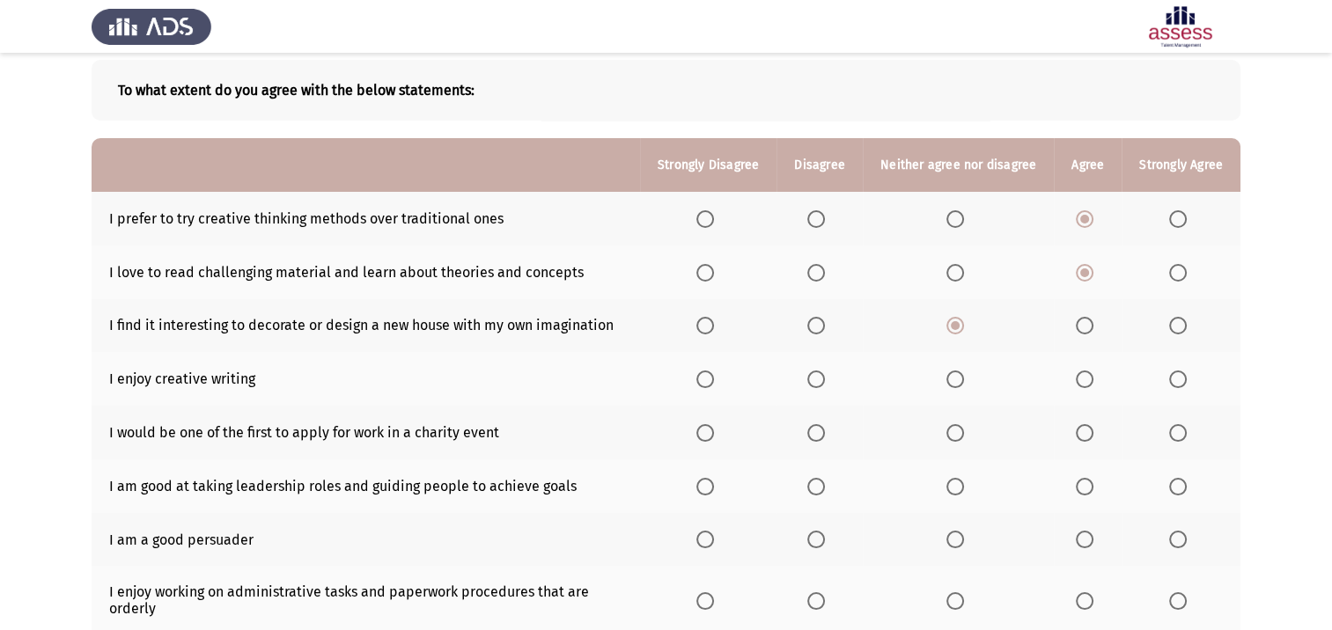
click at [809, 375] on th at bounding box center [819, 379] width 86 height 54
click at [824, 380] on span "Select an option" at bounding box center [816, 380] width 18 height 18
click at [824, 380] on input "Select an option" at bounding box center [816, 380] width 18 height 18
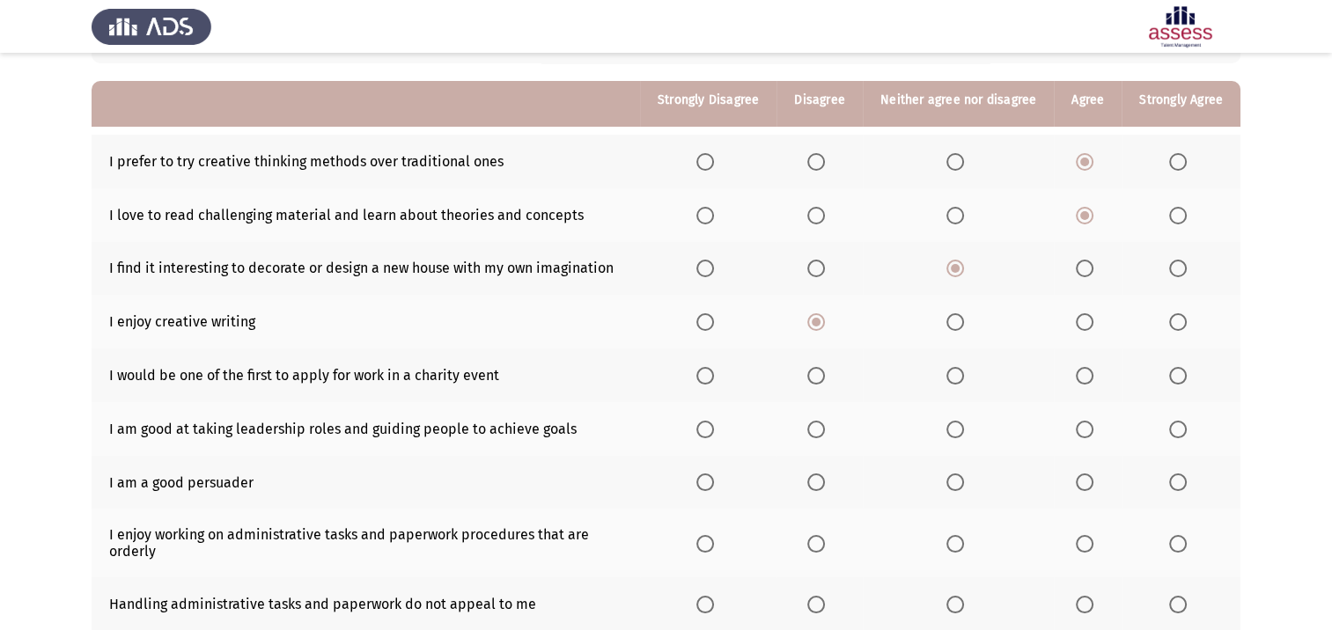
scroll to position [176, 0]
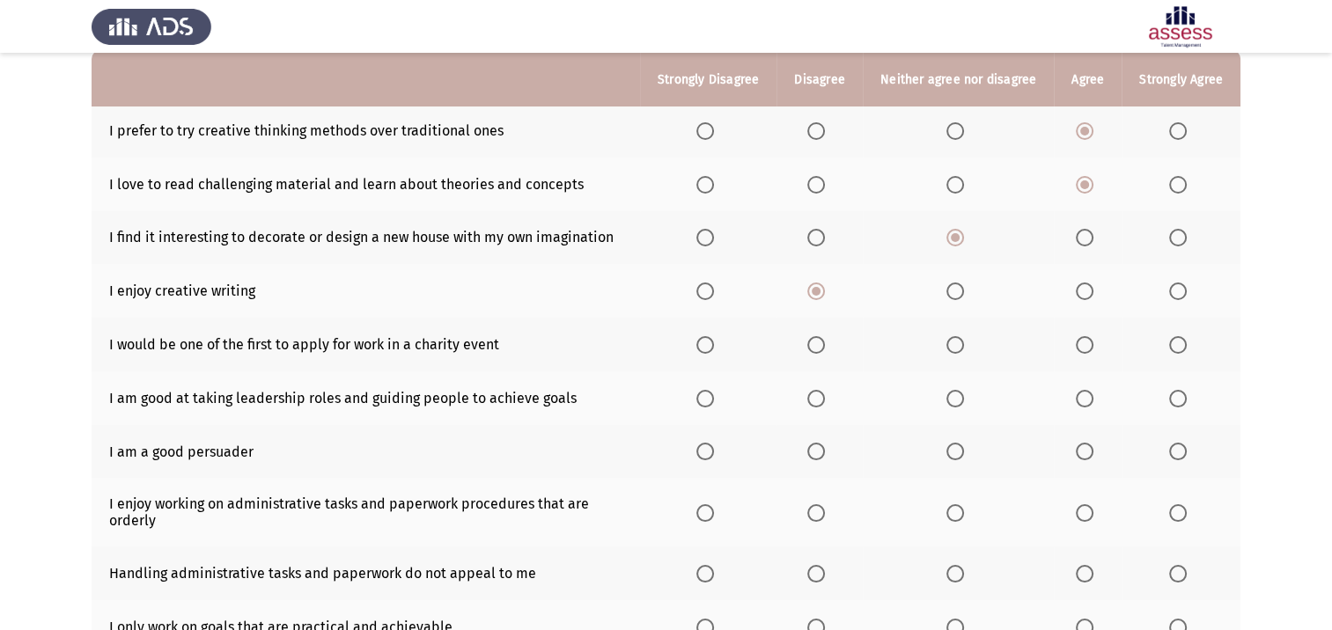
click at [823, 338] on span "Select an option" at bounding box center [816, 345] width 18 height 18
click at [823, 338] on input "Select an option" at bounding box center [816, 345] width 18 height 18
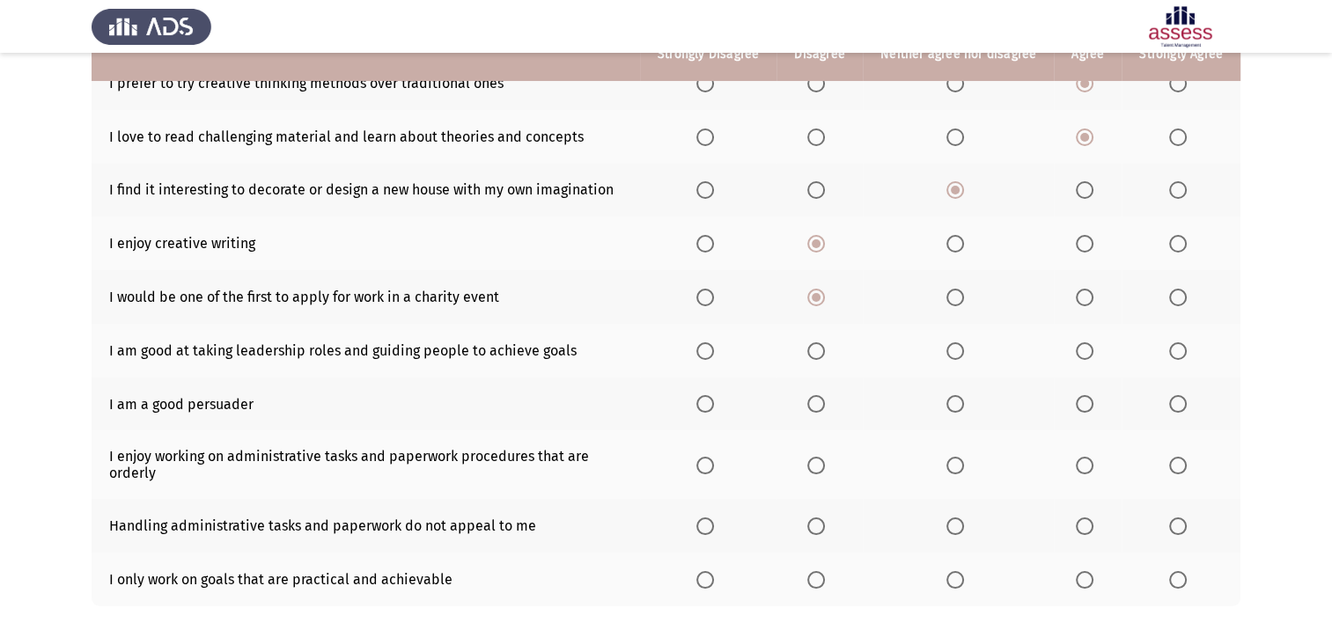
scroll to position [264, 0]
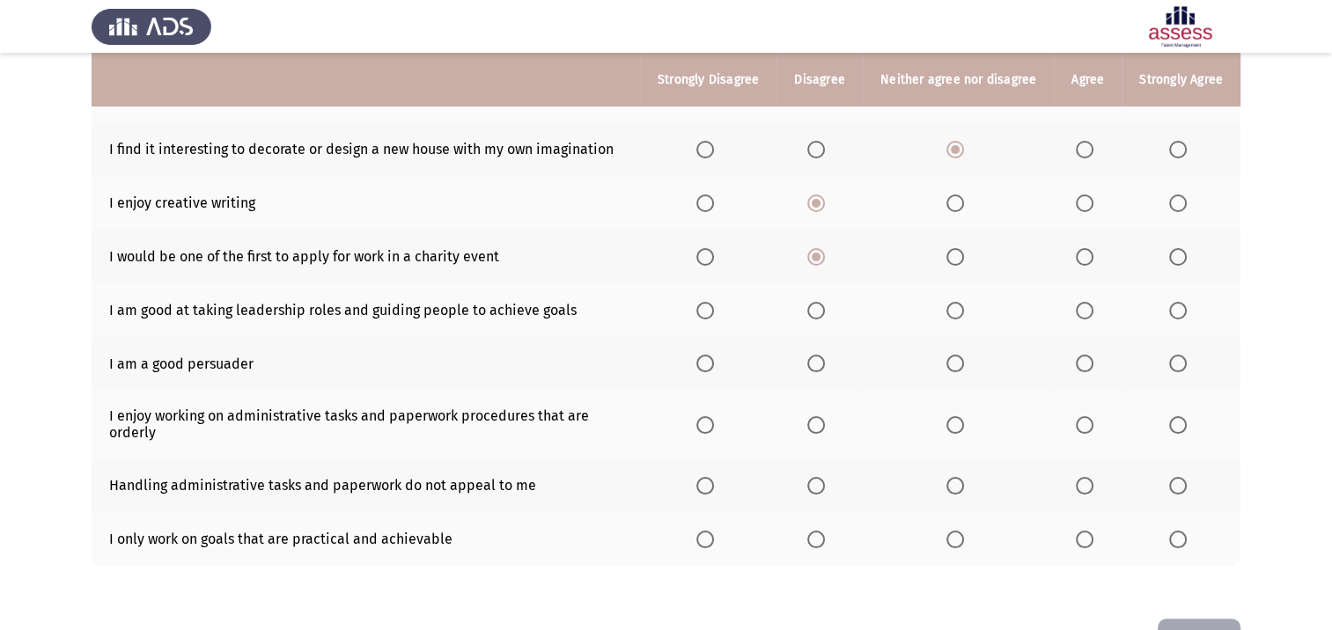
click at [1090, 317] on span "Select an option" at bounding box center [1084, 311] width 18 height 18
click at [1090, 317] on input "Select an option" at bounding box center [1084, 311] width 18 height 18
click at [963, 363] on span "Select an option" at bounding box center [955, 364] width 18 height 18
click at [963, 363] on input "Select an option" at bounding box center [955, 364] width 18 height 18
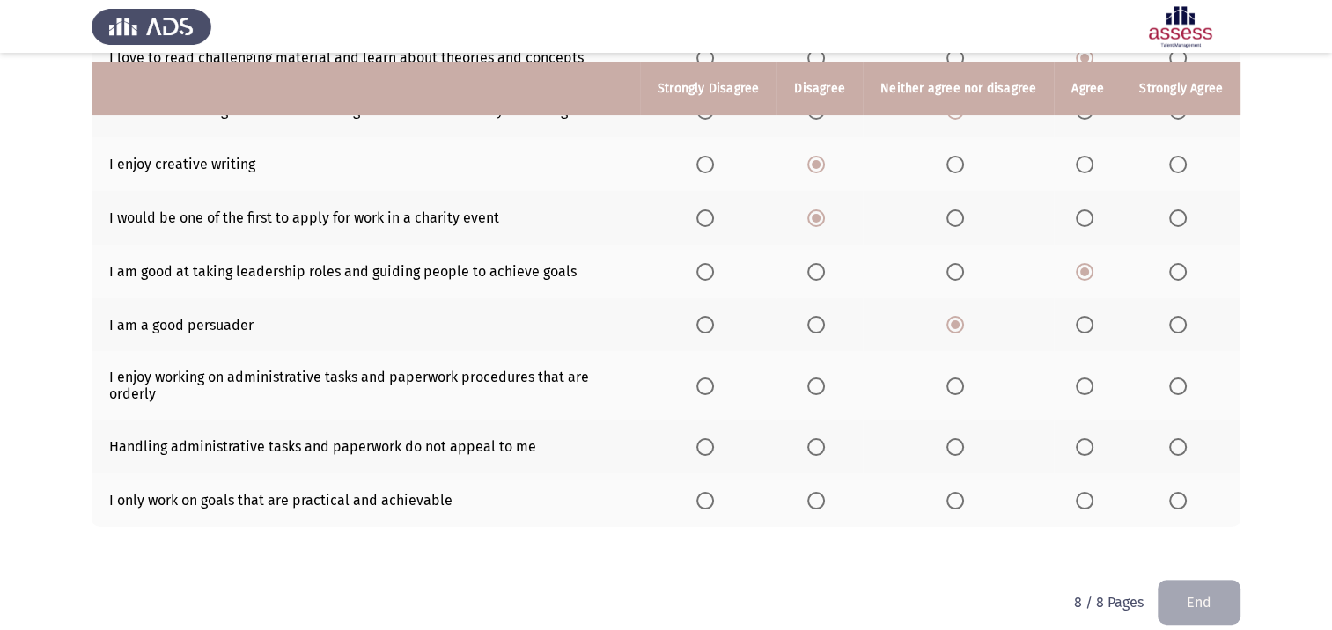
scroll to position [325, 0]
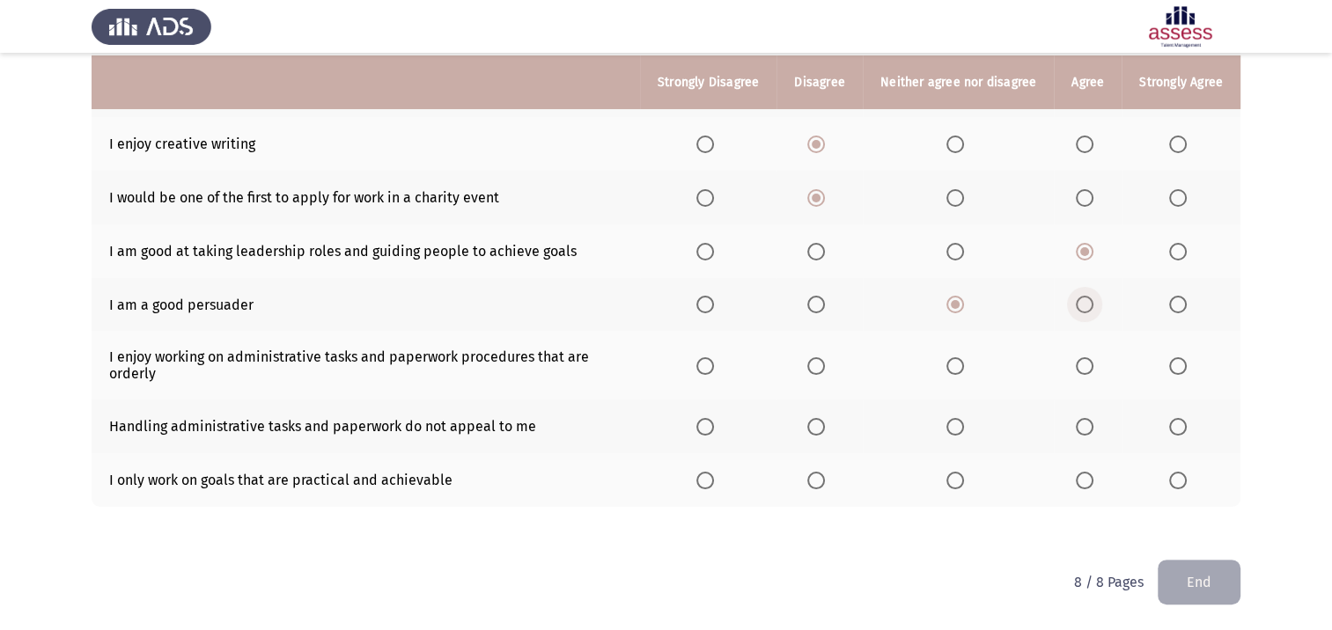
click at [1088, 302] on span "Select an option" at bounding box center [1084, 305] width 18 height 18
click at [1088, 302] on input "Select an option" at bounding box center [1084, 305] width 18 height 18
click at [957, 363] on span "Select an option" at bounding box center [955, 366] width 18 height 18
click at [957, 363] on input "Select an option" at bounding box center [955, 366] width 18 height 18
click at [965, 423] on label "Select an option" at bounding box center [958, 427] width 25 height 18
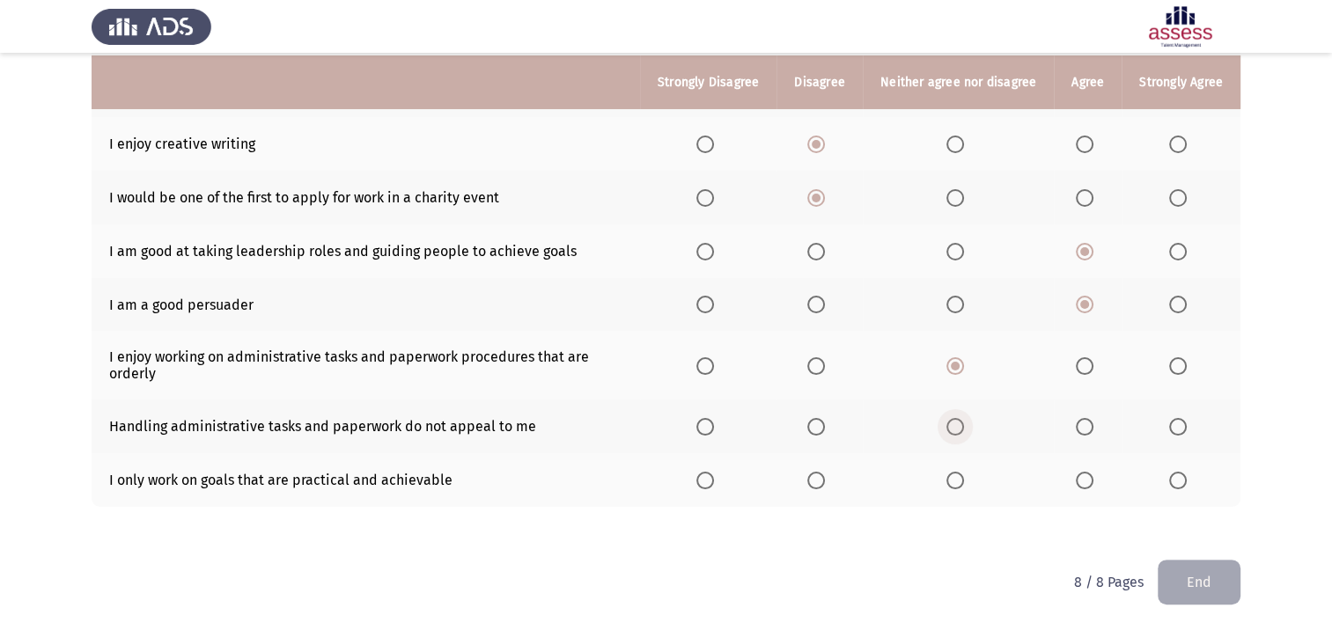
click at [964, 423] on input "Select an option" at bounding box center [955, 427] width 18 height 18
click at [961, 483] on span "Select an option" at bounding box center [955, 481] width 18 height 18
click at [961, 483] on input "Select an option" at bounding box center [955, 481] width 18 height 18
click at [1073, 483] on th at bounding box center [1087, 480] width 68 height 54
click at [825, 479] on span "Select an option" at bounding box center [816, 481] width 18 height 18
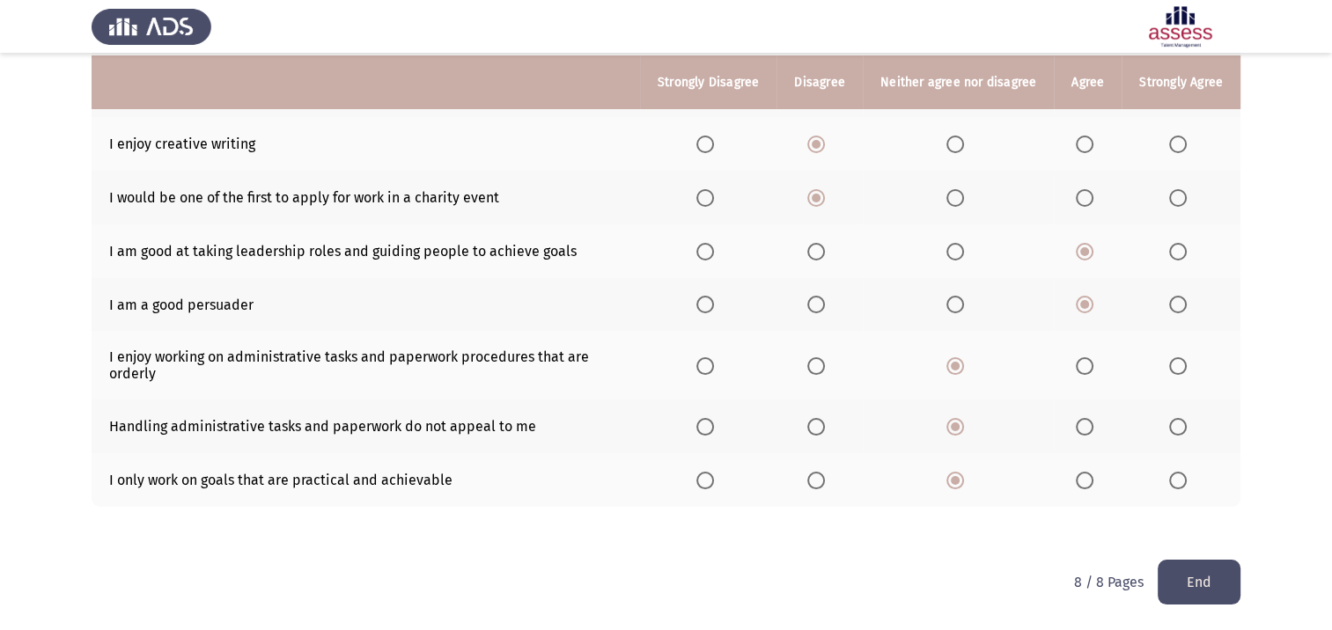
click at [825, 479] on input "Select an option" at bounding box center [816, 481] width 18 height 18
click at [1197, 583] on button "End" at bounding box center [1198, 582] width 83 height 45
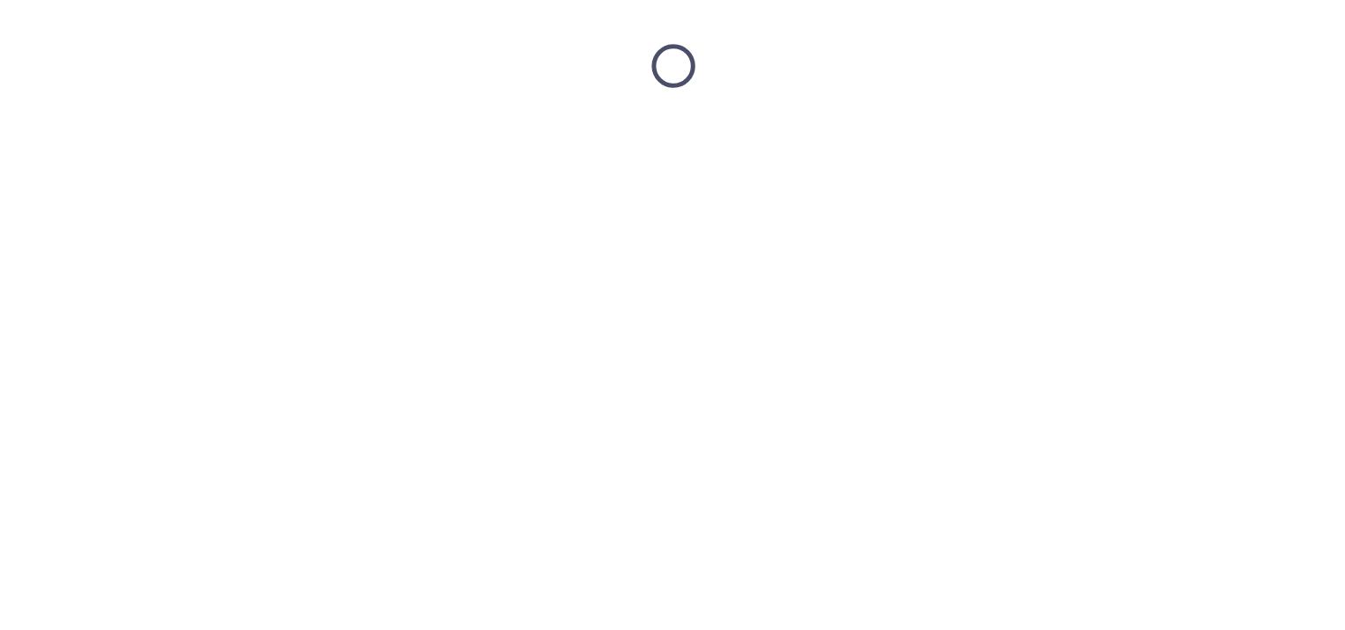
scroll to position [0, 0]
